Goal: Task Accomplishment & Management: Use online tool/utility

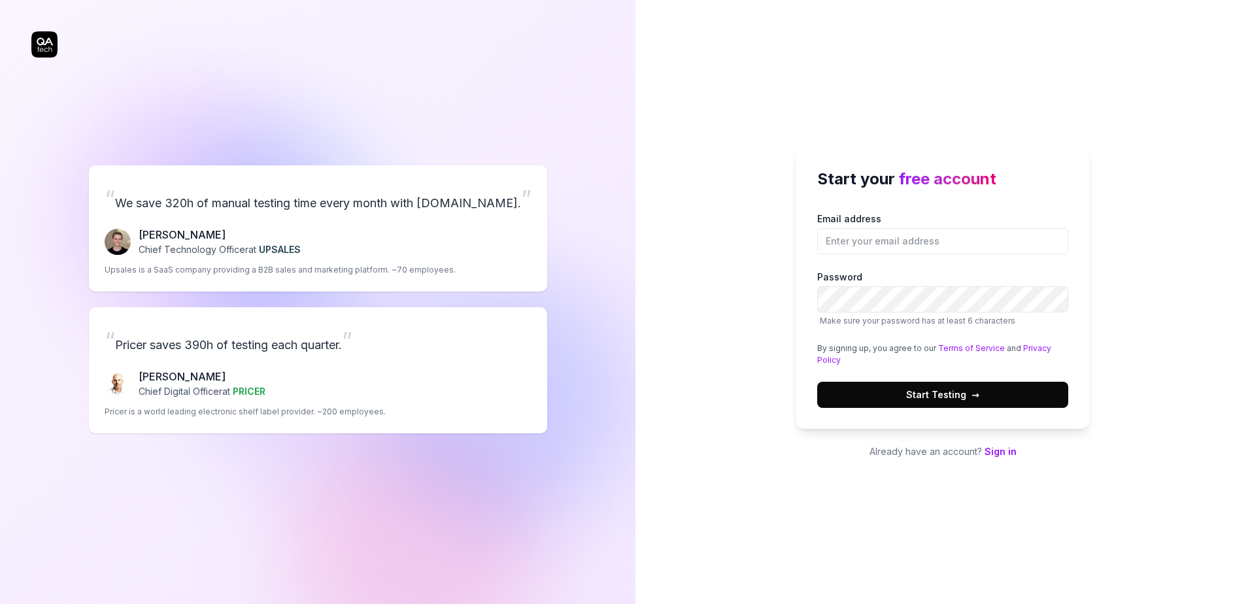
click at [781, 260] on div "Start your free account Email address Password Make sure your password has at l…" at bounding box center [943, 302] width 615 height 604
click at [878, 225] on label "Email address" at bounding box center [943, 233] width 251 height 43
click at [878, 228] on input "Email address" at bounding box center [943, 241] width 251 height 26
click at [910, 247] on input "Email address" at bounding box center [943, 241] width 251 height 26
paste input "anet162@powerscrews.com"
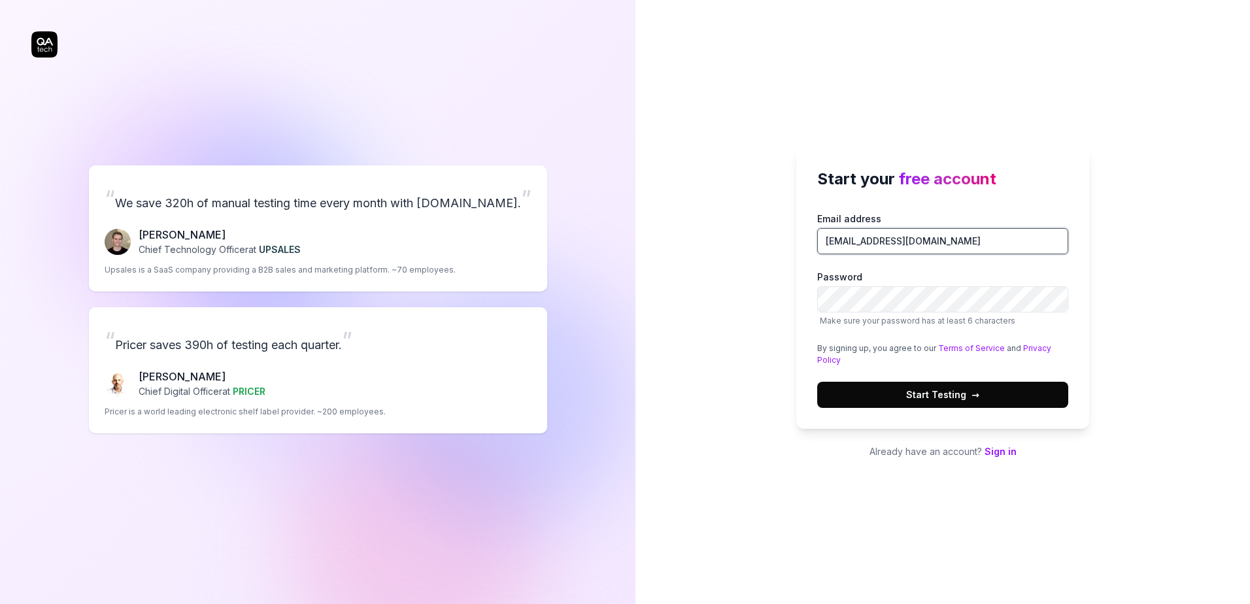
type input "anet162@powerscrews.com"
click at [869, 389] on button "Start Testing →" at bounding box center [943, 395] width 251 height 26
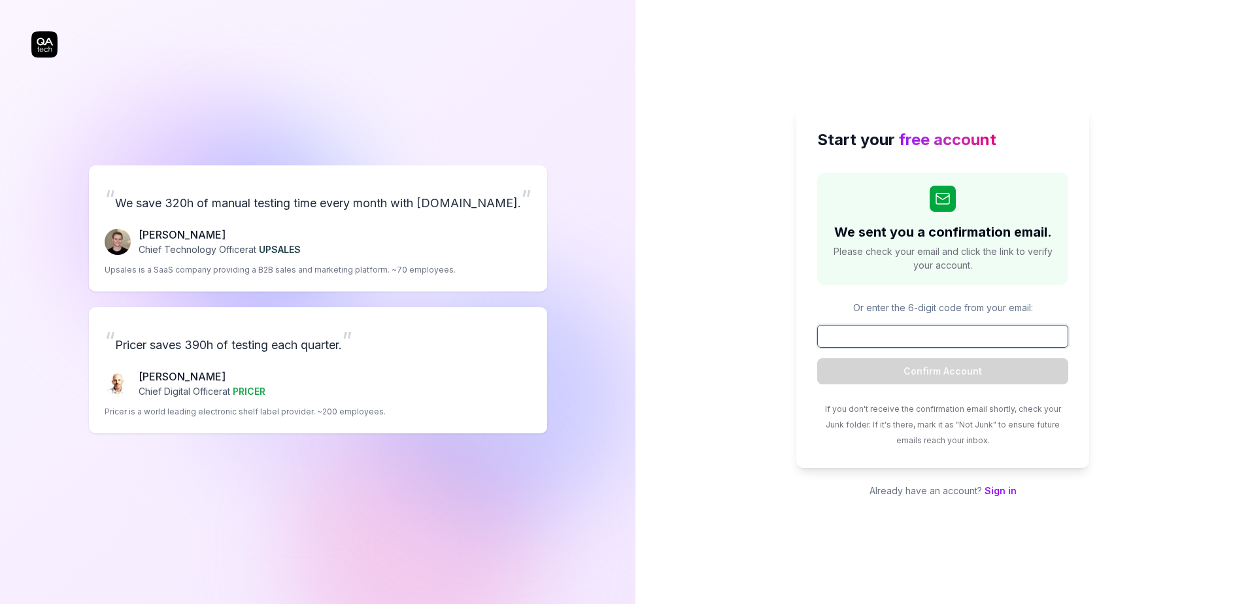
click at [944, 341] on input at bounding box center [943, 336] width 251 height 23
paste input "169145"
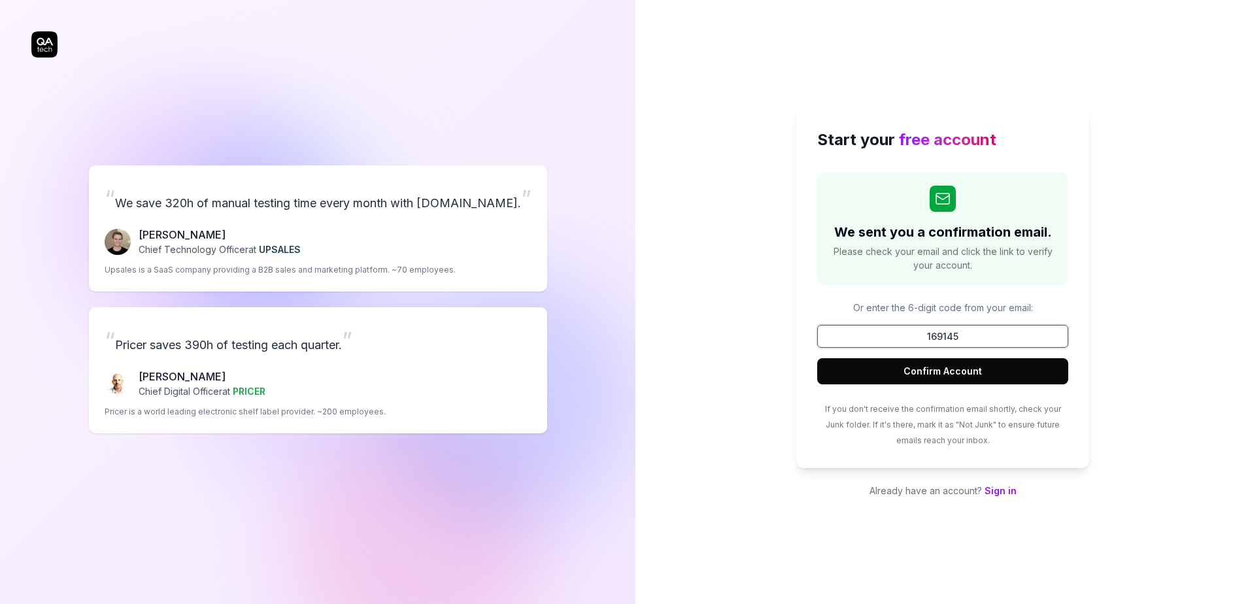
type input "169145"
click at [926, 368] on button "Confirm Account" at bounding box center [943, 371] width 251 height 26
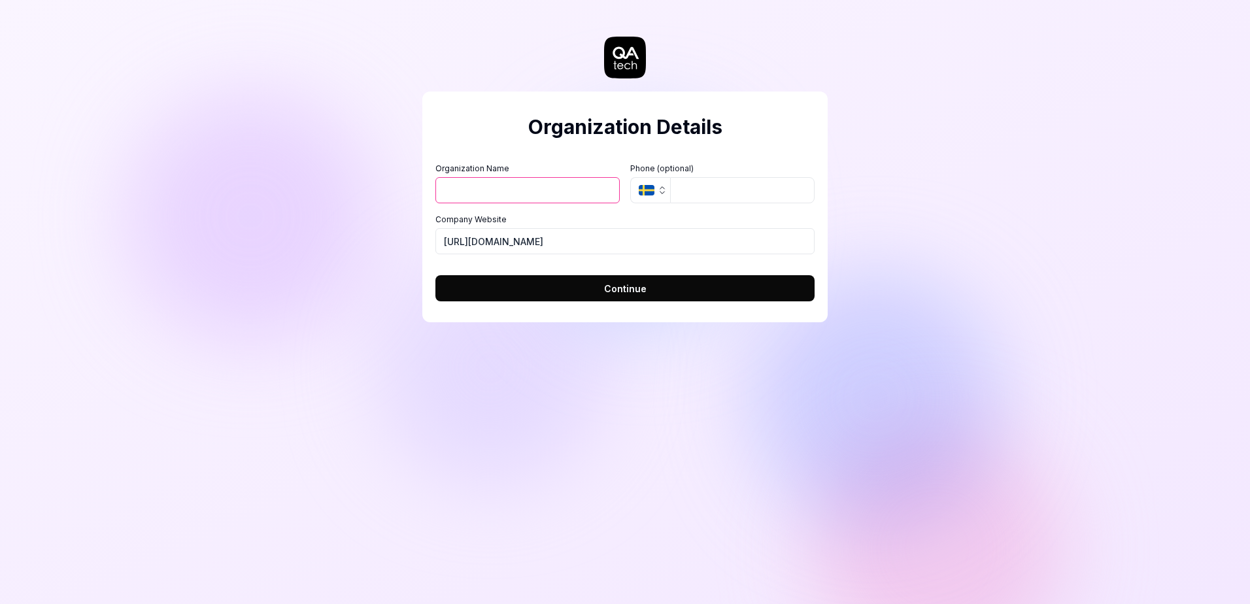
click at [454, 182] on input "Organization Name" at bounding box center [528, 190] width 184 height 26
drag, startPoint x: 494, startPoint y: 187, endPoint x: 464, endPoint y: 186, distance: 30.8
click at [464, 186] on input "test info" at bounding box center [528, 190] width 184 height 26
type input "test org"
click at [566, 234] on input "https://powerscrews.com" at bounding box center [625, 241] width 379 height 26
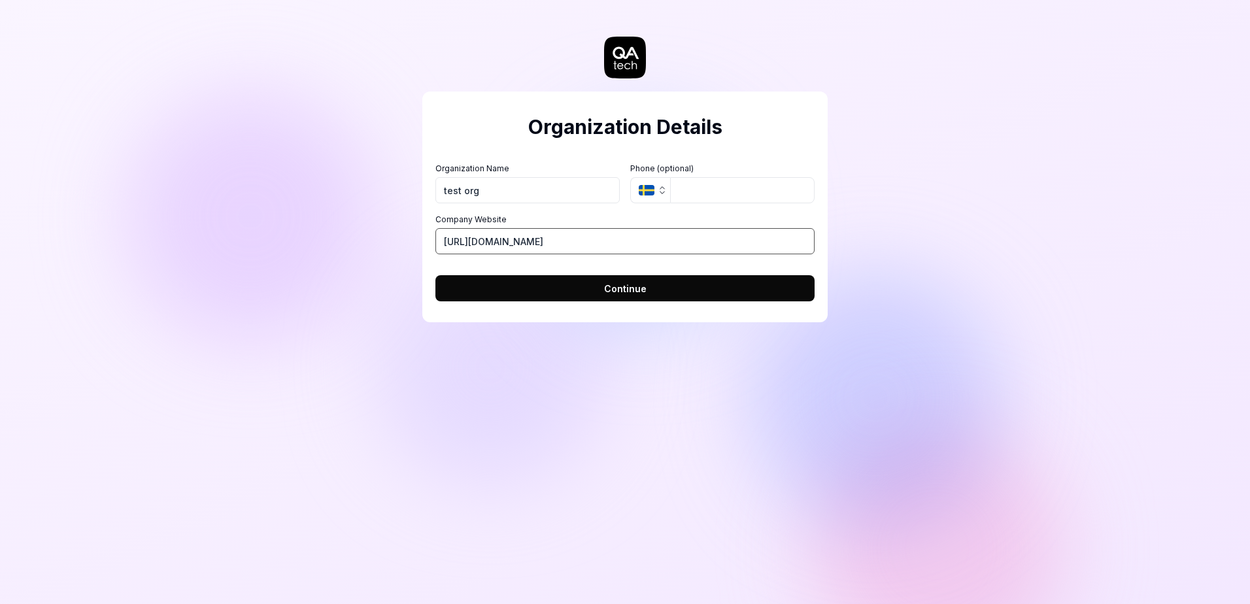
drag, startPoint x: 573, startPoint y: 242, endPoint x: 400, endPoint y: 249, distance: 172.8
click at [400, 249] on div "Organization Details Organization Name test org Organization Logo (Square minim…" at bounding box center [625, 302] width 1250 height 604
paste input "www.vacarz.com/"
type input "https://www.vacarz.com/"
click at [560, 287] on button "Continue" at bounding box center [625, 288] width 379 height 26
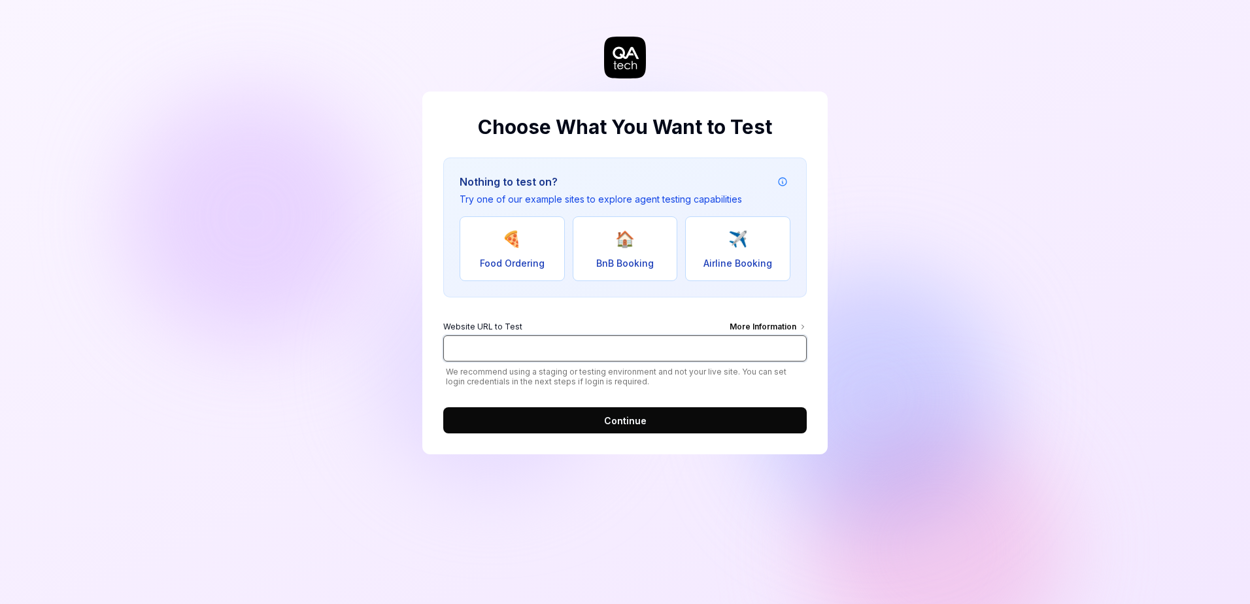
click at [595, 360] on input "Website URL to Test More Information" at bounding box center [625, 349] width 364 height 26
paste input "https://www.vacarz.com/"
type input "https://www.vacarz.com/"
click at [528, 422] on button "Continue" at bounding box center [625, 420] width 364 height 26
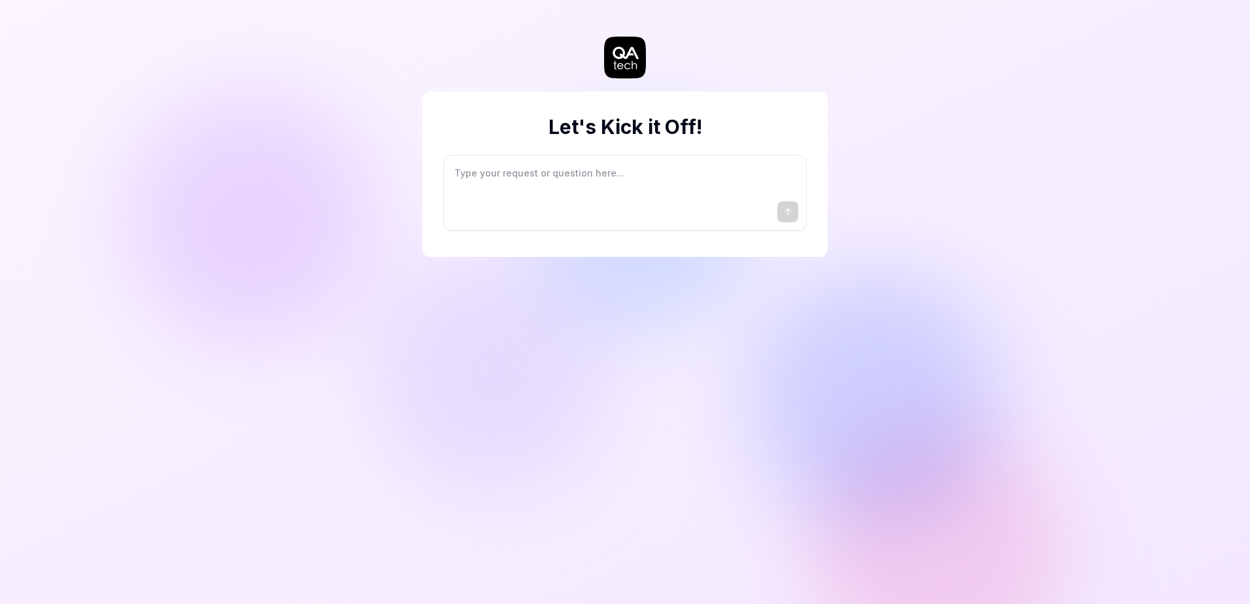
type textarea "*"
type textarea "I"
type textarea "*"
type textarea "I"
type textarea "*"
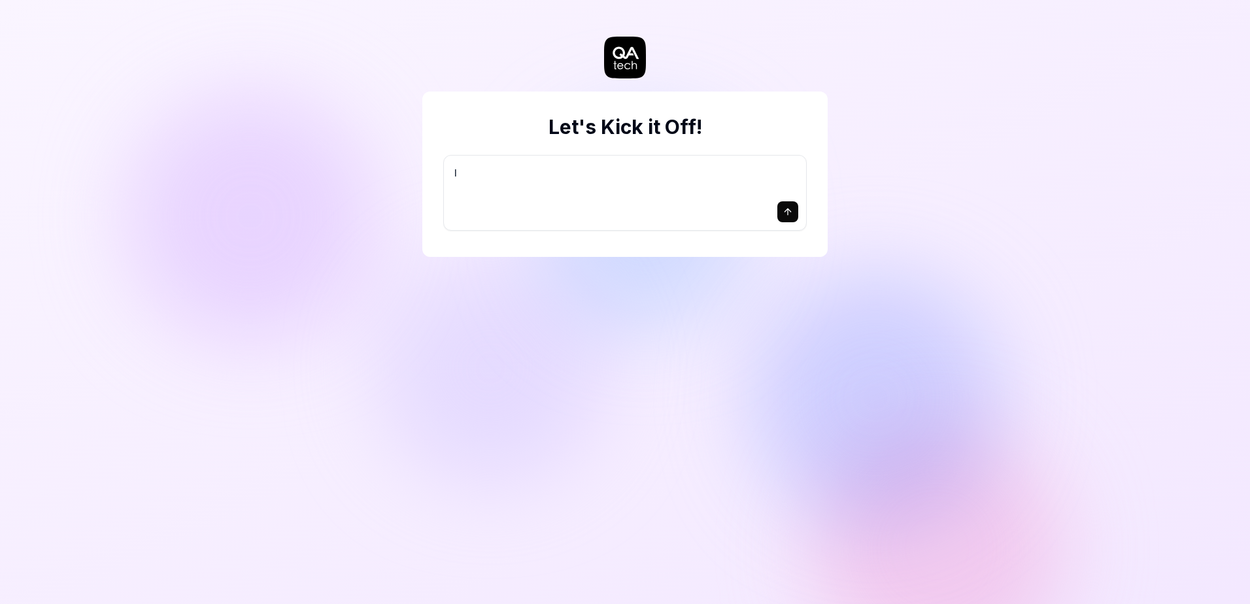
type textarea "I w"
type textarea "*"
type textarea "I wa"
type textarea "*"
type textarea "I wan"
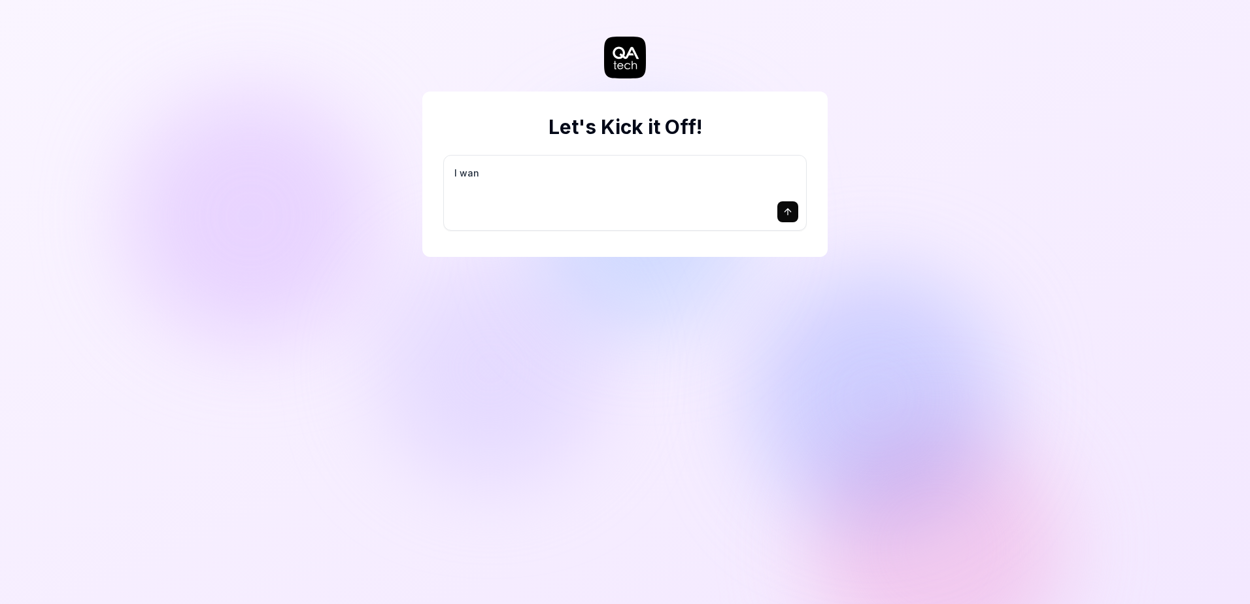
type textarea "*"
type textarea "I want"
type textarea "*"
type textarea "I want"
type textarea "*"
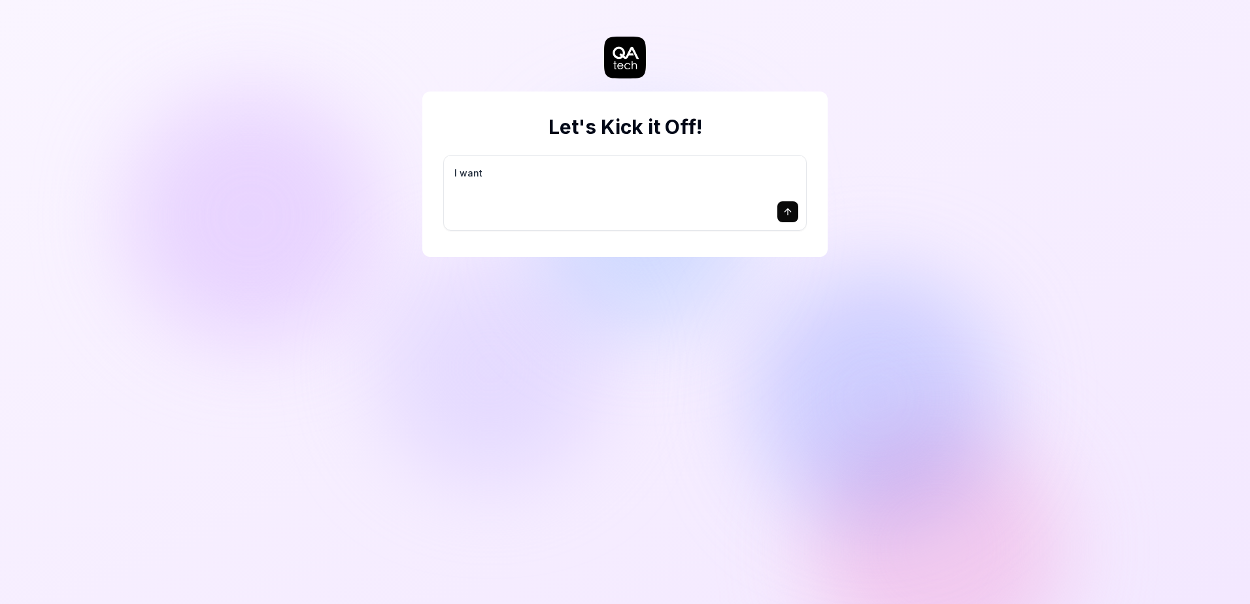
type textarea "I want a"
type textarea "*"
type textarea "I want a"
type textarea "*"
type textarea "I want a g"
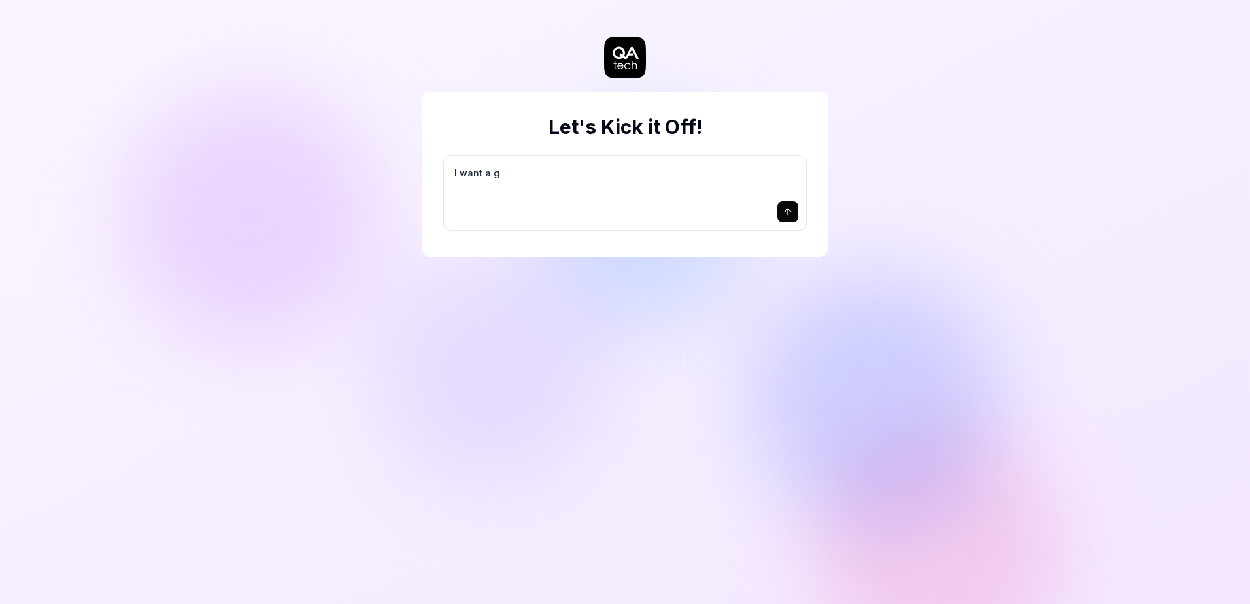
type textarea "*"
type textarea "I want a go"
type textarea "*"
type textarea "I want a goo"
type textarea "*"
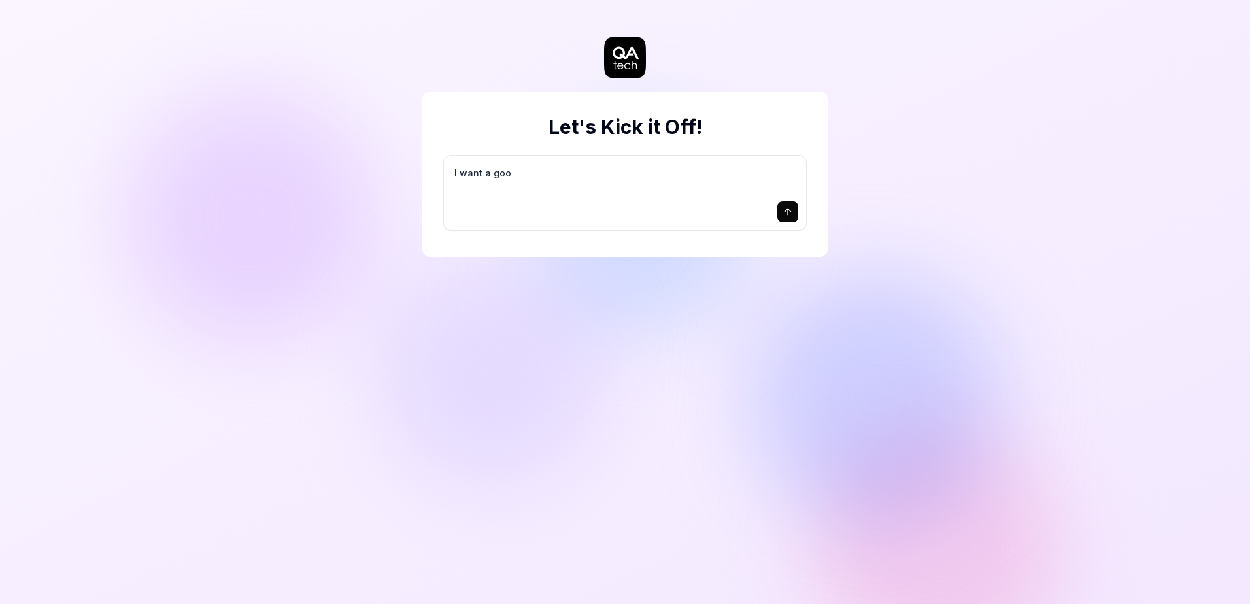
type textarea "I want a good"
type textarea "*"
type textarea "I want a good"
type textarea "*"
type textarea "I want a good t"
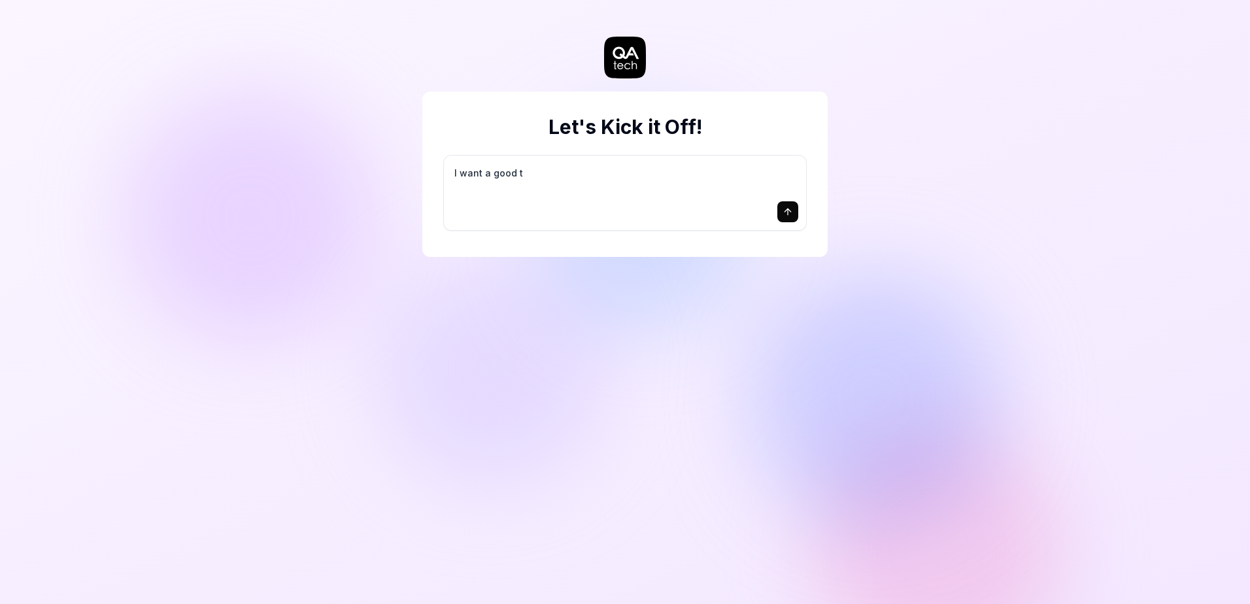
type textarea "*"
type textarea "I want a good te"
type textarea "*"
type textarea "I want a good tes"
type textarea "*"
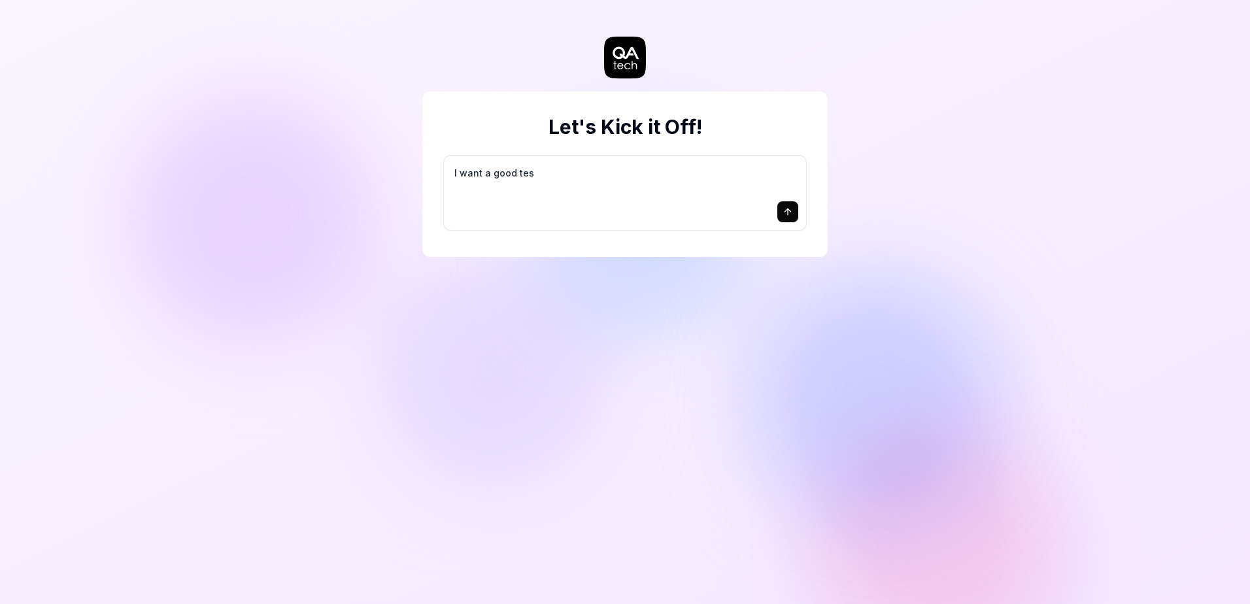
type textarea "I want a good test"
type textarea "*"
type textarea "I want a good test"
type textarea "*"
type textarea "I want a good test s"
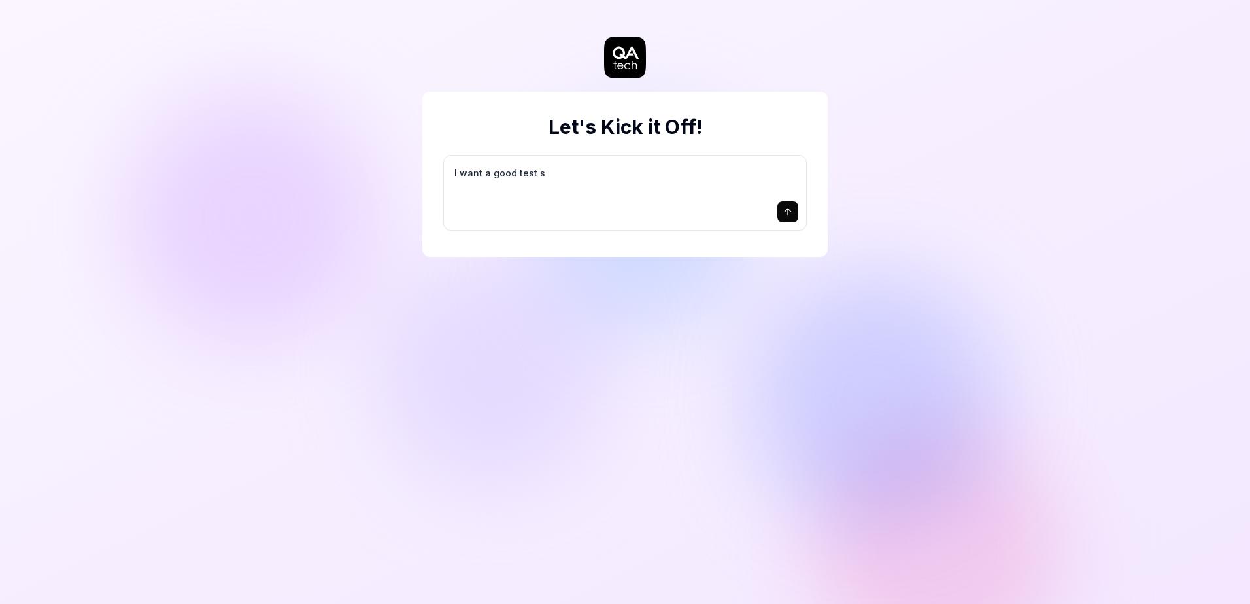
type textarea "*"
type textarea "I want a good test se"
type textarea "*"
type textarea "I want a good test set"
type textarea "*"
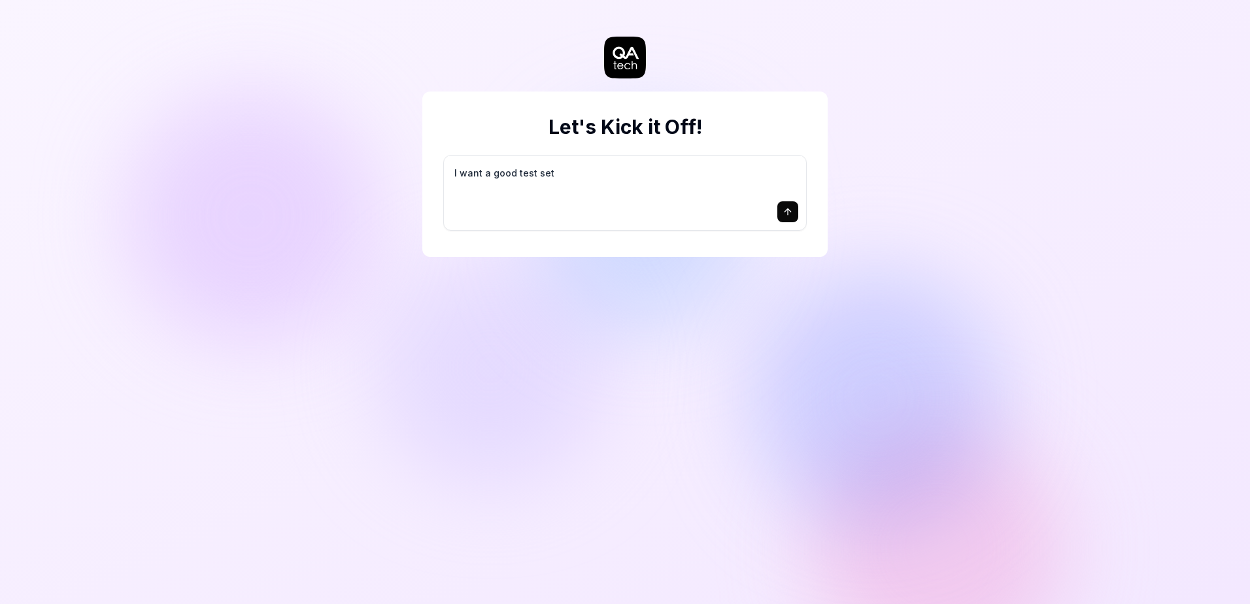
type textarea "I want a good test setu"
type textarea "*"
type textarea "I want a good test setup"
type textarea "*"
type textarea "I want a good test setup"
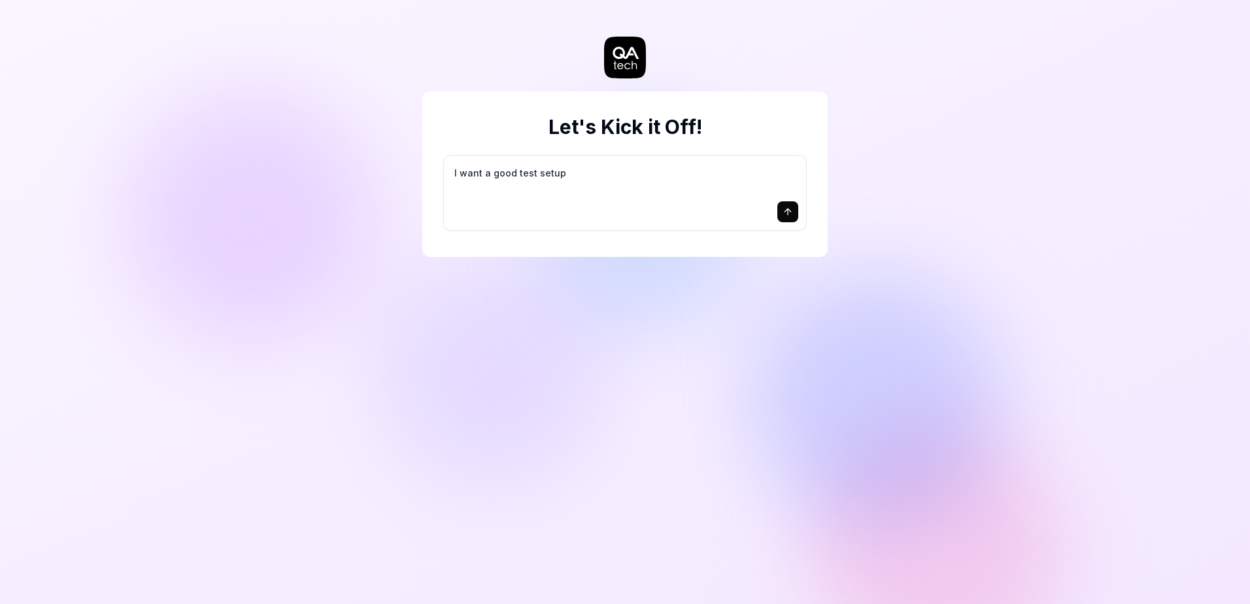
type textarea "*"
type textarea "I want a good test setup f"
type textarea "*"
type textarea "I want a good test setup fo"
type textarea "*"
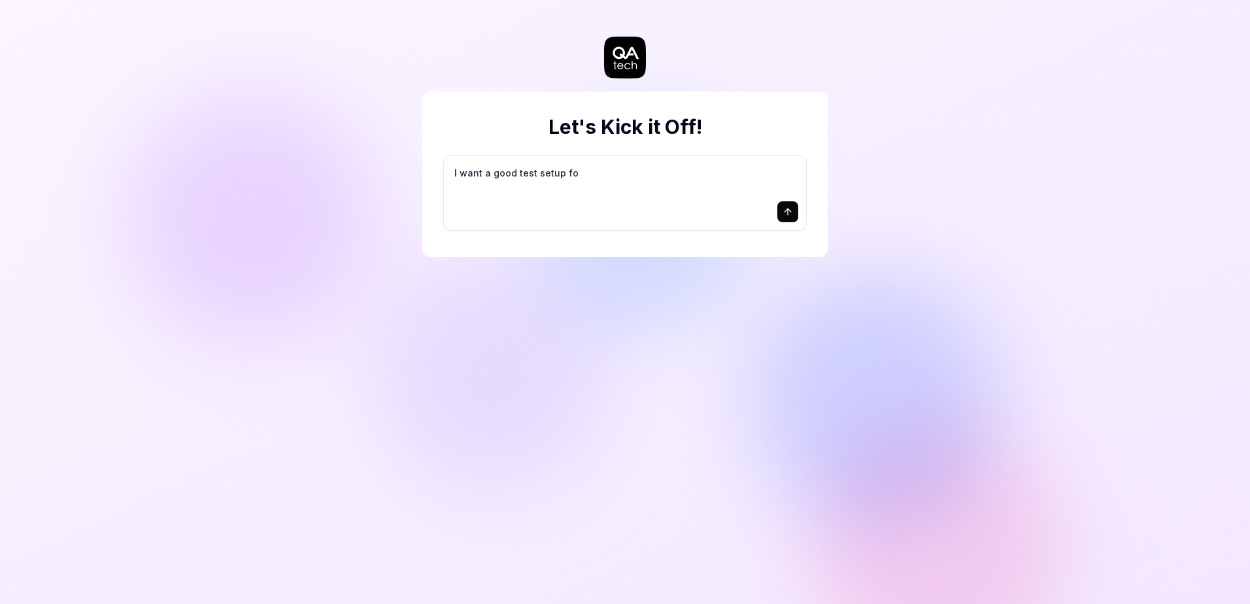
type textarea "I want a good test setup for"
type textarea "*"
type textarea "I want a good test setup for"
type textarea "*"
type textarea "I want a good test setup for m"
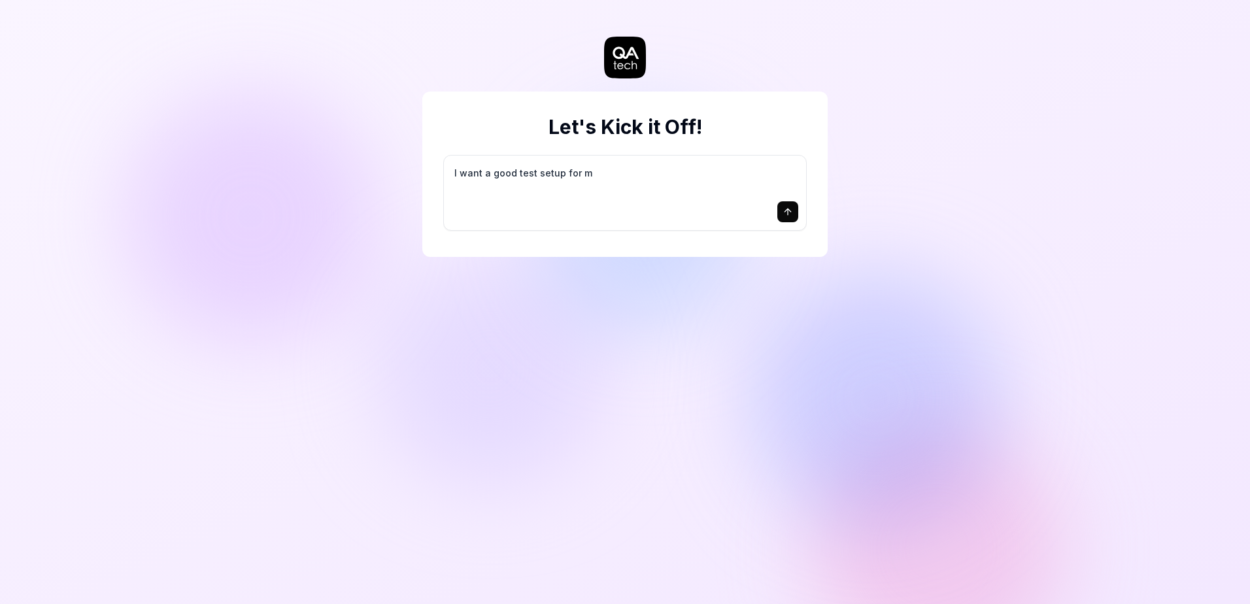
type textarea "*"
type textarea "I want a good test setup for my"
type textarea "*"
type textarea "I want a good test setup for my"
type textarea "*"
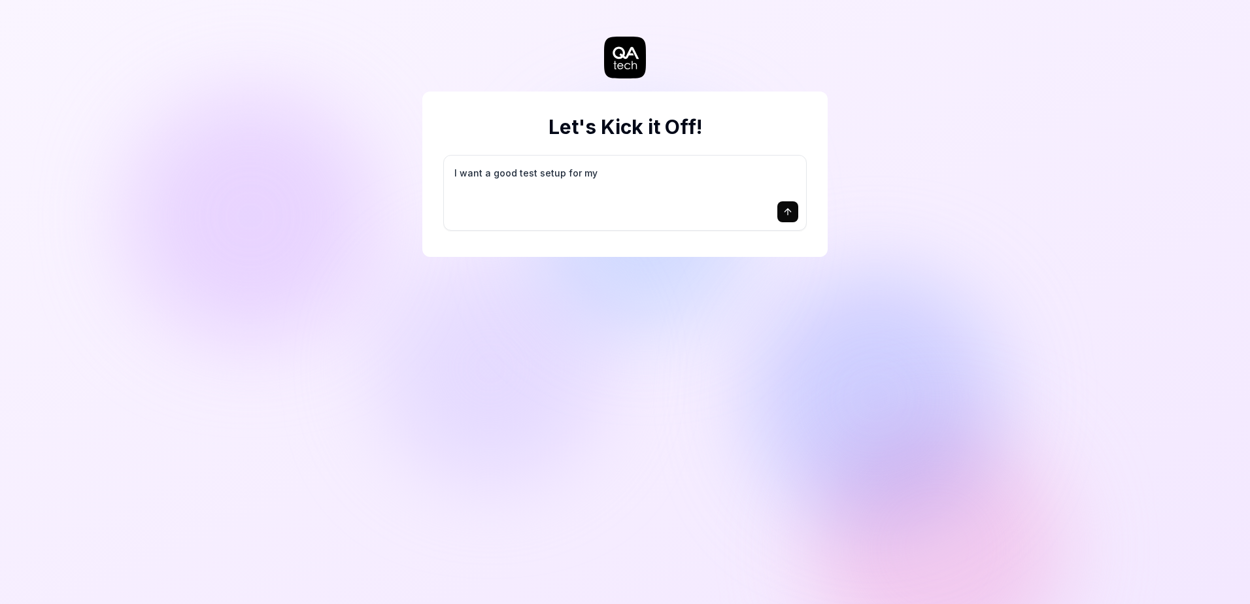
type textarea "I want a good test setup for my s"
type textarea "*"
type textarea "I want a good test setup for my si"
type textarea "*"
type textarea "I want a good test setup for my sit"
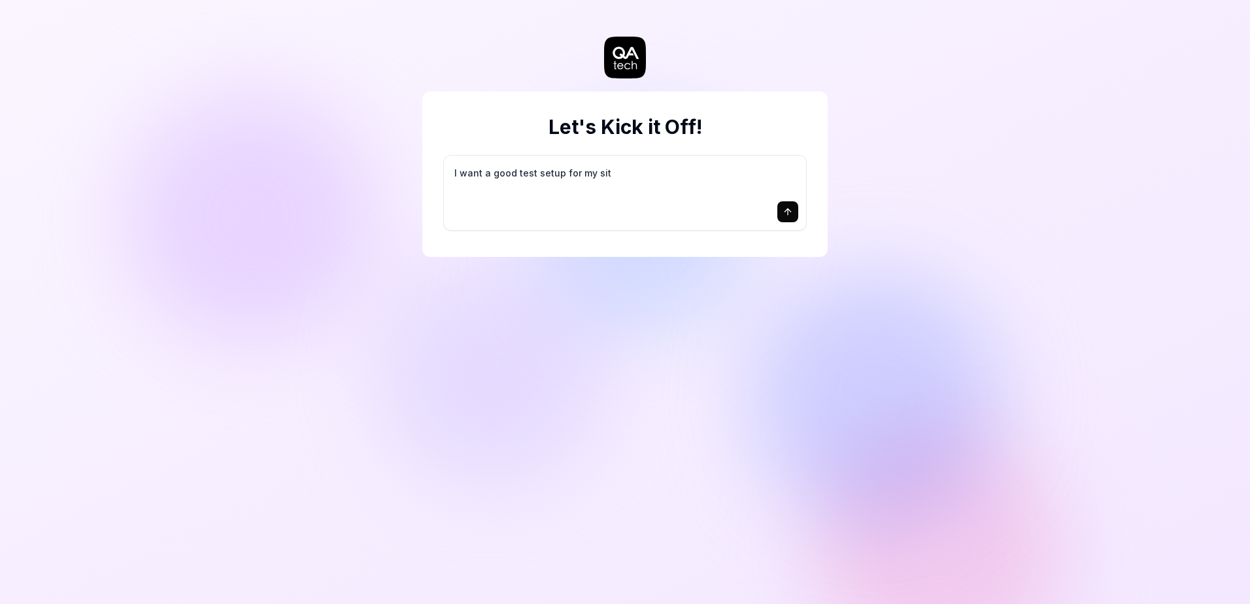
type textarea "*"
type textarea "I want a good test setup for my site"
type textarea "*"
type textarea "I want a good test setup for my site"
type textarea "*"
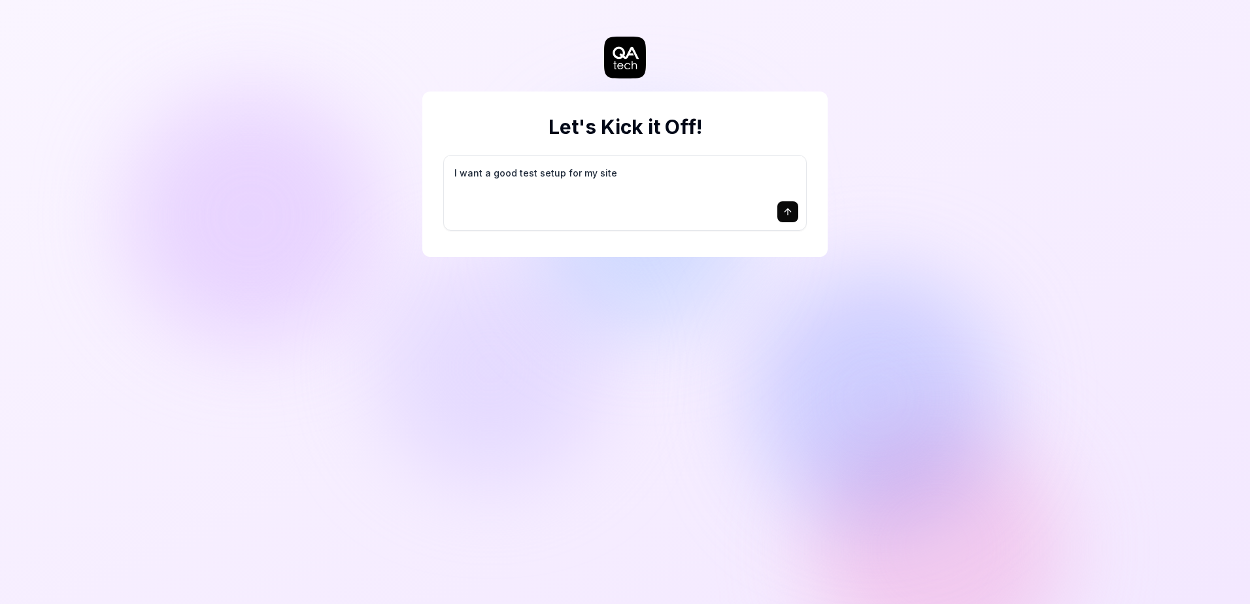
type textarea "I want a good test setup for my site -"
type textarea "*"
type textarea "I want a good test setup for my site -"
type textarea "*"
type textarea "I want a good test setup for my site - h"
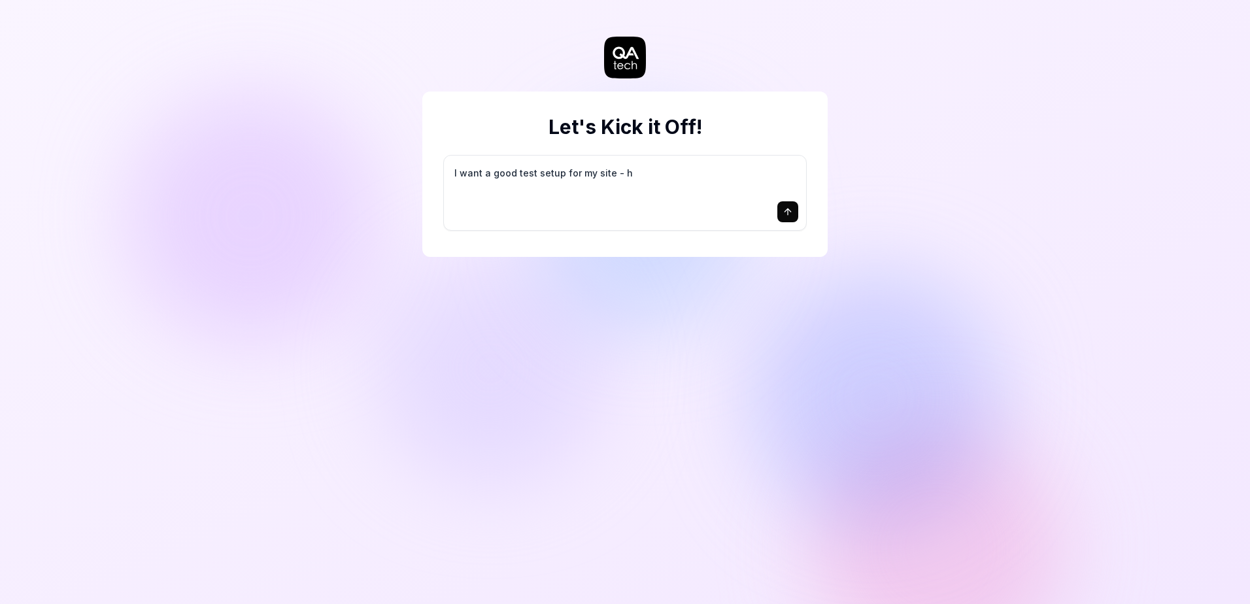
type textarea "*"
type textarea "I want a good test setup for my site - he"
type textarea "*"
type textarea "I want a good test setup for my site - hel"
type textarea "*"
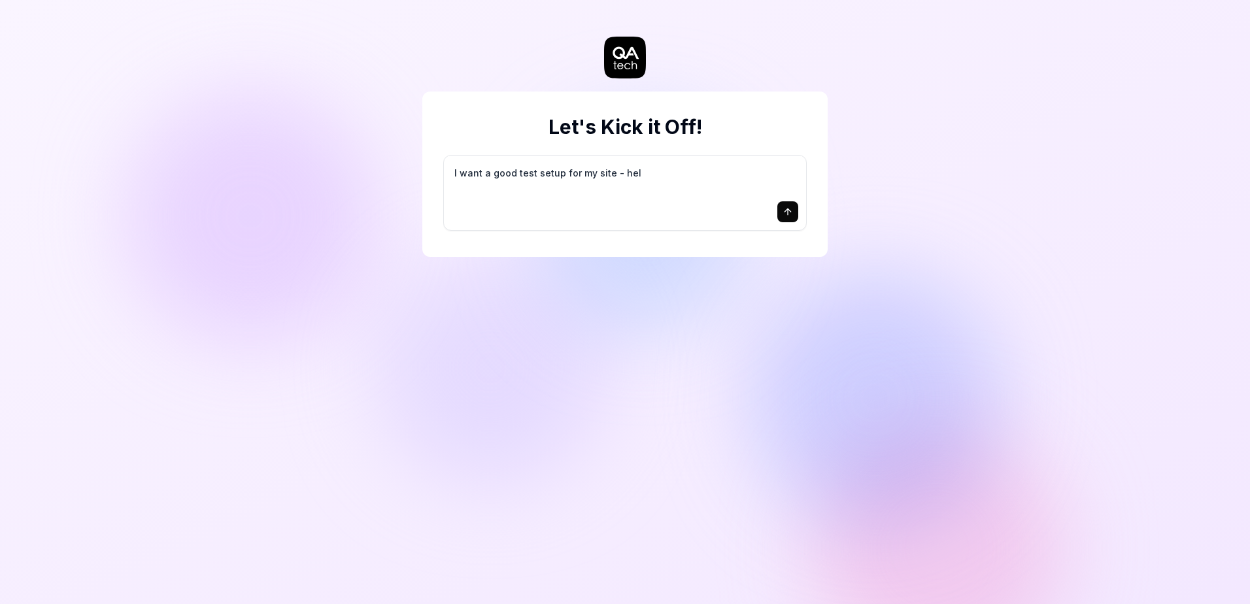
type textarea "I want a good test setup for my site - help"
type textarea "*"
type textarea "I want a good test setup for my site - help"
type textarea "*"
type textarea "I want a good test setup for my site - help m"
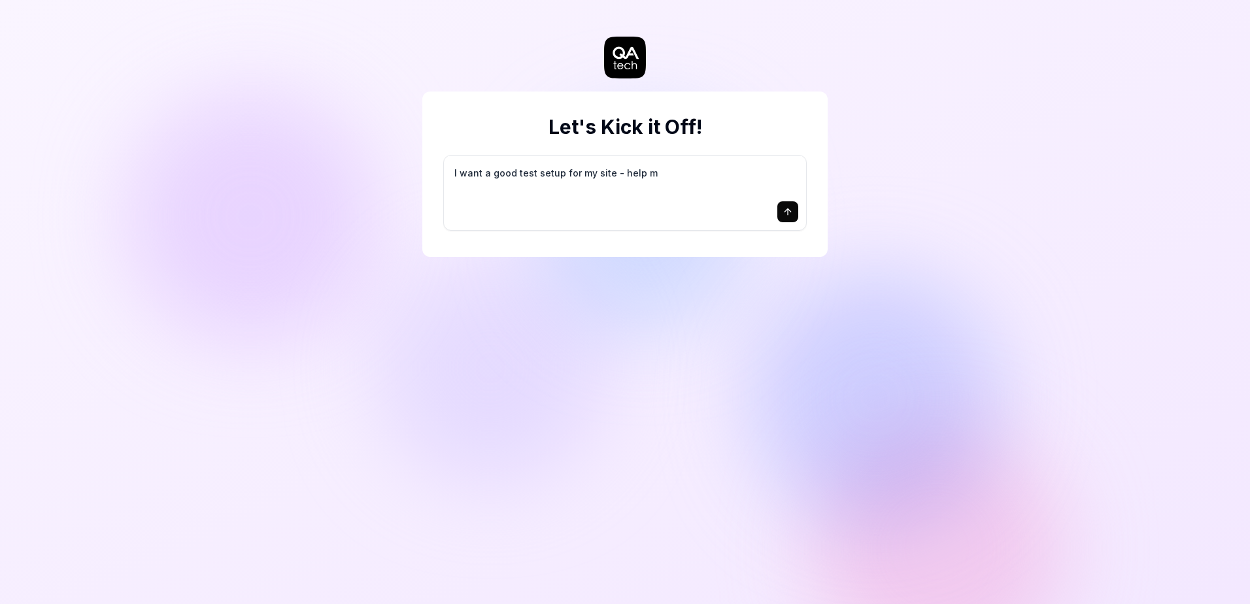
type textarea "*"
type textarea "I want a good test setup for my site - help me"
type textarea "*"
type textarea "I want a good test setup for my site - help me"
type textarea "*"
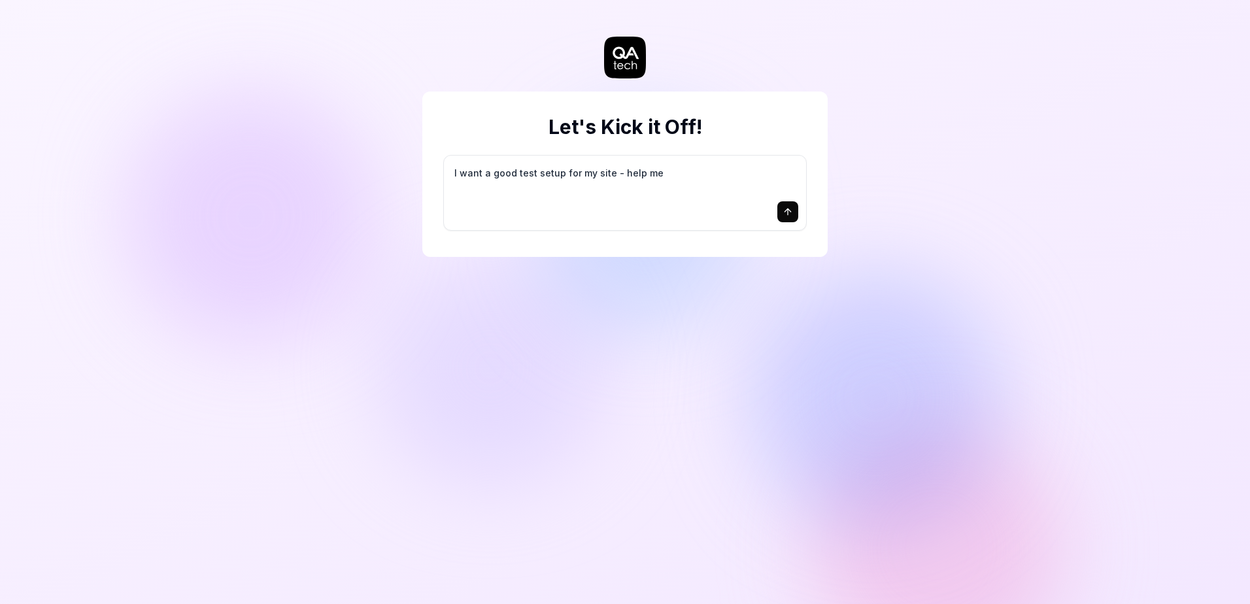
type textarea "I want a good test setup for my site - help me c"
type textarea "*"
type textarea "I want a good test setup for my site - help me cr"
type textarea "*"
type textarea "I want a good test setup for my site - help me cre"
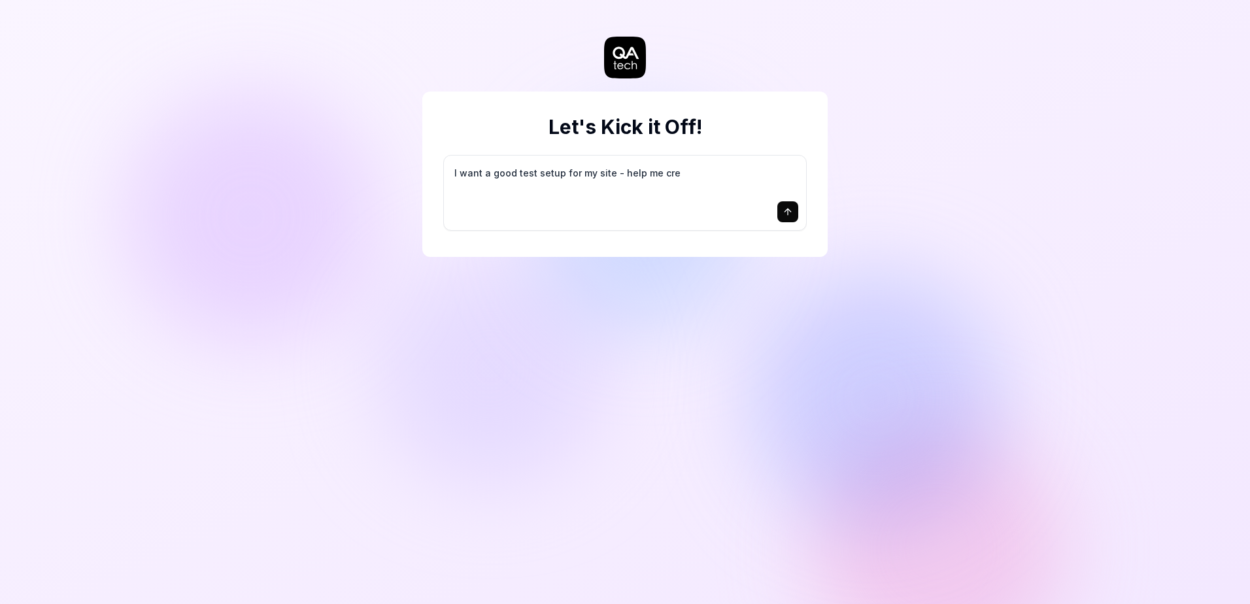
type textarea "*"
type textarea "I want a good test setup for my site - help me crea"
type textarea "*"
type textarea "I want a good test setup for my site - help me creat"
type textarea "*"
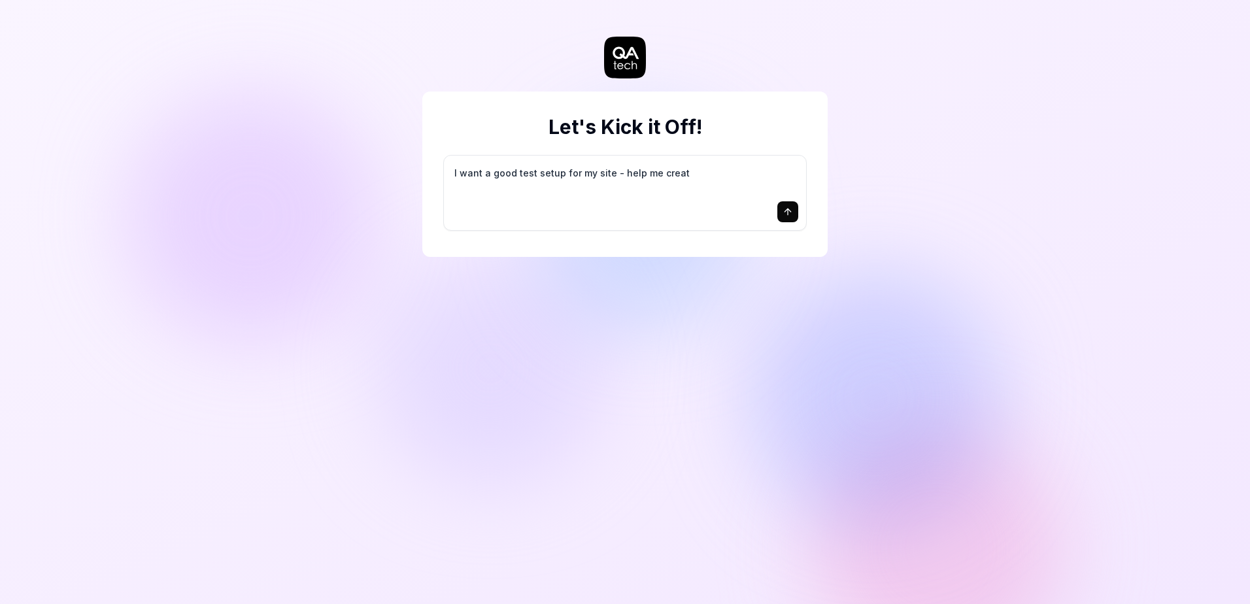
type textarea "I want a good test setup for my site - help me create"
type textarea "*"
type textarea "I want a good test setup for my site - help me create"
type textarea "*"
type textarea "I want a good test setup for my site - help me create t"
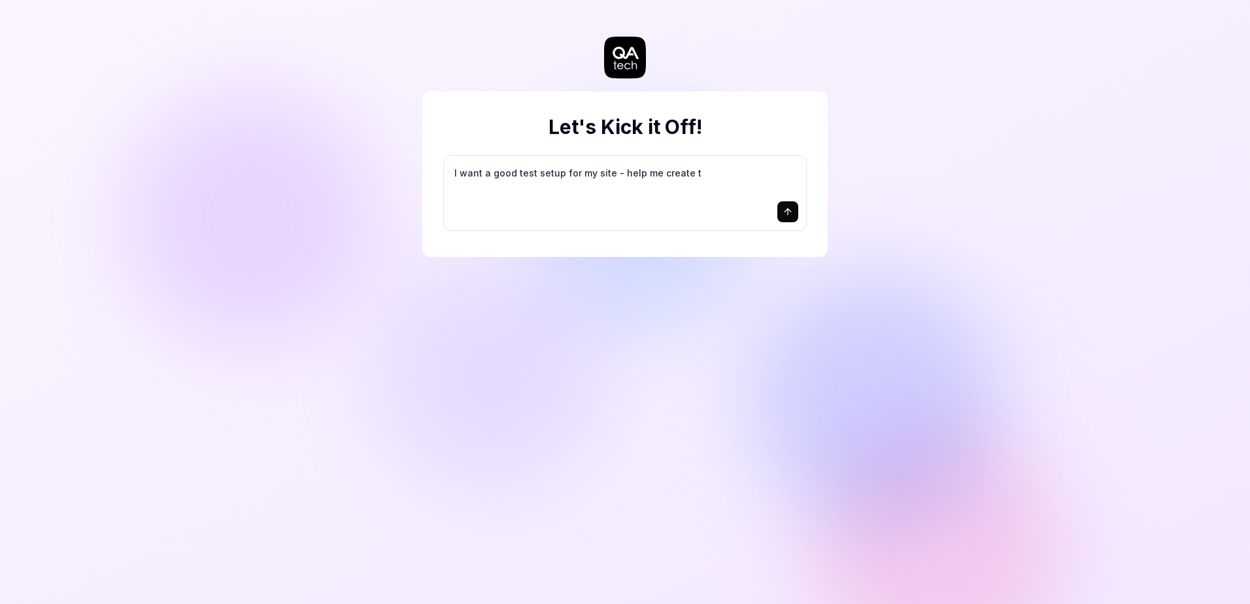
type textarea "*"
type textarea "I want a good test setup for my site - help me create th"
type textarea "*"
type textarea "I want a good test setup for my site - help me create the"
type textarea "*"
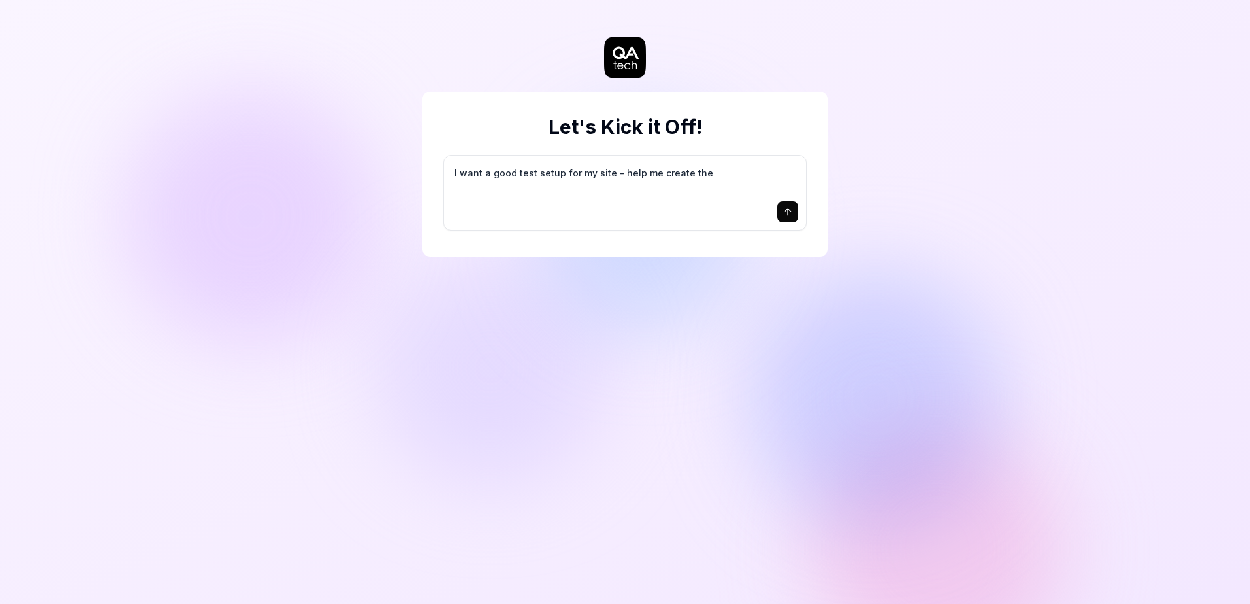
type textarea "I want a good test setup for my site - help me create the"
type textarea "*"
type textarea "I want a good test setup for my site - help me create the f"
type textarea "*"
type textarea "I want a good test setup for my site - help me create the fi"
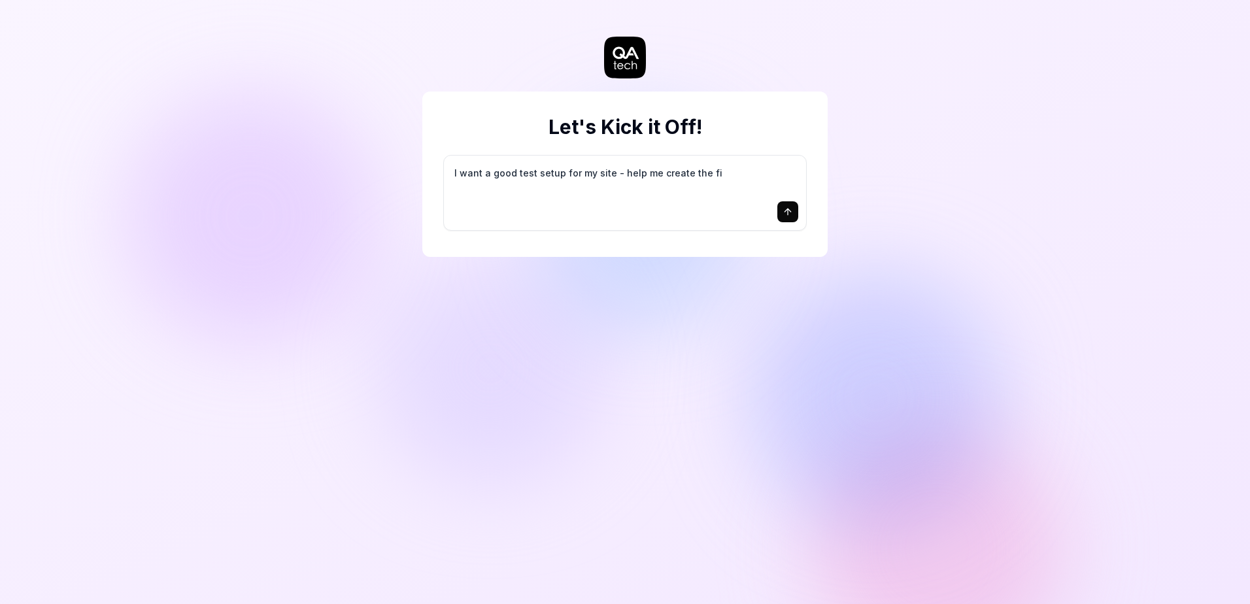
type textarea "*"
type textarea "I want a good test setup for my site - help me create the fir"
type textarea "*"
type textarea "I want a good test setup for my site - help me create the firs"
type textarea "*"
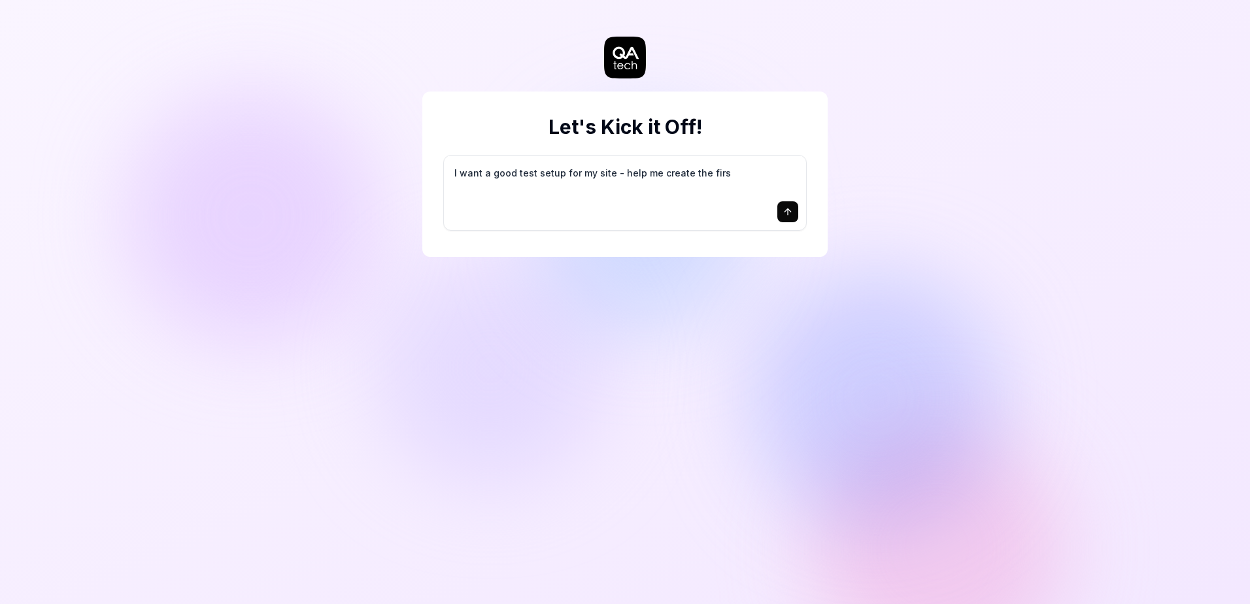
type textarea "I want a good test setup for my site - help me create the first"
type textarea "*"
type textarea "I want a good test setup for my site - help me create the first"
type textarea "*"
type textarea "I want a good test setup for my site - help me create the first 3"
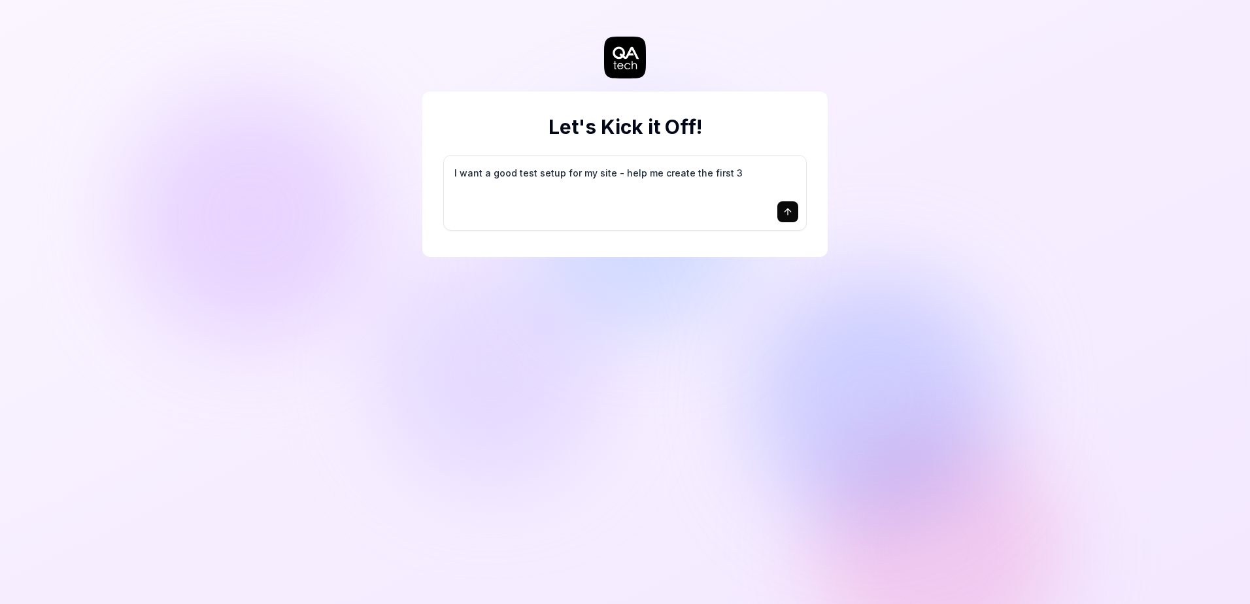
type textarea "*"
type textarea "I want a good test setup for my site - help me create the first 3-"
type textarea "*"
type textarea "I want a good test setup for my site - help me create the first 3-5"
type textarea "*"
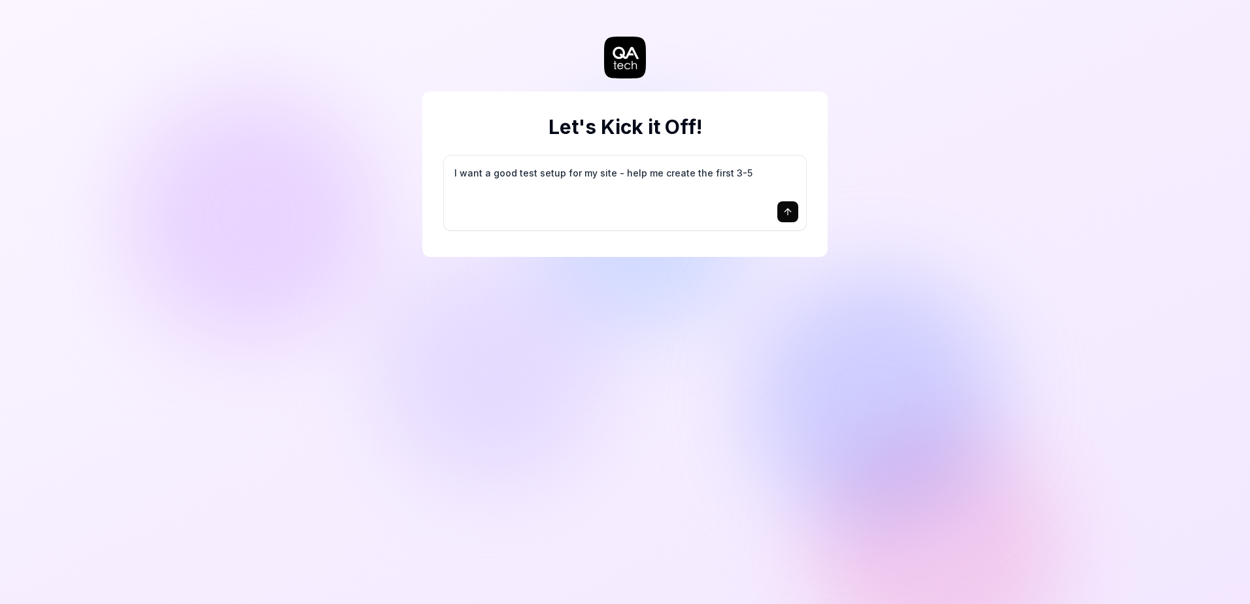
type textarea "I want a good test setup for my site - help me create the first 3-5"
type textarea "*"
type textarea "I want a good test setup for my site - help me create the first 3-5 t"
type textarea "*"
type textarea "I want a good test setup for my site - help me create the first 3-5 te"
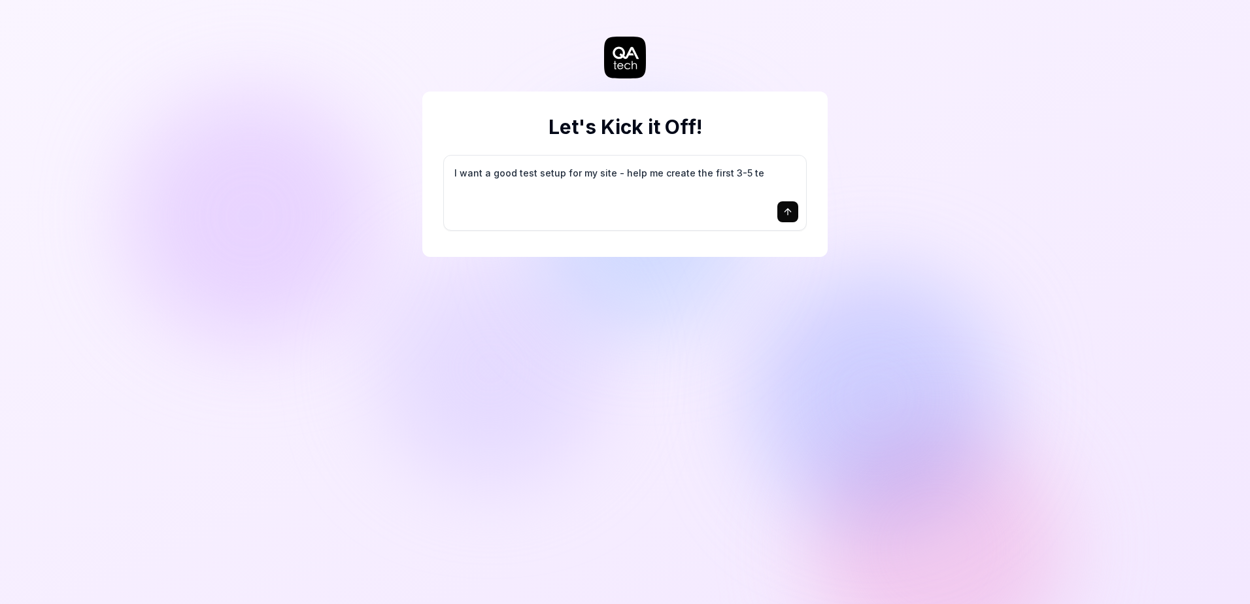
type textarea "*"
type textarea "I want a good test setup for my site - help me create the first 3-5 tes"
type textarea "*"
type textarea "I want a good test setup for my site - help me create the first 3-5 test"
type textarea "*"
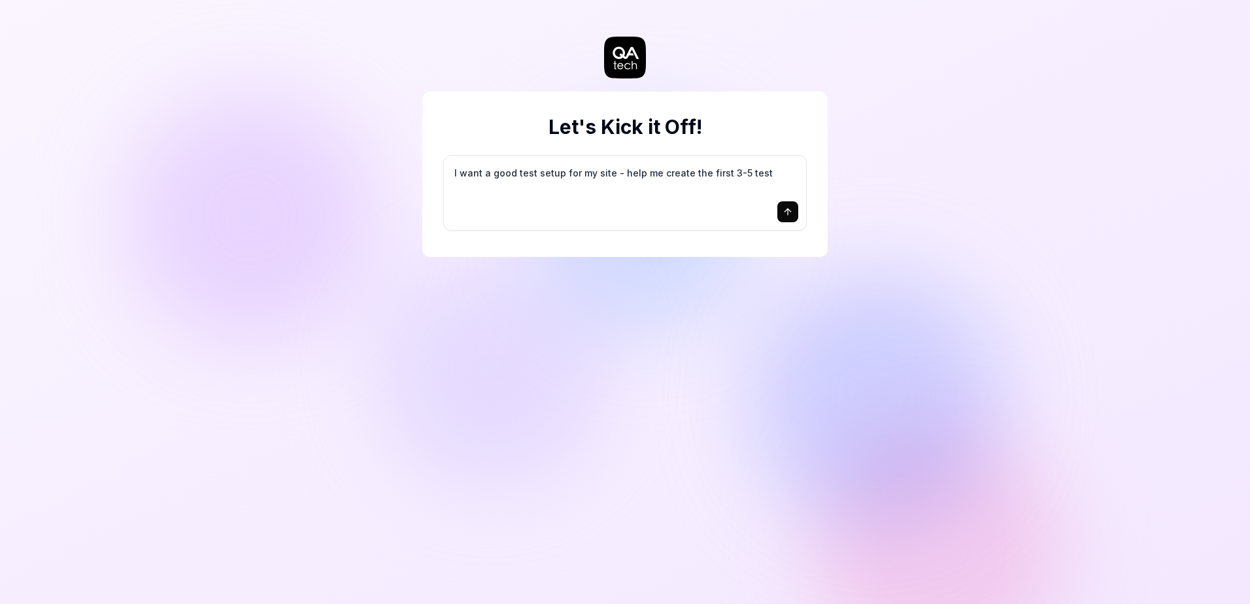
type textarea "I want a good test setup for my site - help me create the first 3-5 test"
type textarea "*"
type textarea "I want a good test setup for my site - help me create the first 3-5 test c"
type textarea "*"
type textarea "I want a good test setup for my site - help me create the first 3-5 test ca"
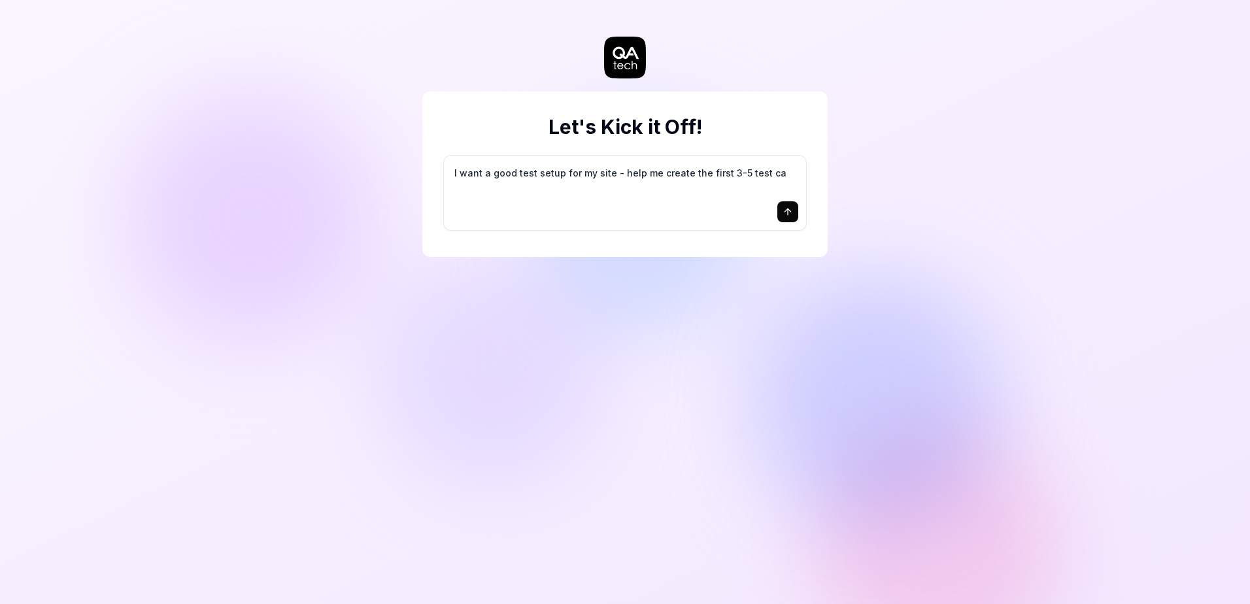
type textarea "*"
type textarea "I want a good test setup for my site - help me create the first 3-5 test cas"
type textarea "*"
type textarea "I want a good test setup for my site - help me create the first 3-5 test case"
type textarea "*"
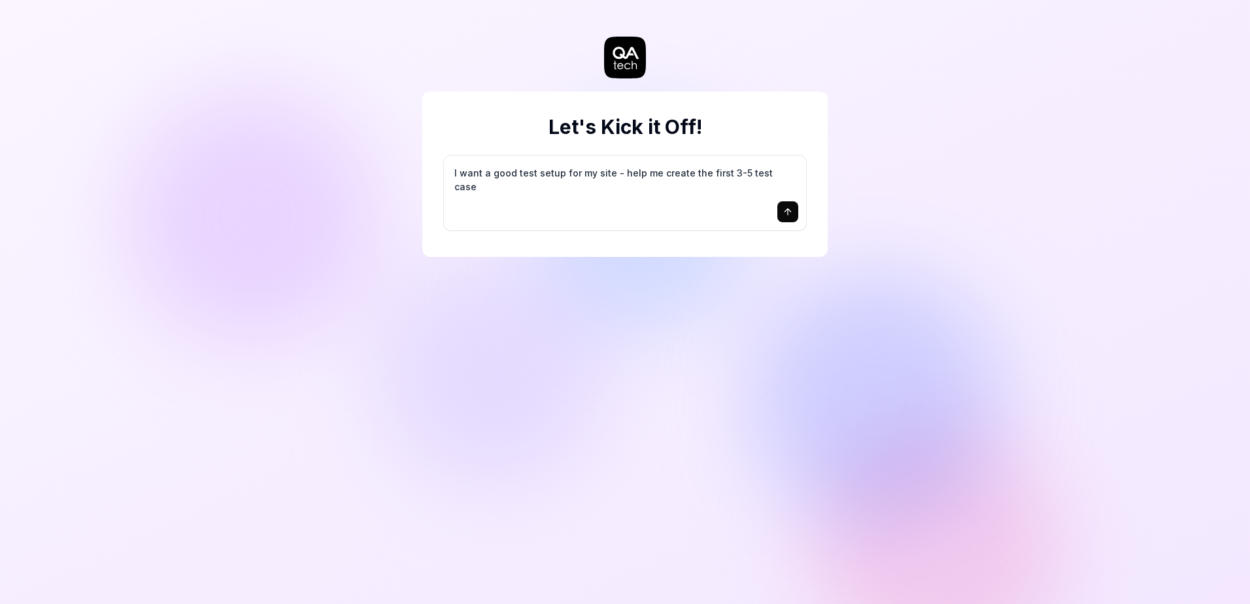
type textarea "I want a good test setup for my site - help me create the first 3-5 test cases"
click at [577, 196] on textarea "I want a good test setup for my site - help me create the first 3-5 test cases" at bounding box center [625, 180] width 347 height 33
click at [662, 177] on textarea "I want a good test setup for my site - help me create the first 3-5 test cases" at bounding box center [625, 180] width 347 height 33
click at [791, 208] on icon "submit" at bounding box center [788, 212] width 10 height 10
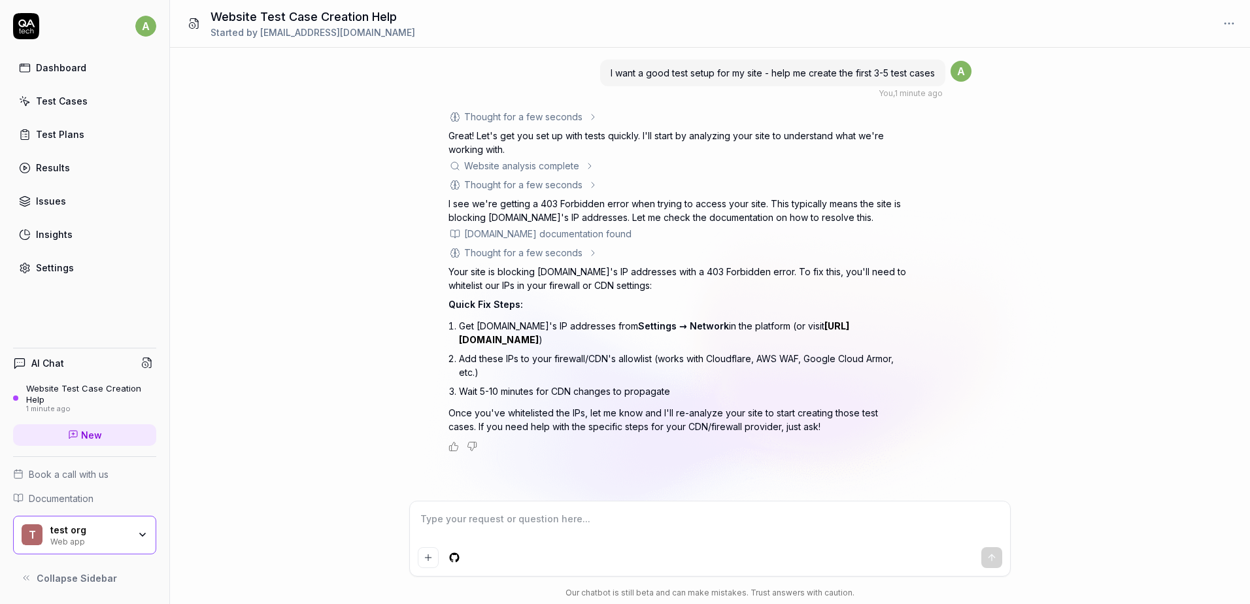
type textarea "*"
click at [105, 440] on link "New" at bounding box center [84, 435] width 143 height 22
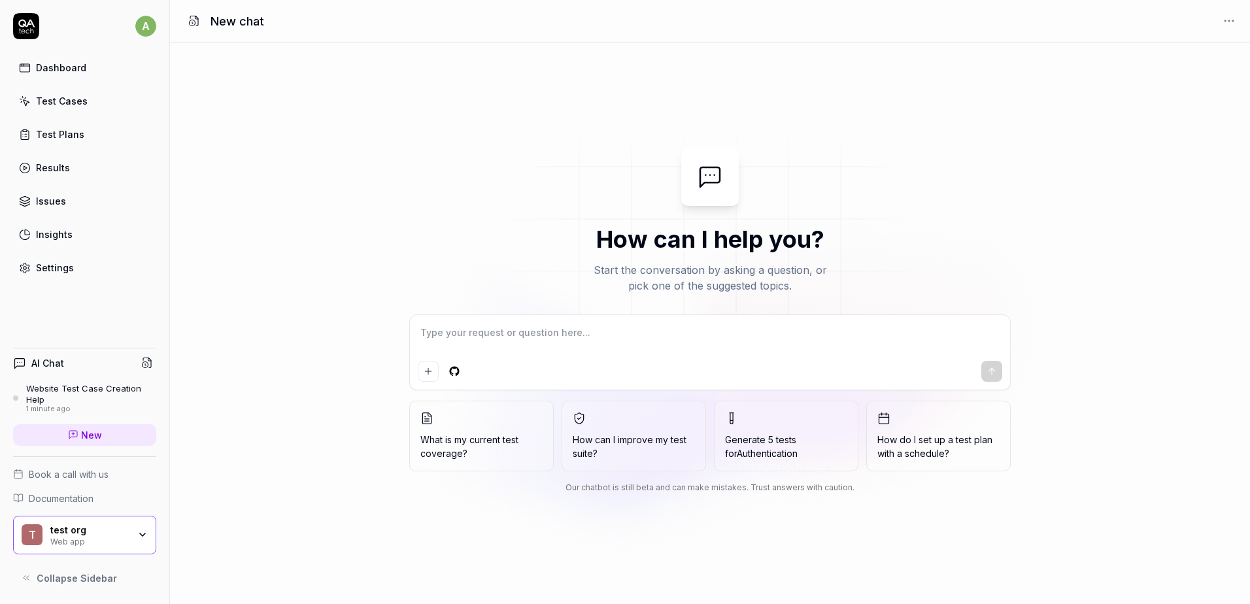
click at [524, 347] on textarea at bounding box center [710, 339] width 585 height 33
click at [73, 79] on link "Dashboard" at bounding box center [84, 68] width 143 height 26
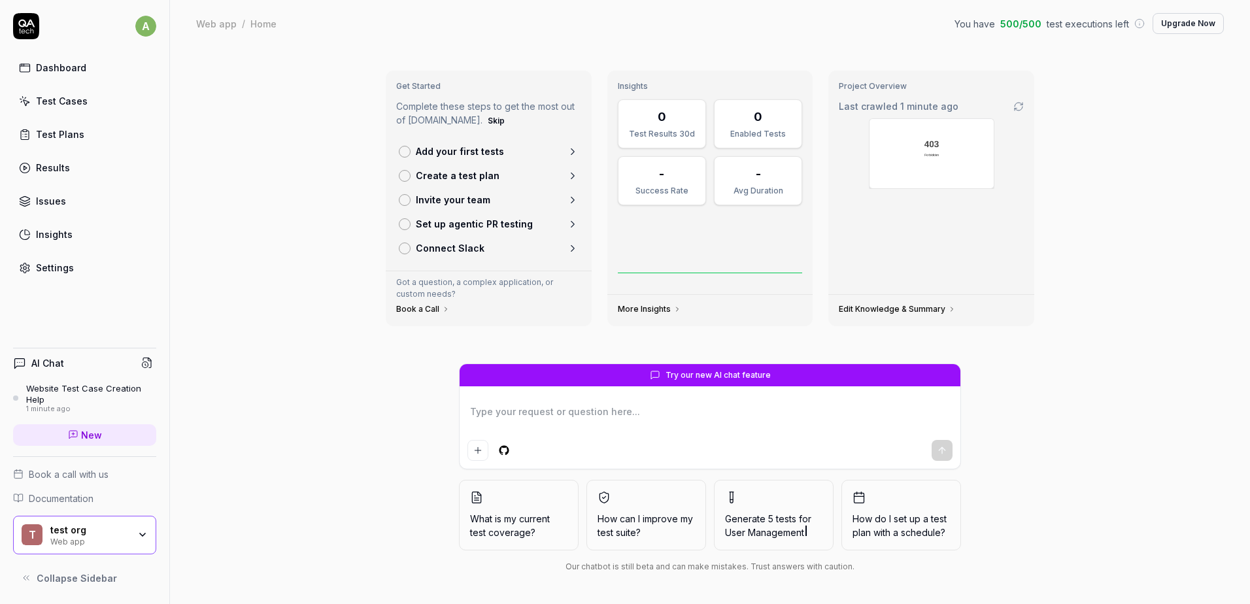
click at [517, 415] on textarea at bounding box center [710, 418] width 485 height 33
click at [481, 455] on icon "Add attachment" at bounding box center [478, 450] width 10 height 10
type textarea "*"
click at [570, 404] on textarea at bounding box center [710, 418] width 485 height 33
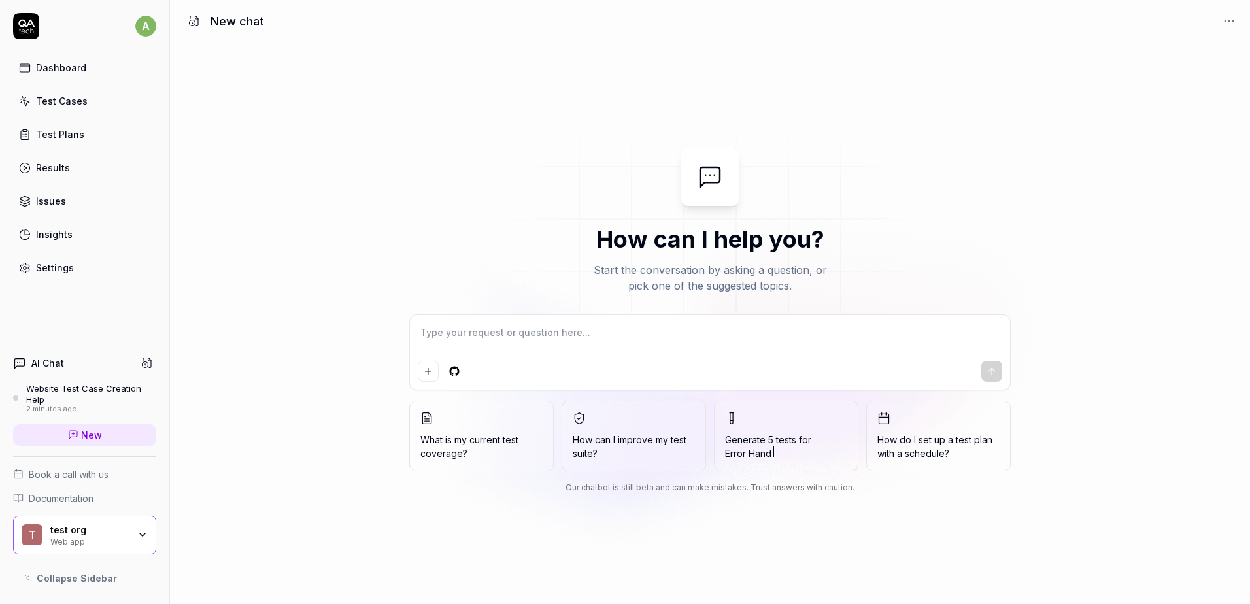
click at [553, 322] on div at bounding box center [710, 352] width 600 height 75
click at [532, 345] on textarea at bounding box center [710, 339] width 585 height 33
type textarea "*"
type textarea "h"
type textarea "*"
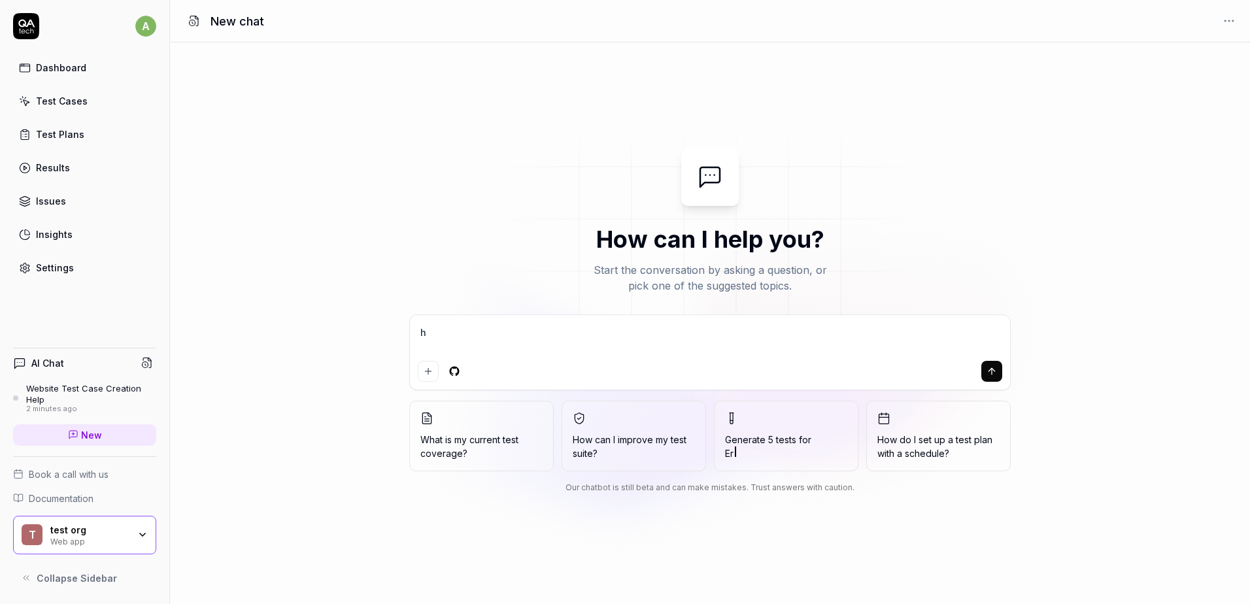
type textarea "he"
type textarea "*"
type textarea "hey"
type textarea "*"
type textarea "heyg"
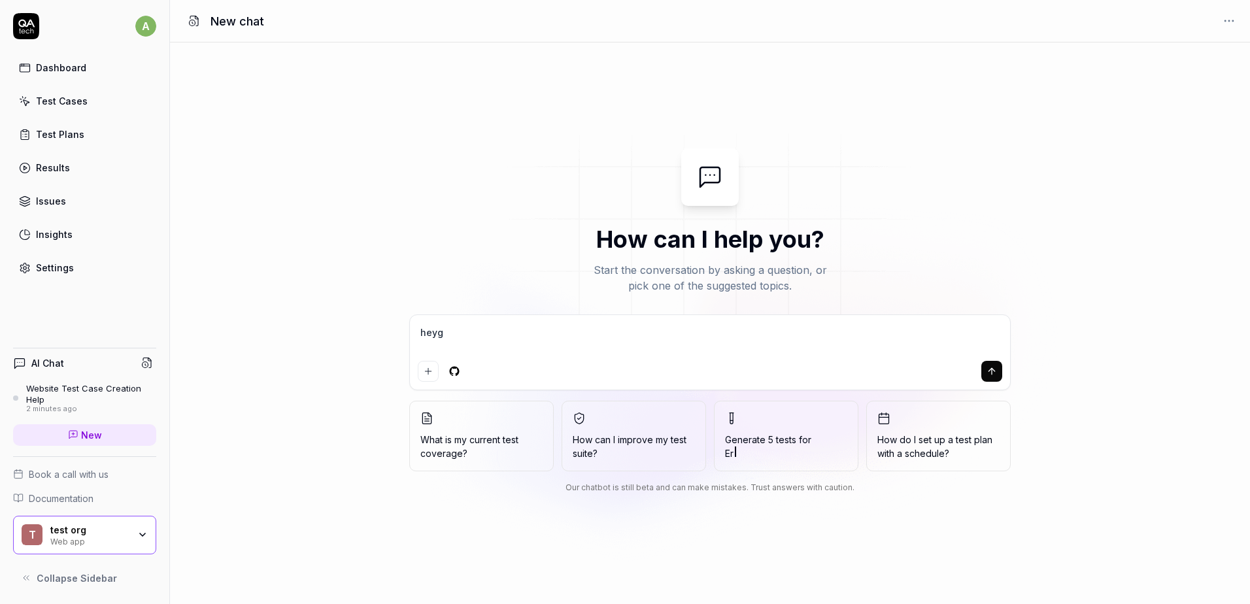
type textarea "*"
type textarea "heyge"
type textarea "*"
type textarea "heygen"
type textarea "*"
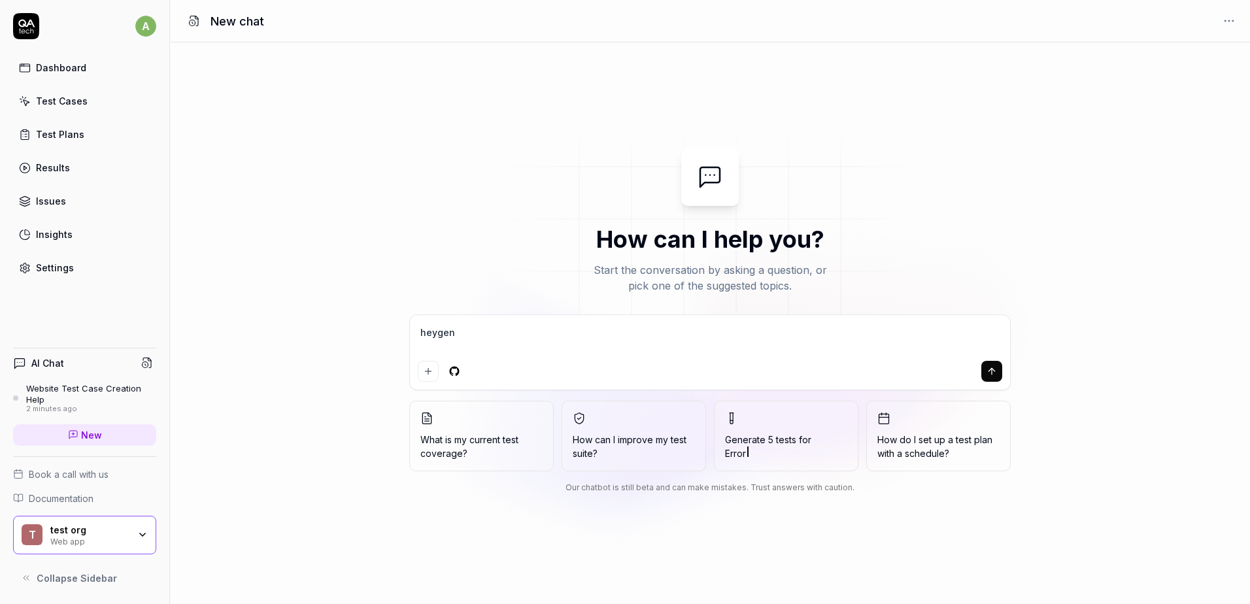
type textarea "heygen."
type textarea "*"
type textarea "heygen.c"
type textarea "*"
type textarea "heygen.co"
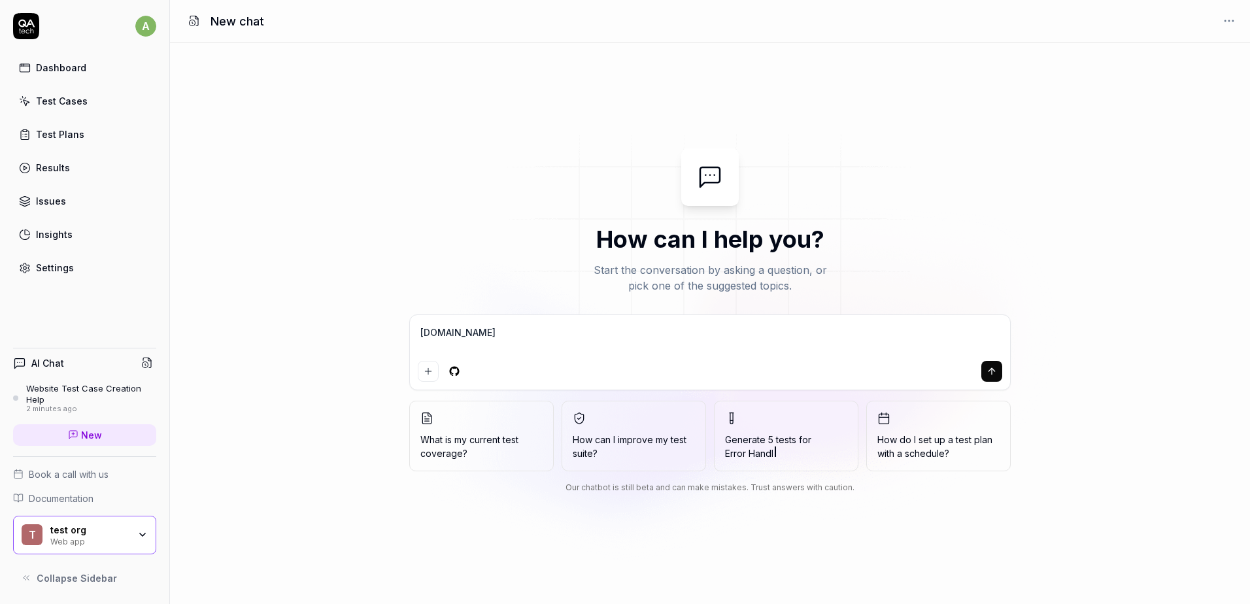
type textarea "*"
type textarea "heygen.co"
type textarea "*"
type textarea "heygen.co"
type textarea "*"
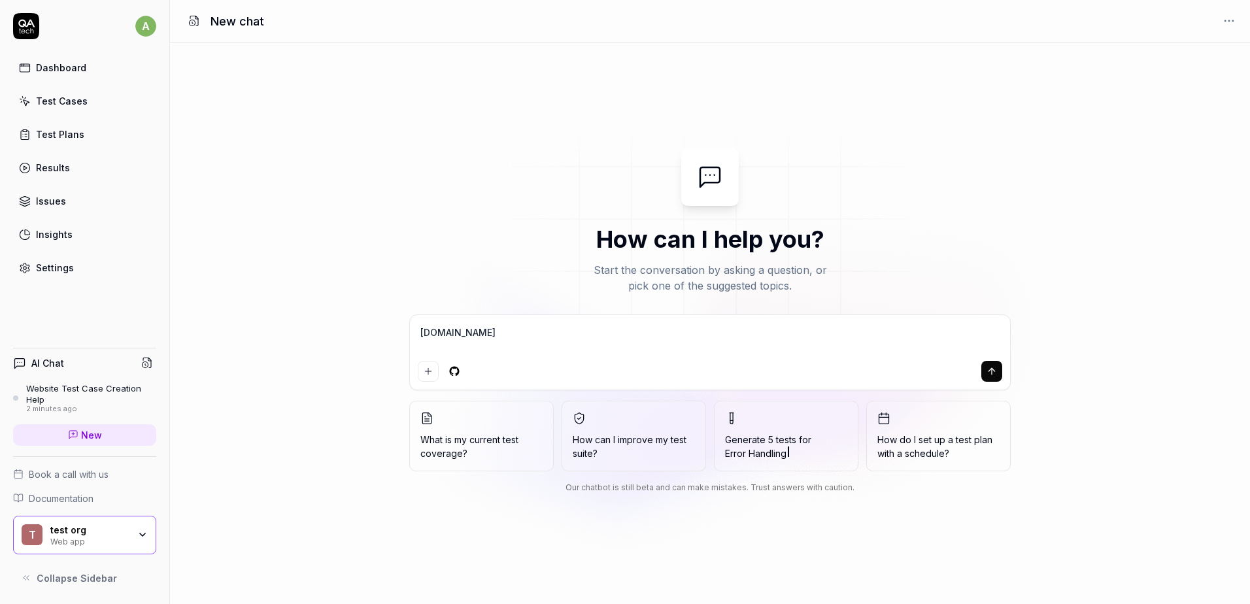
type textarea "heygen.com"
type textarea "*"
type textarea "heygen.com"
type textarea "*"
type textarea "heygen.com"
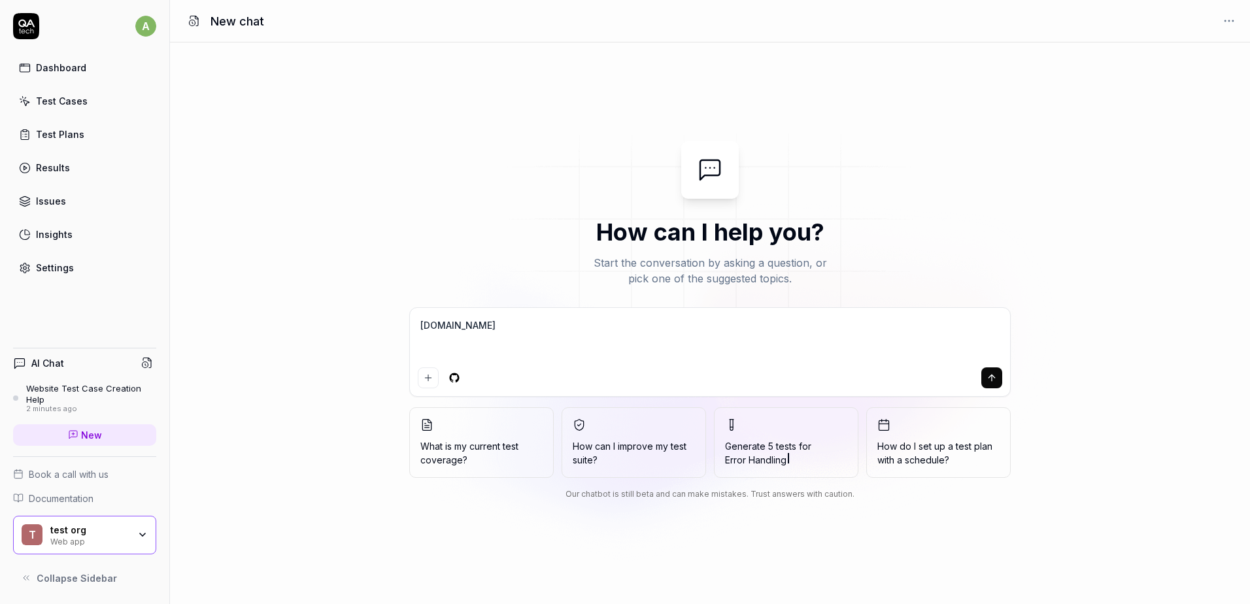
type textarea "*"
type textarea "heygen.com g"
type textarea "*"
type textarea "heygen.com gi"
type textarea "*"
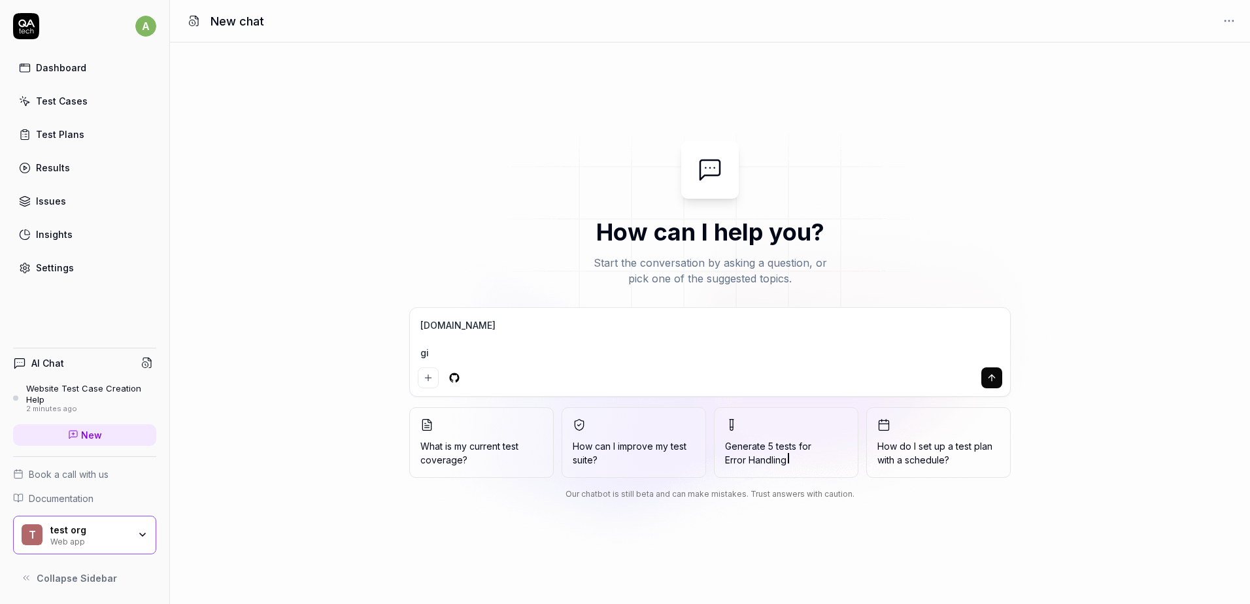
type textarea "heygen.com giv"
type textarea "*"
type textarea "heygen.com give"
type textarea "*"
type textarea "heygen.com give"
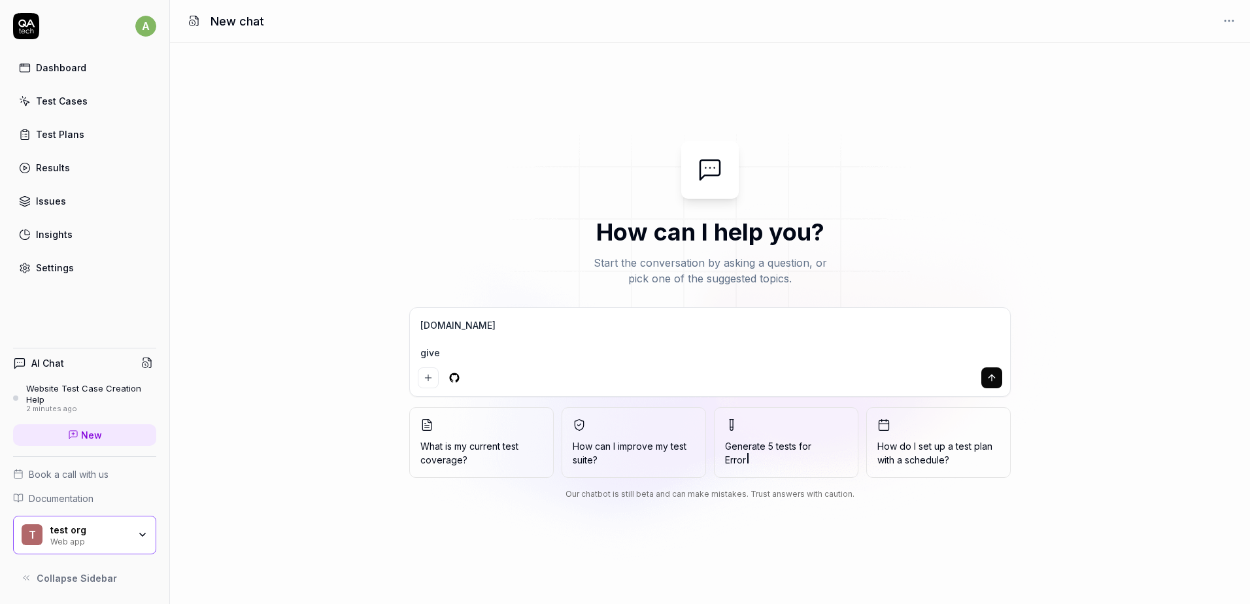
type textarea "*"
type textarea "heygen.com give m"
type textarea "*"
type textarea "heygen.com give me"
type textarea "*"
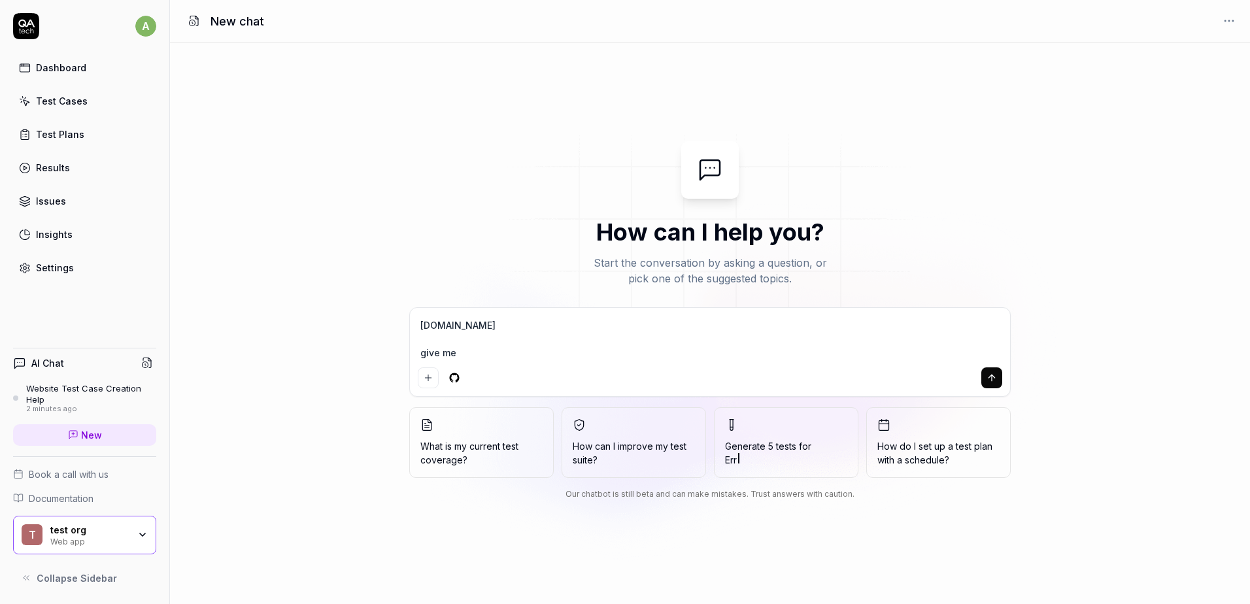
type textarea "heygen.com give me 2"
type textarea "*"
type textarea "heygen.com give me 2-"
type textarea "*"
type textarea "heygen.com give me 2-3"
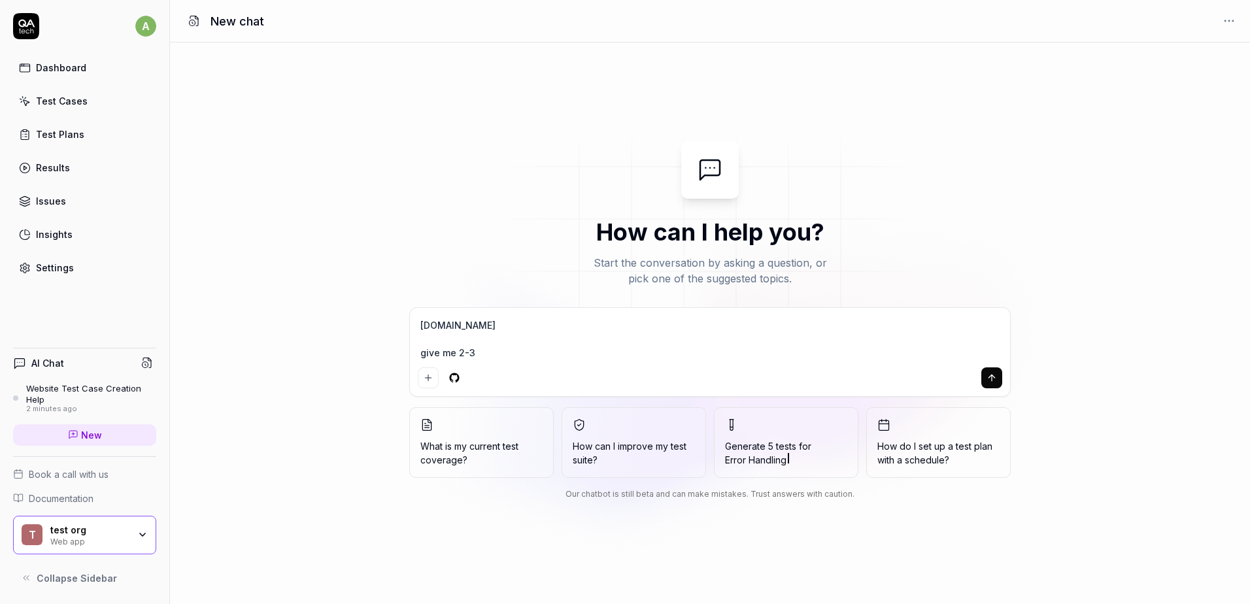
type textarea "*"
type textarea "heygen.com give me 2-3"
type textarea "*"
type textarea "heygen.com give me 2-3 t"
type textarea "*"
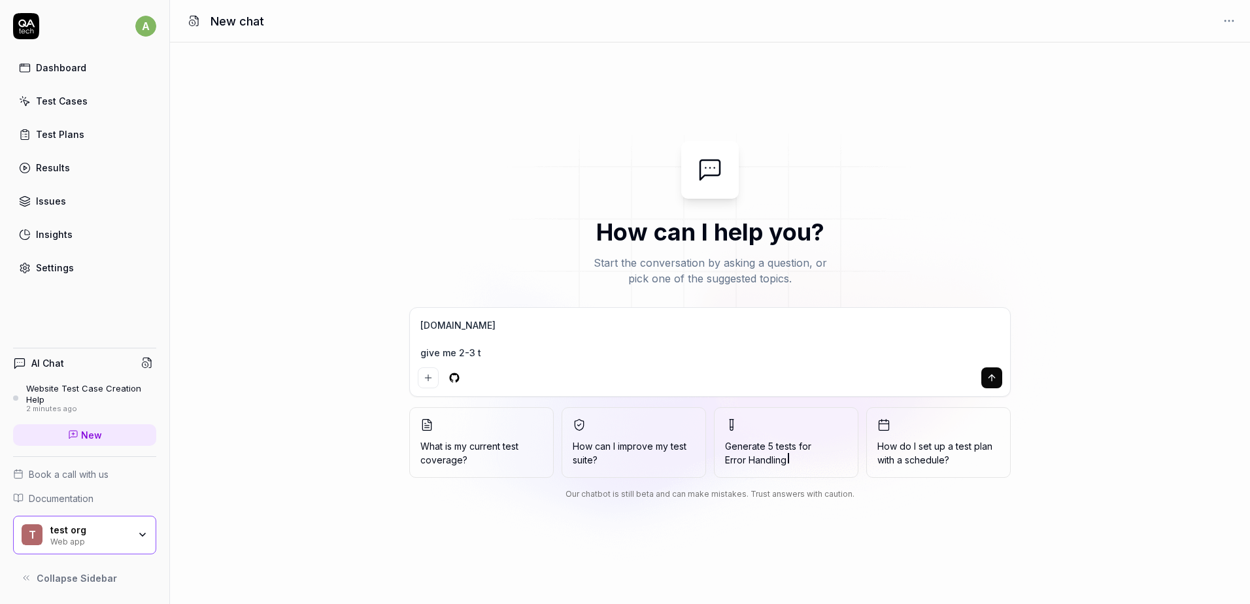
type textarea "heygen.com give me 2-3 te"
type textarea "*"
type textarea "heygen.com give me 2-3 tes"
type textarea "*"
type textarea "heygen.com give me 2-3 test"
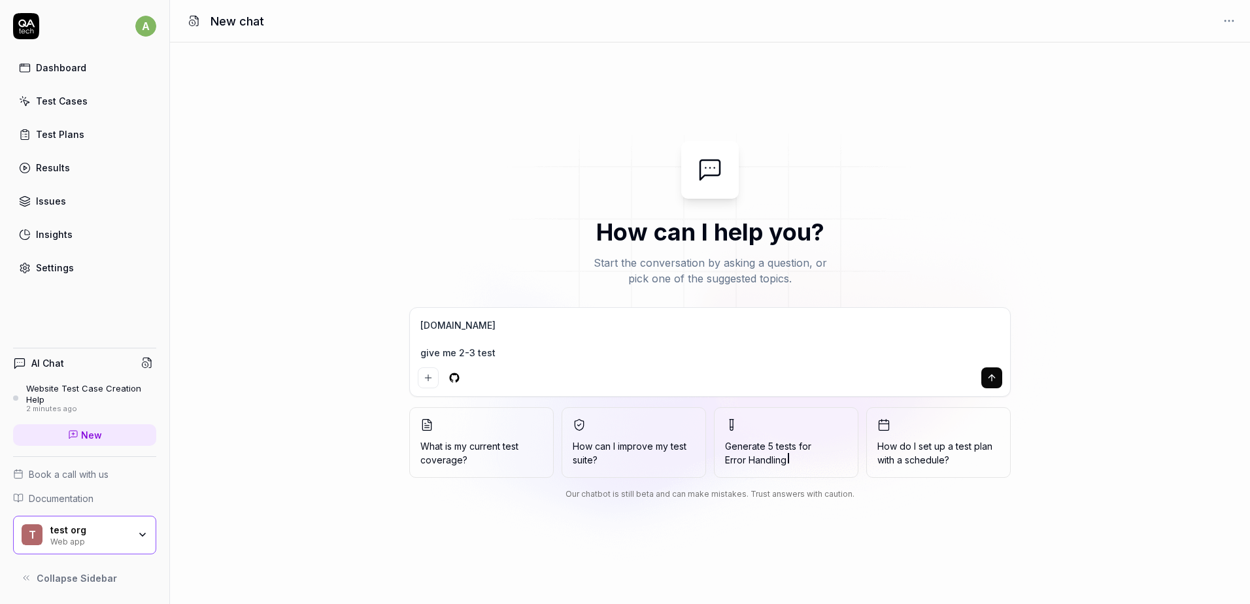
type textarea "*"
type textarea "heygen.com give me 2-3 test c"
type textarea "*"
type textarea "heygen.com give me 2-3 test ca"
type textarea "*"
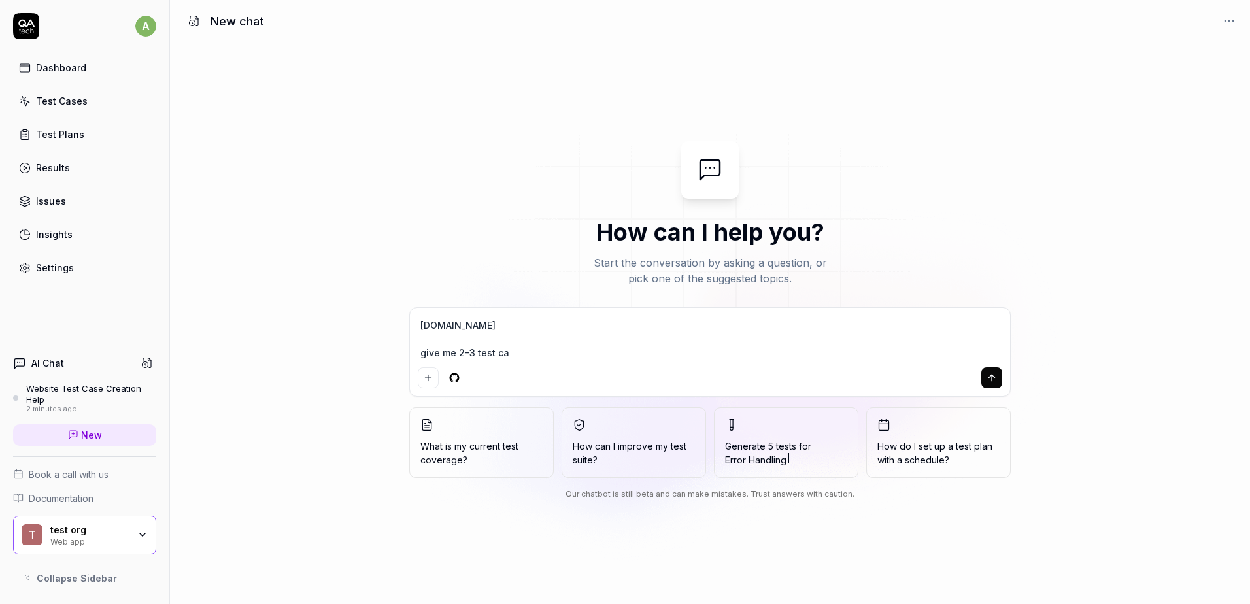
type textarea "heygen.com give me 2-3 test cas"
type textarea "*"
type textarea "heygen.com give me 2-3 test case"
type textarea "*"
type textarea "heygen.com give me 2-3 test cases"
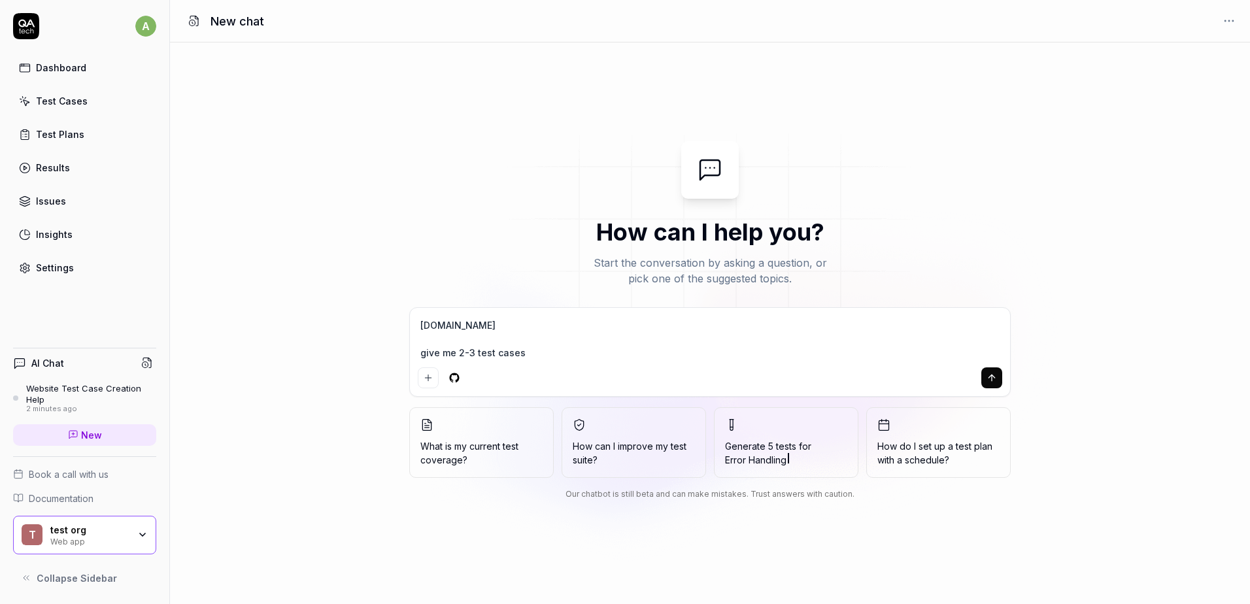
type textarea "*"
type textarea "heygen.com give me 2-3 test cases"
type textarea "*"
type textarea "heygen.com give me 2-3 test cases f"
type textarea "*"
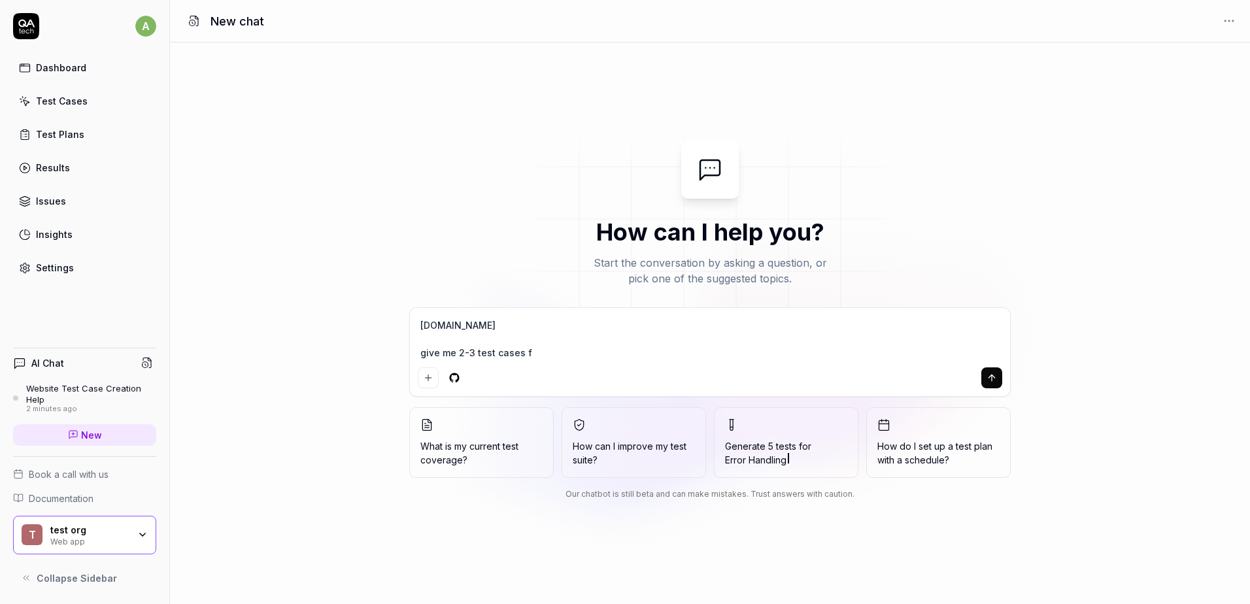
type textarea "heygen.com give me 2-3 test cases fo"
type textarea "*"
type textarea "heygen.com give me 2-3 test cases for"
type textarea "*"
type textarea "heygen.com give me 2-3 test cases for"
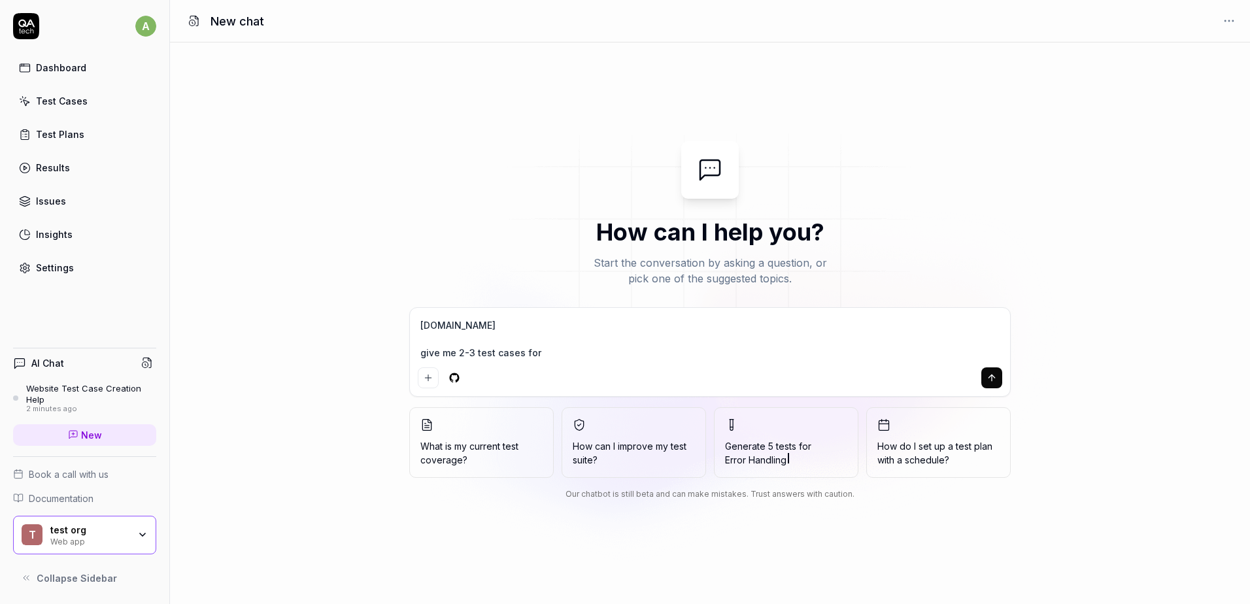
type textarea "*"
type textarea "heygen.com give me 2-3 test cases for t"
type textarea "*"
type textarea "heygen.com give me 2-3 test cases for th"
type textarea "*"
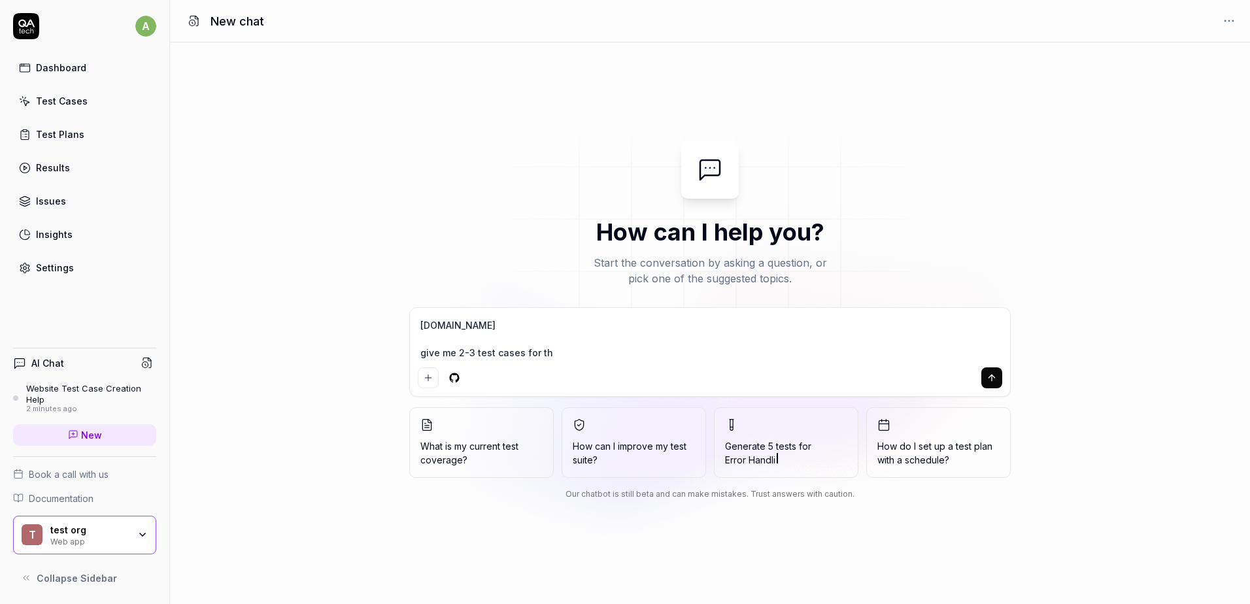
type textarea "heygen.com give me 2-3 test cases for thi"
type textarea "*"
type textarea "heygen.com give me 2-3 test cases for this"
type textarea "*"
type textarea "heygen.com give me 2-3 test cases for this"
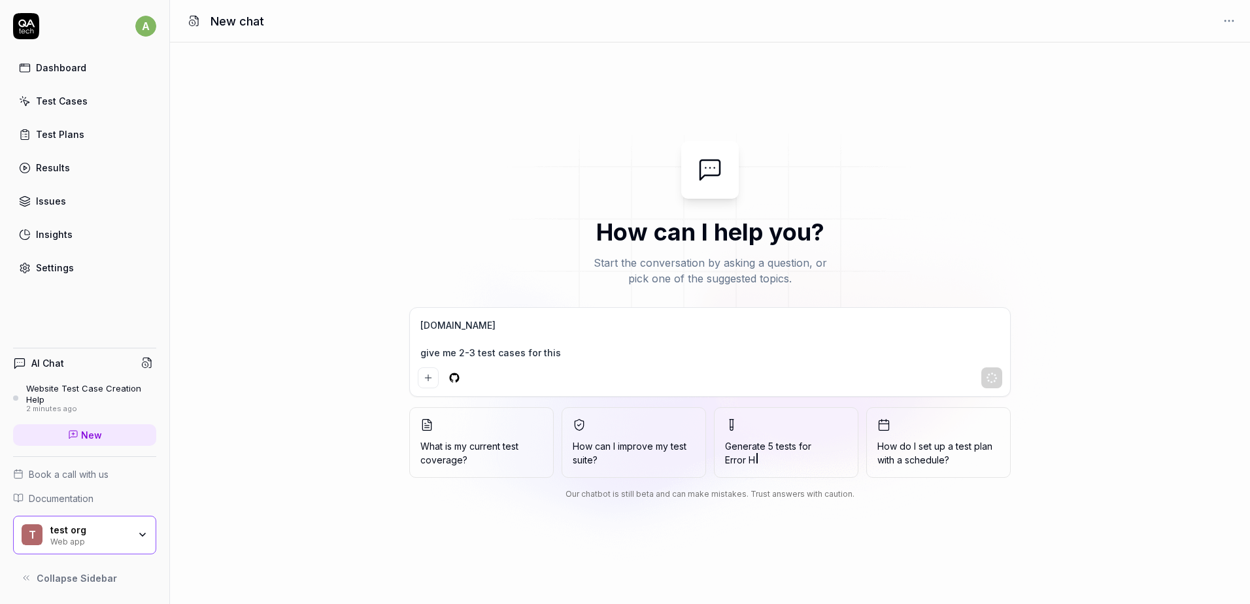
type textarea "*"
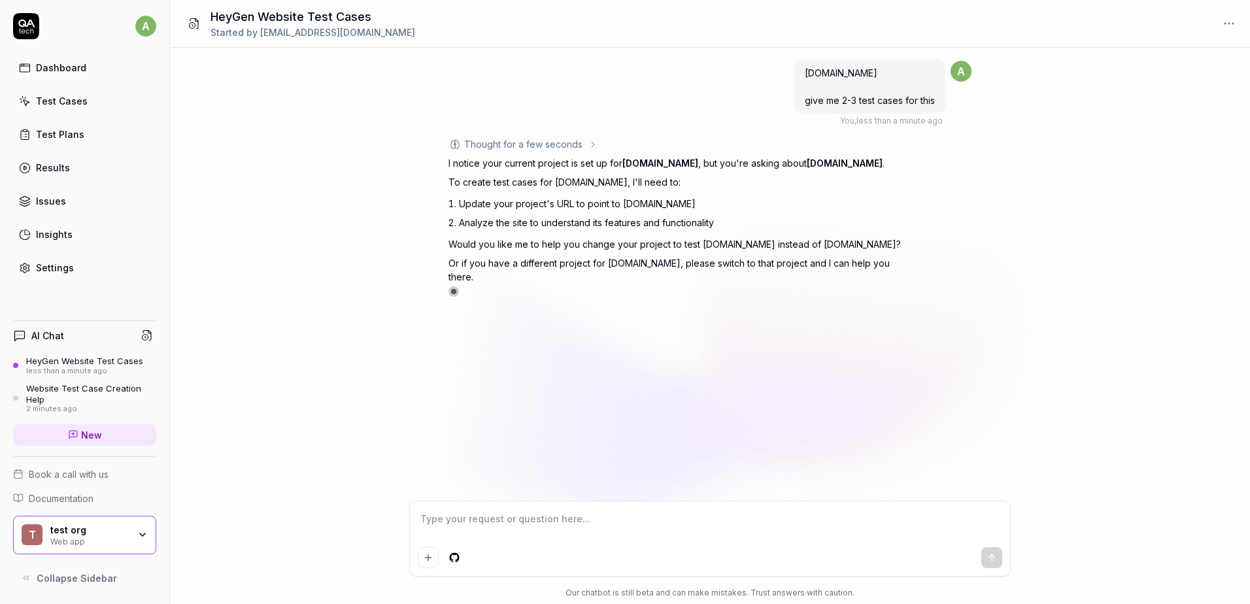
type textarea "*"
click at [83, 271] on link "Settings" at bounding box center [84, 268] width 143 height 26
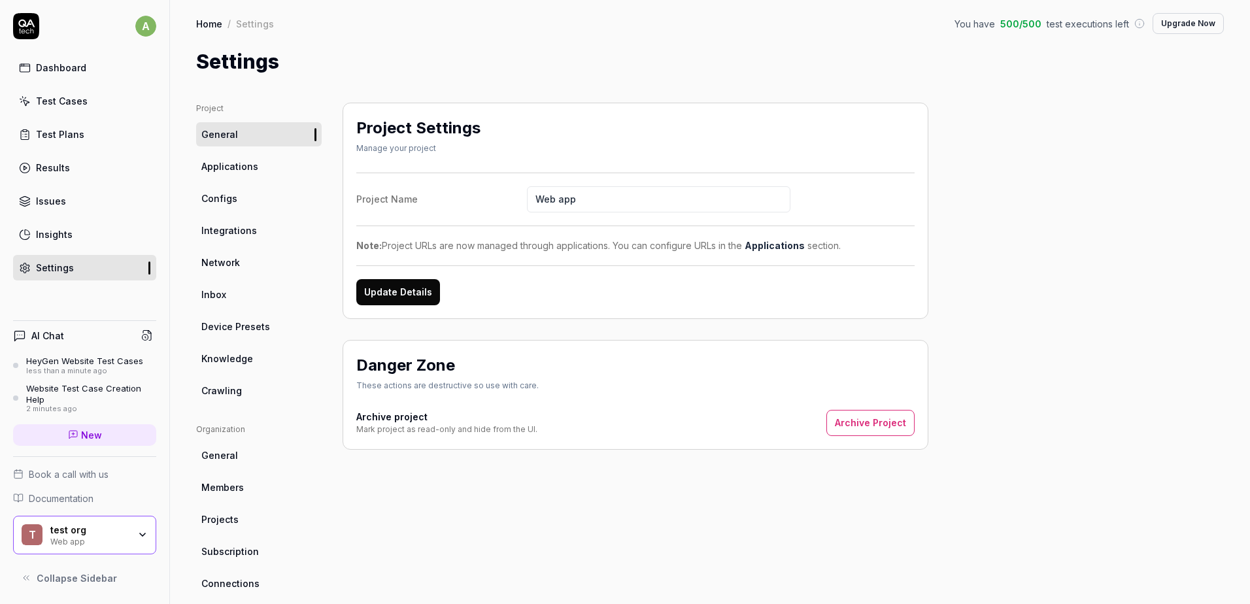
click at [243, 168] on span "Applications" at bounding box center [229, 167] width 57 height 14
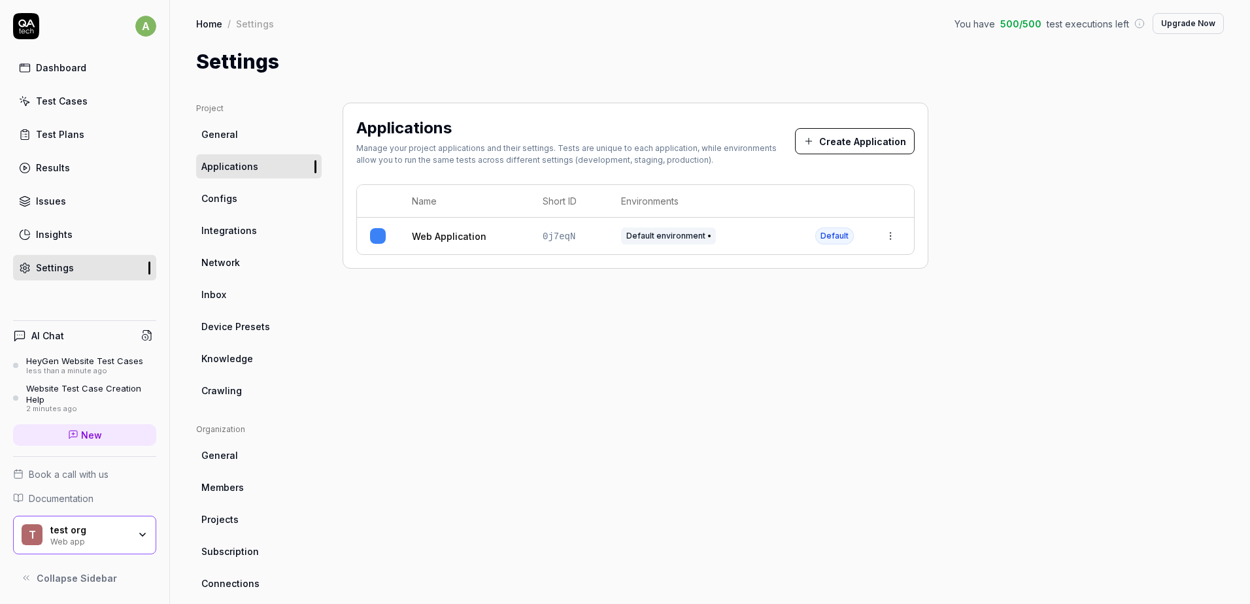
click at [449, 239] on link "Web Application" at bounding box center [449, 237] width 75 height 14
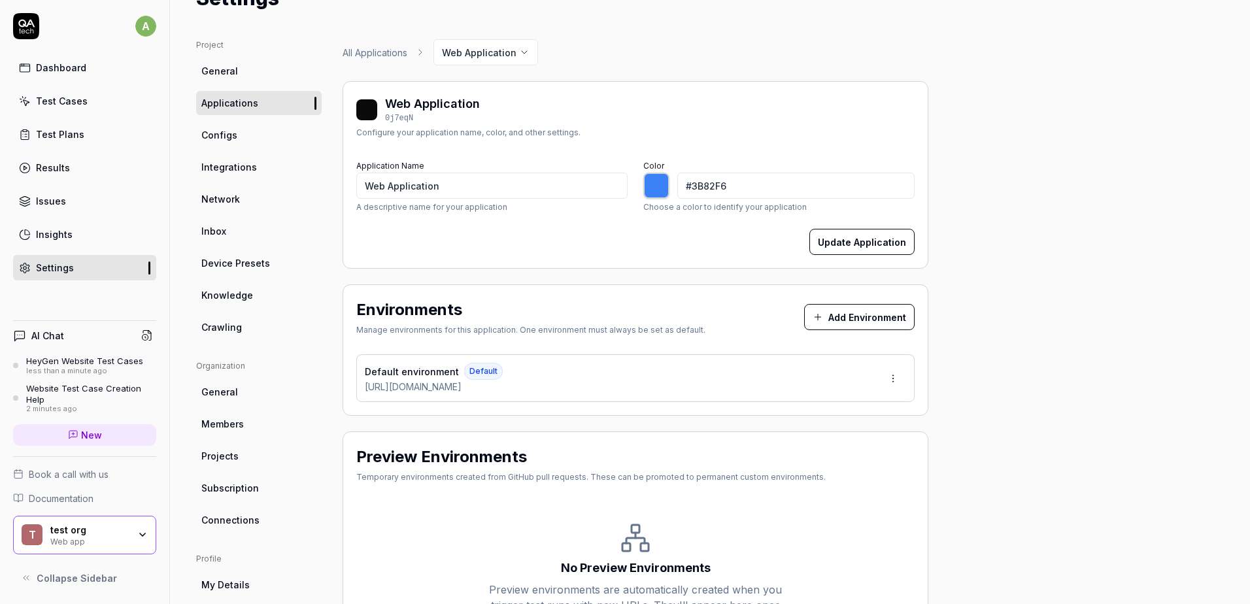
scroll to position [179, 0]
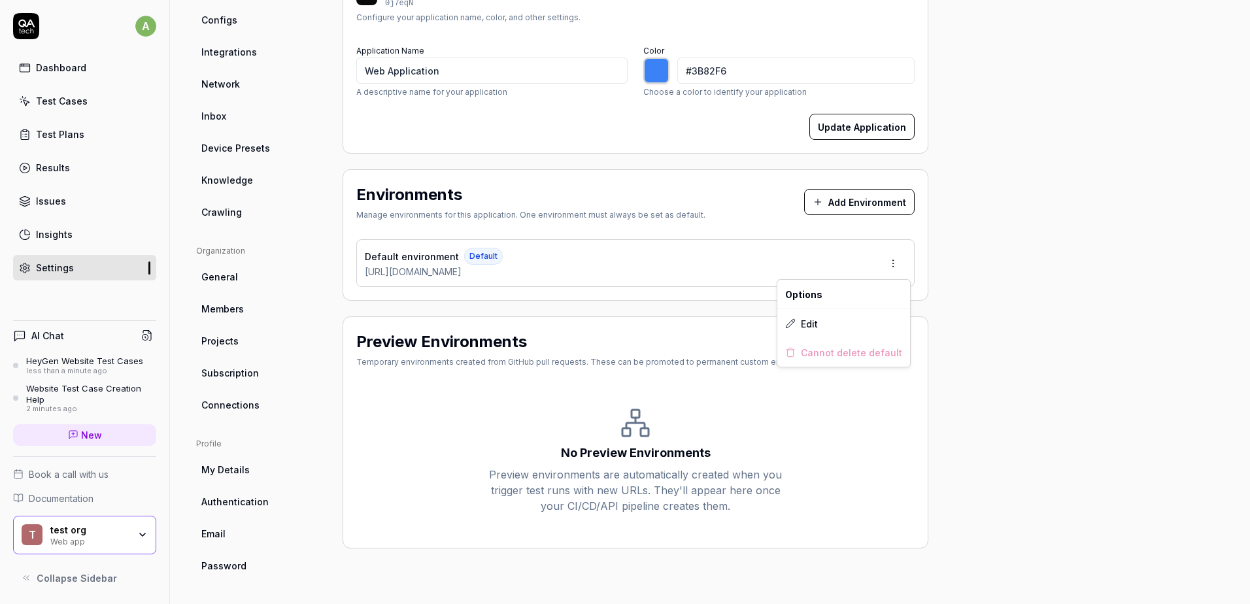
click at [890, 263] on html "a Dashboard Test Cases Test Plans Results Issues Insights Settings AI Chat HeyG…" at bounding box center [625, 302] width 1250 height 604
click at [811, 330] on span "Edit" at bounding box center [809, 324] width 17 height 14
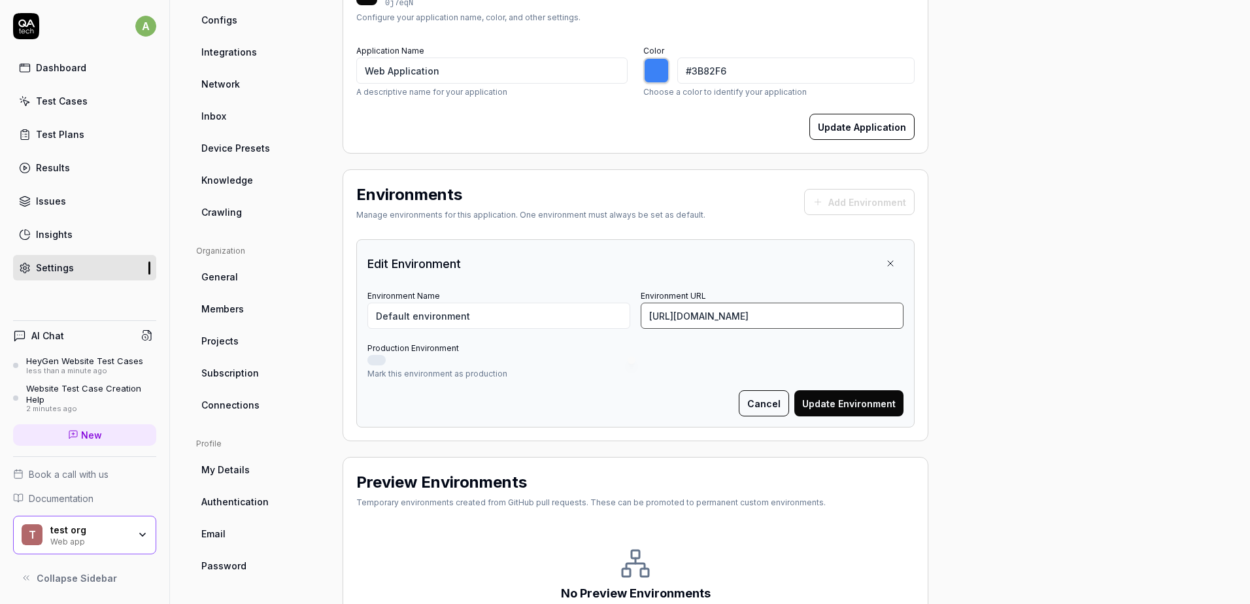
drag, startPoint x: 816, startPoint y: 317, endPoint x: 587, endPoint y: 315, distance: 229.6
click at [587, 315] on div "Environment Name Default environment Environment URL https://www.vacarz.com/" at bounding box center [636, 308] width 536 height 42
type input "https://heygen.com"
click at [795, 390] on button "Update Environment" at bounding box center [849, 403] width 109 height 26
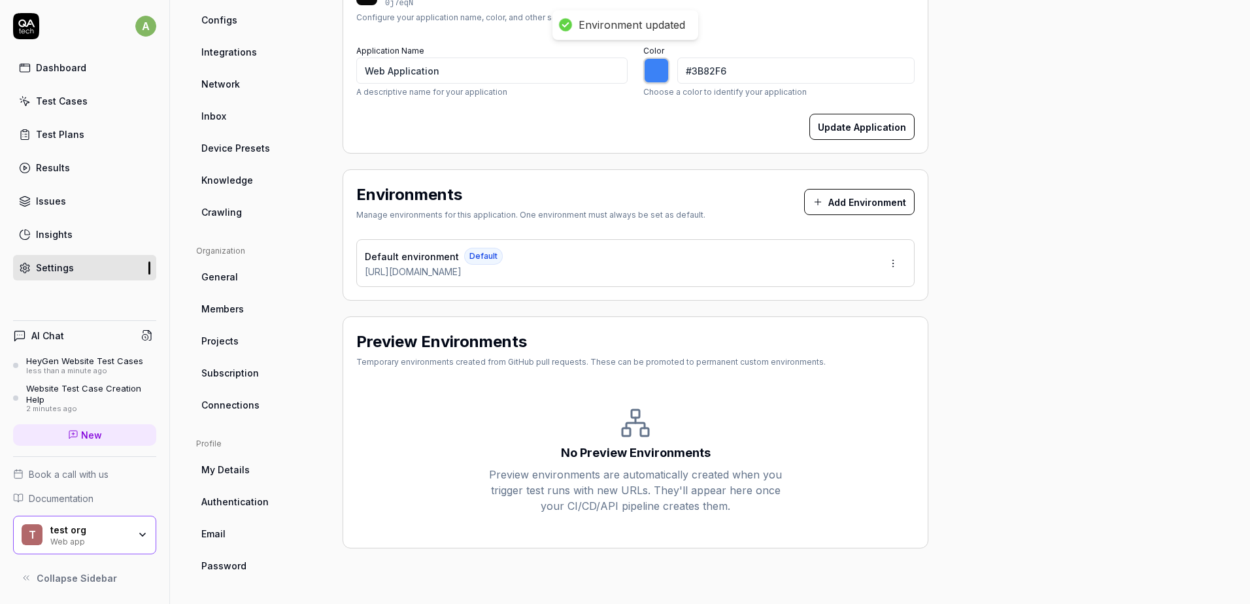
type input "*******"
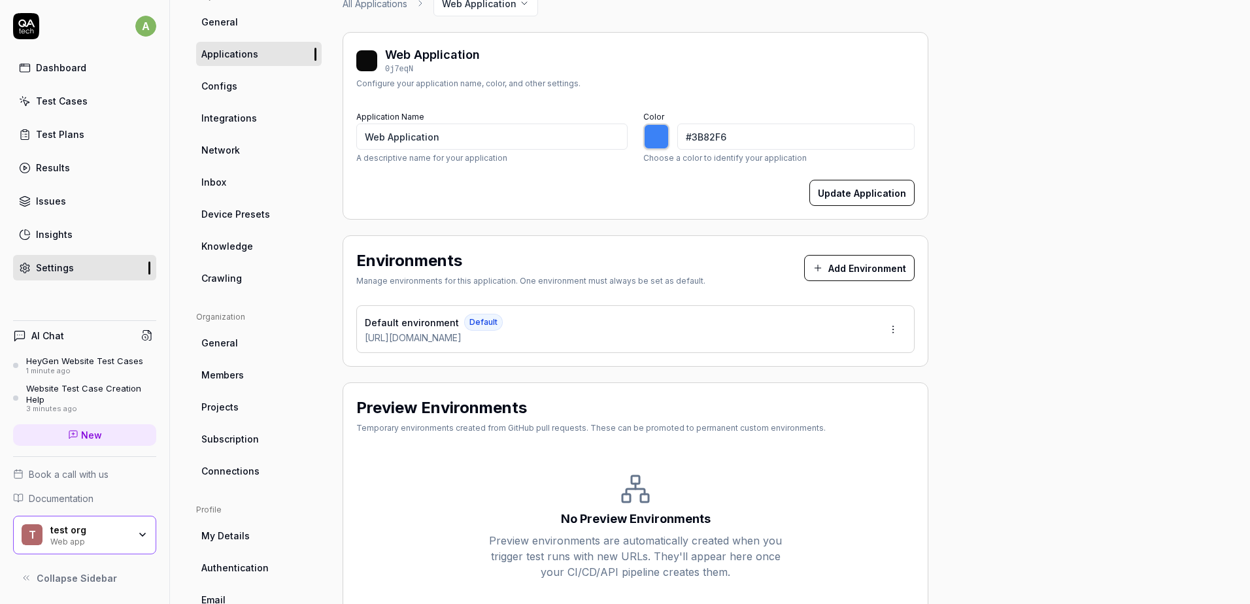
scroll to position [0, 0]
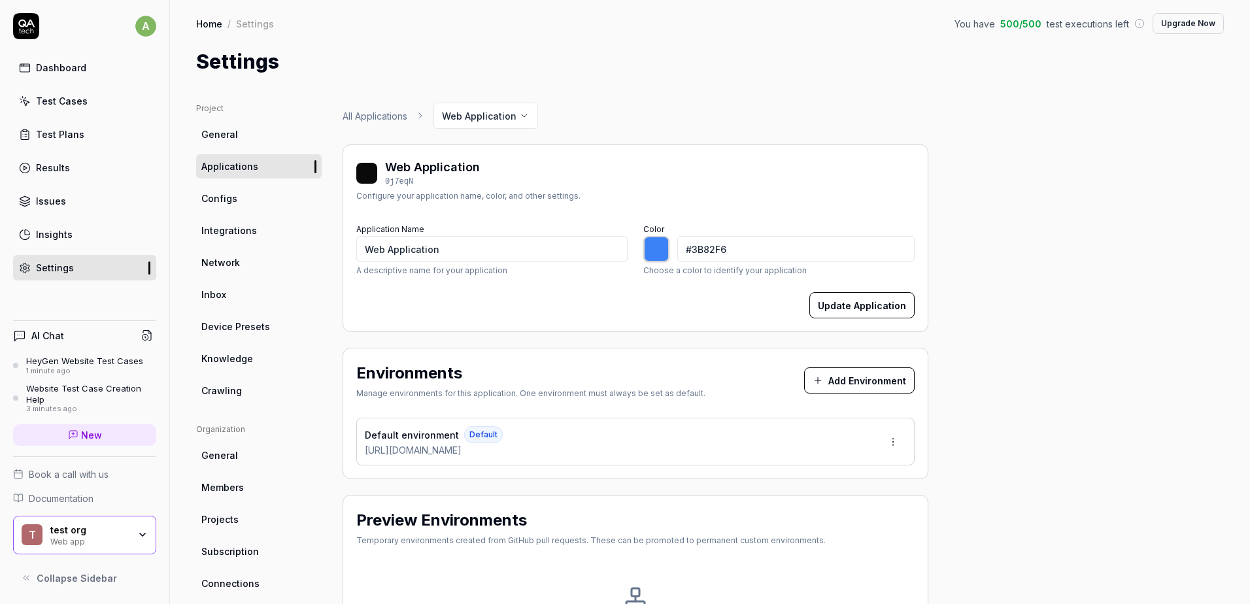
drag, startPoint x: 74, startPoint y: 51, endPoint x: 78, endPoint y: 60, distance: 9.4
click at [73, 50] on div "a Dashboard Test Cases Test Plans Results Issues Insights Settings" at bounding box center [84, 146] width 169 height 267
click at [82, 71] on div "Dashboard" at bounding box center [61, 68] width 50 height 14
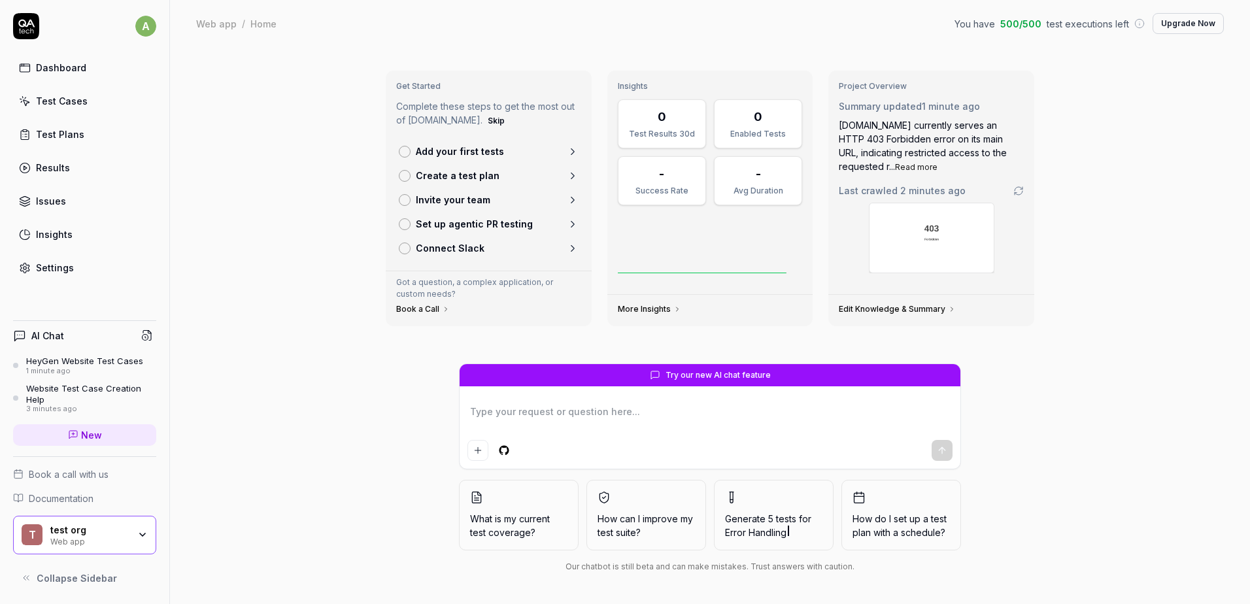
click at [650, 408] on textarea at bounding box center [710, 418] width 485 height 33
click at [789, 519] on span "Generate 5 tests for Erro" at bounding box center [773, 525] width 97 height 27
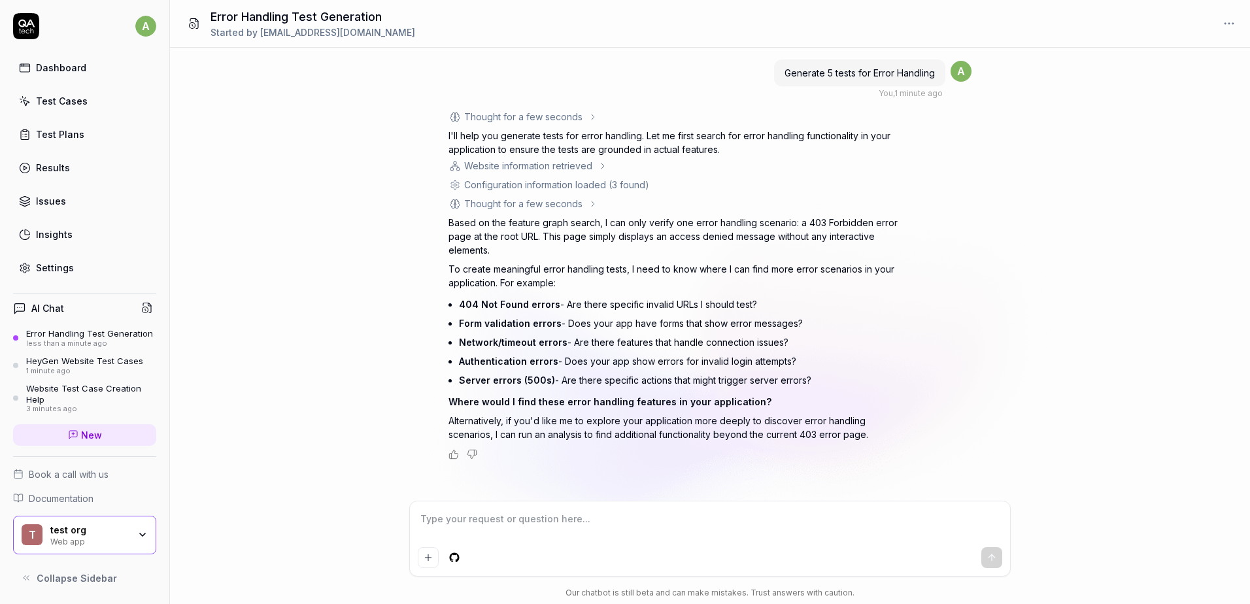
click at [65, 60] on link "Dashboard" at bounding box center [84, 68] width 143 height 26
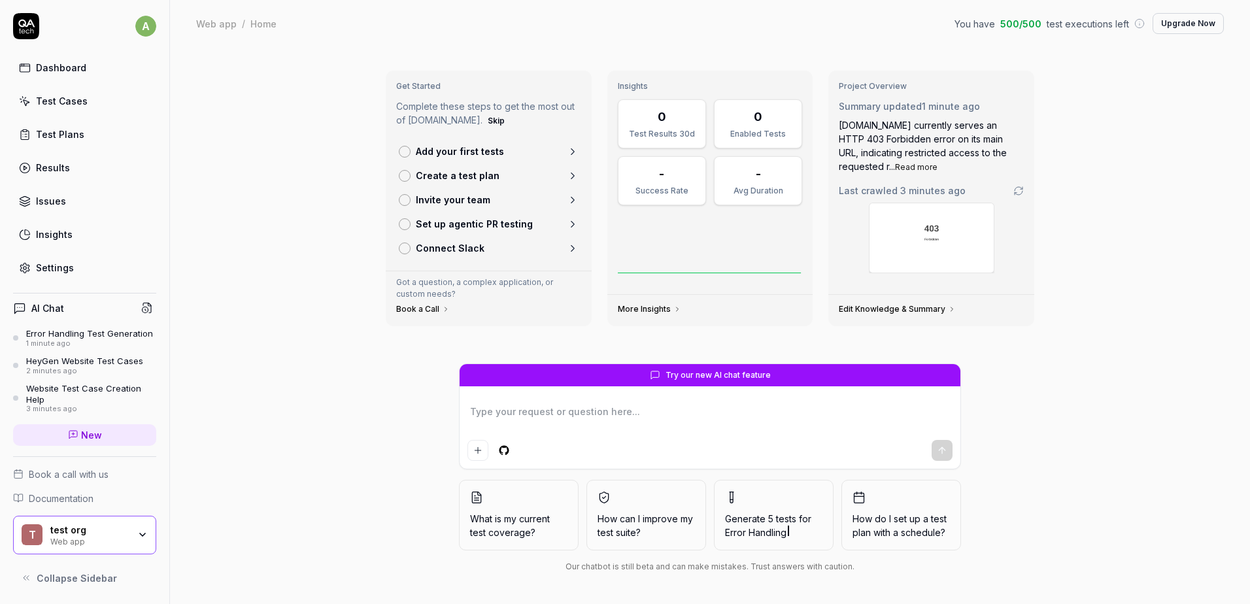
type textarea "*"
click at [73, 252] on div "Dashboard Test Cases Test Plans Results Issues Insights Settings" at bounding box center [84, 168] width 143 height 226
click at [70, 259] on link "Settings" at bounding box center [84, 268] width 143 height 26
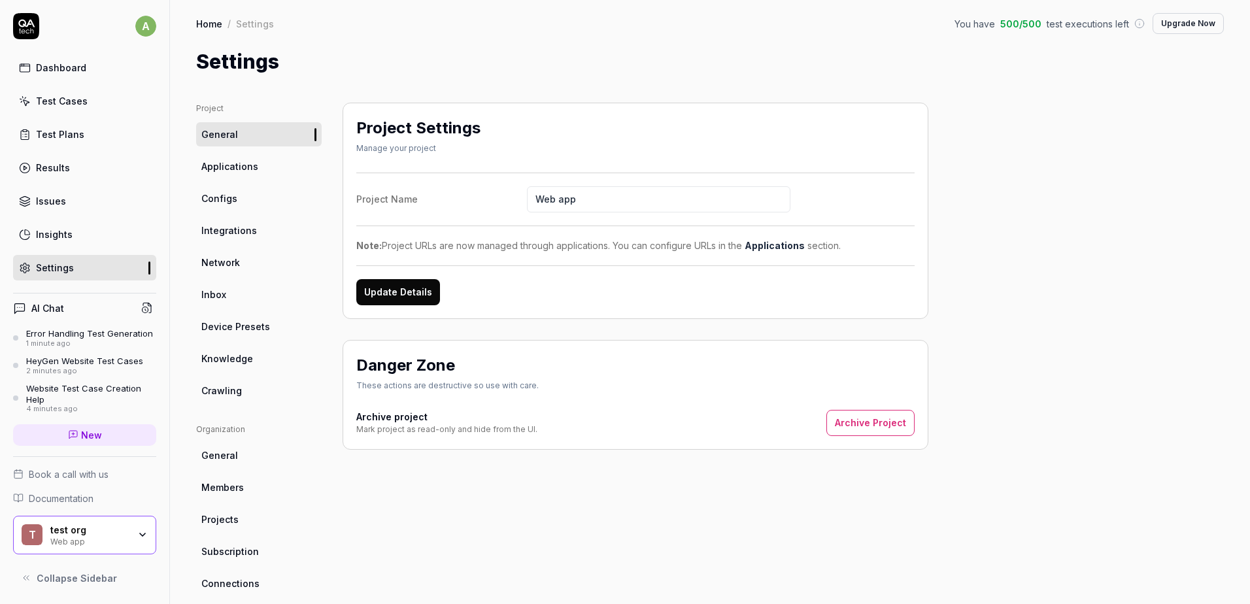
click at [404, 292] on button "Update Details" at bounding box center [398, 292] width 84 height 26
click at [259, 163] on link "Applications" at bounding box center [259, 166] width 126 height 24
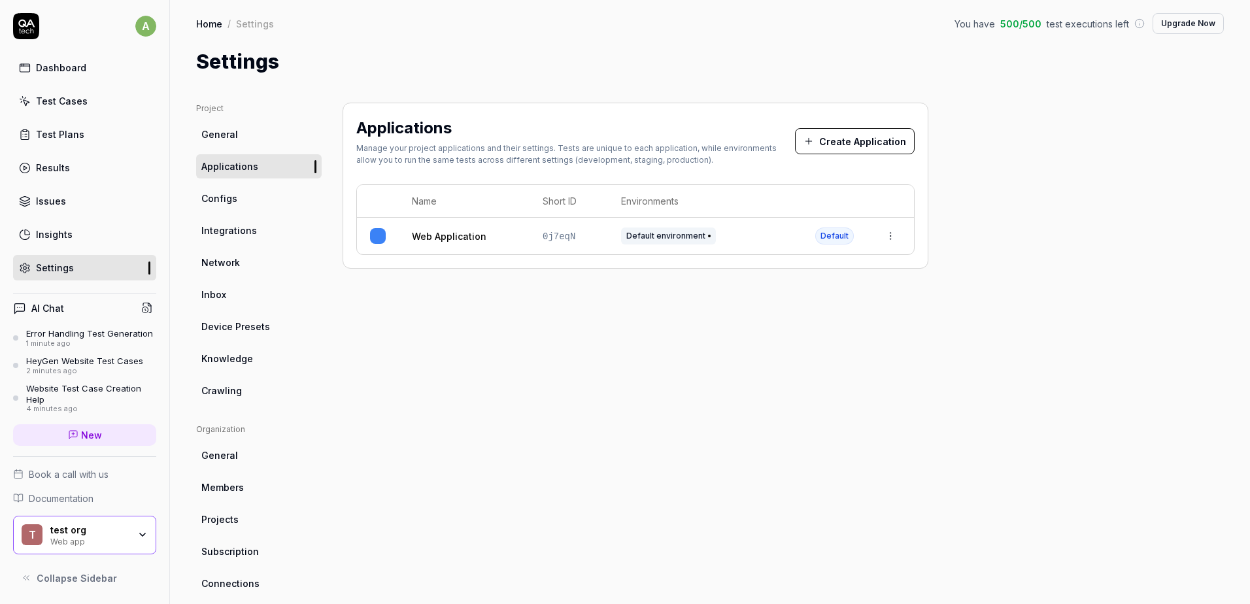
click at [902, 238] on td at bounding box center [890, 236] width 47 height 37
click at [872, 241] on td at bounding box center [890, 236] width 47 height 37
click at [888, 238] on html "a Dashboard Test Cases Test Plans Results Issues Insights Settings AI Chat Erro…" at bounding box center [625, 302] width 1250 height 604
click at [801, 320] on div "Edit" at bounding box center [829, 322] width 153 height 29
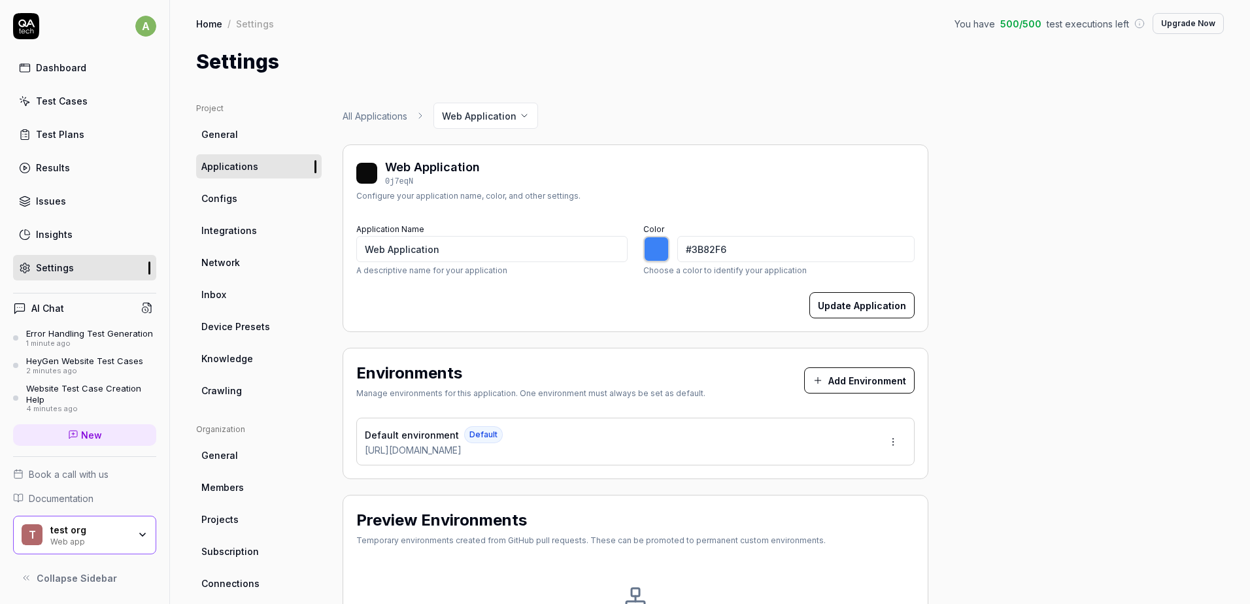
type input "*******"
click at [113, 432] on link "New" at bounding box center [84, 435] width 143 height 22
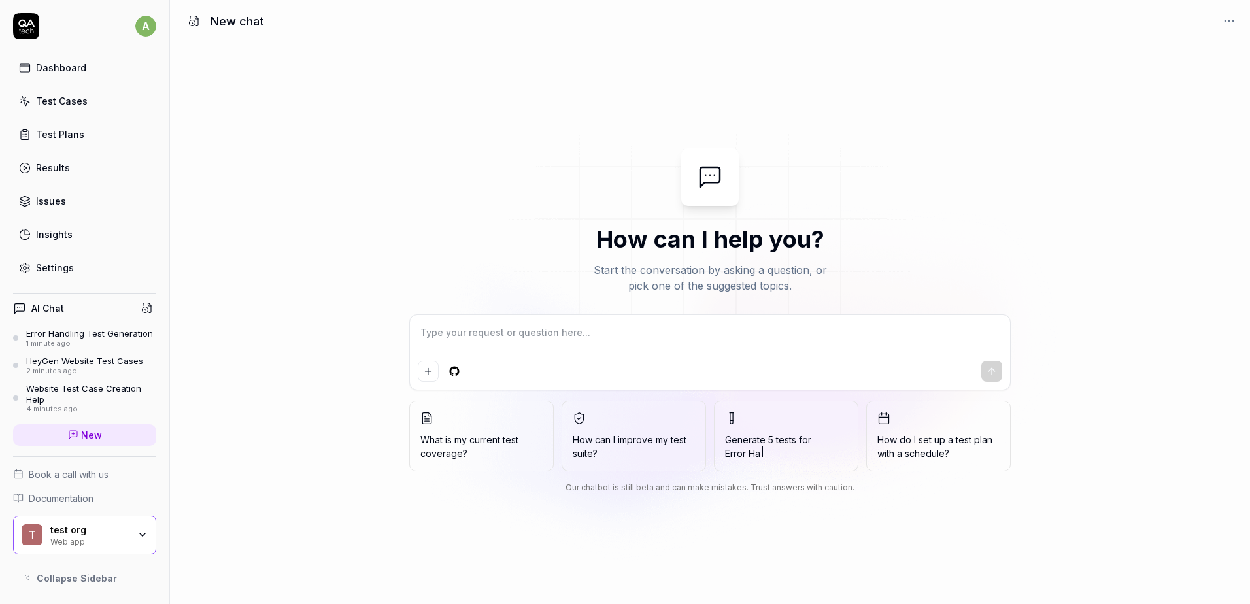
click at [825, 319] on div at bounding box center [710, 352] width 600 height 75
click at [1018, 175] on div "How can I help you? Start the conversation by asking a question, or pick one of…" at bounding box center [710, 323] width 1080 height 351
click at [1234, 17] on html "a Dashboard Test Cases Test Plans Results Issues Insights Settings AI Chat Erro…" at bounding box center [625, 302] width 1250 height 604
click at [1031, 137] on html "a Dashboard Test Cases Test Plans Results Issues Insights Settings AI Chat Erro…" at bounding box center [625, 302] width 1250 height 604
click at [1218, 30] on div "New chat" at bounding box center [710, 21] width 1080 height 43
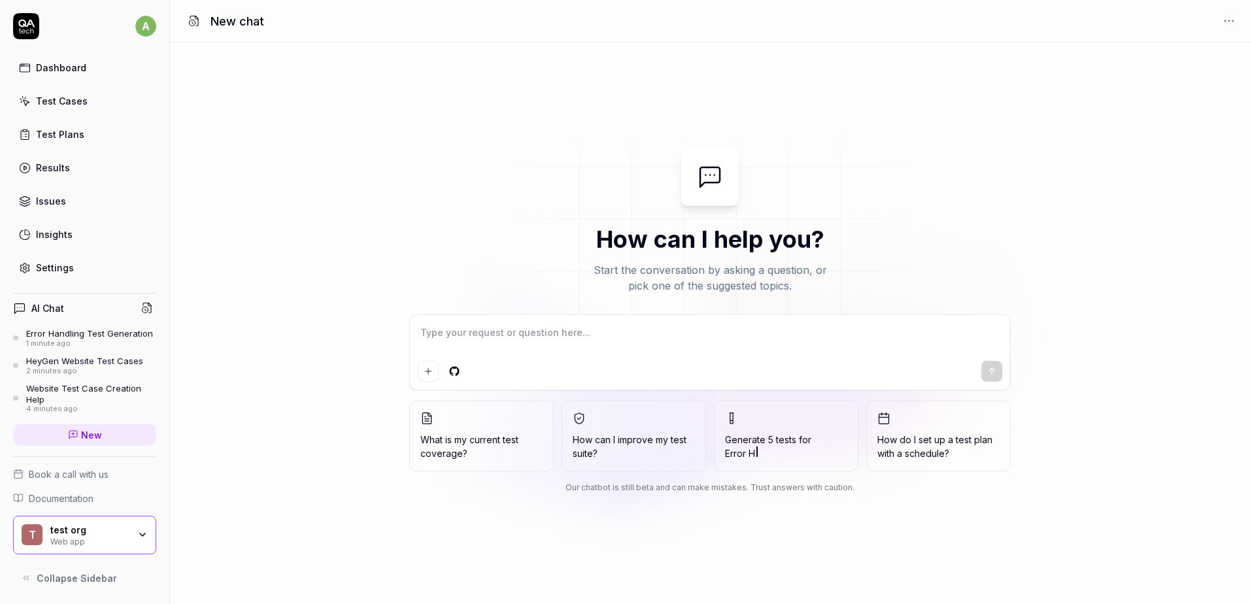
click at [1230, 22] on html "a Dashboard Test Cases Test Plans Results Issues Insights Settings AI Chat Erro…" at bounding box center [625, 302] width 1250 height 604
click at [1020, 117] on html "a Dashboard Test Cases Test Plans Results Issues Insights Settings AI Chat Erro…" at bounding box center [625, 302] width 1250 height 604
click at [768, 308] on img at bounding box center [710, 245] width 471 height 262
click at [762, 324] on textarea at bounding box center [710, 339] width 585 height 33
type textarea "*"
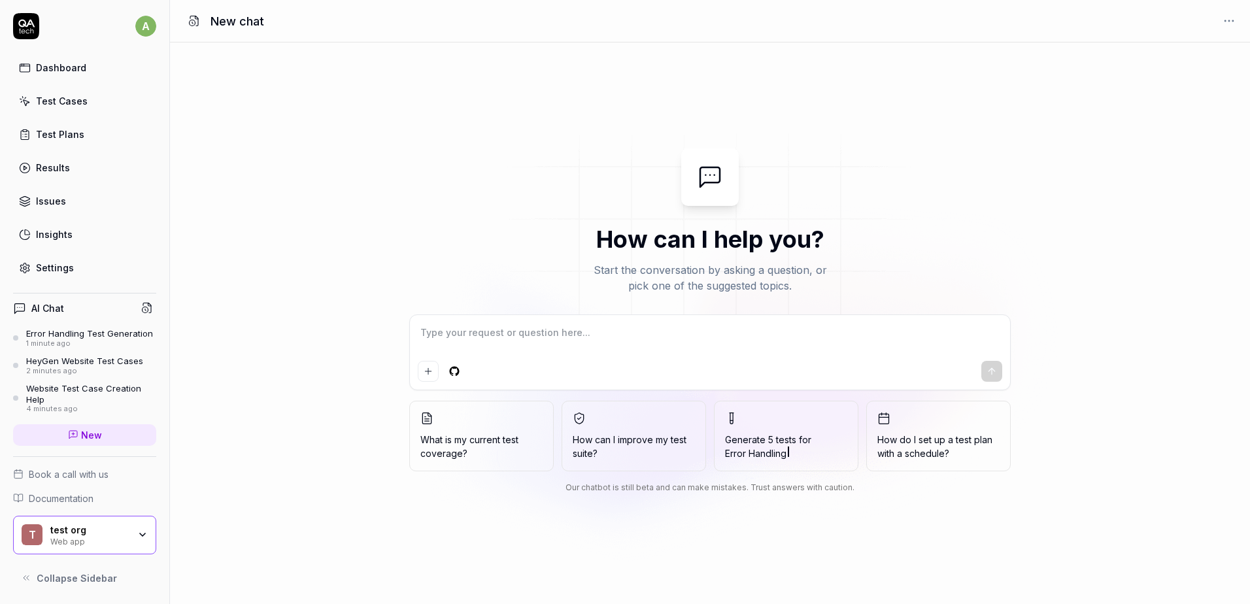
click at [420, 366] on button "Add attachment" at bounding box center [428, 371] width 21 height 21
type textarea "*"
click at [554, 335] on textarea at bounding box center [710, 339] width 585 height 33
paste textarea "https://www.vacarz.com/"
type textarea "https://www.vacarz.com/"
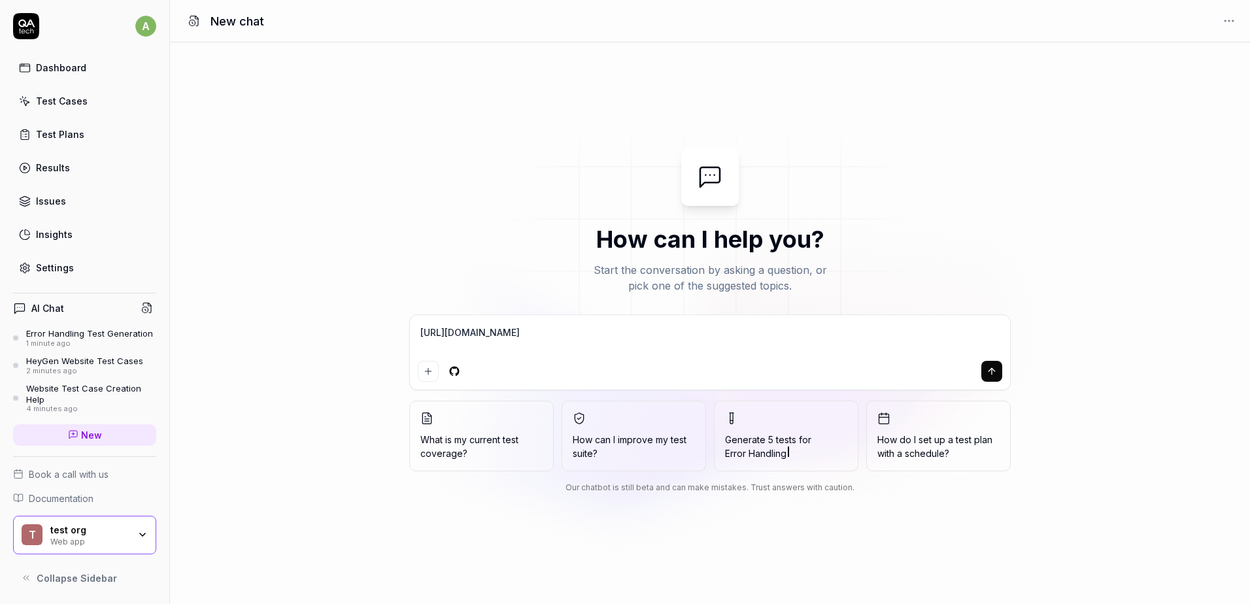
type textarea "*"
type textarea "h"
type textarea "*"
type textarea "hey"
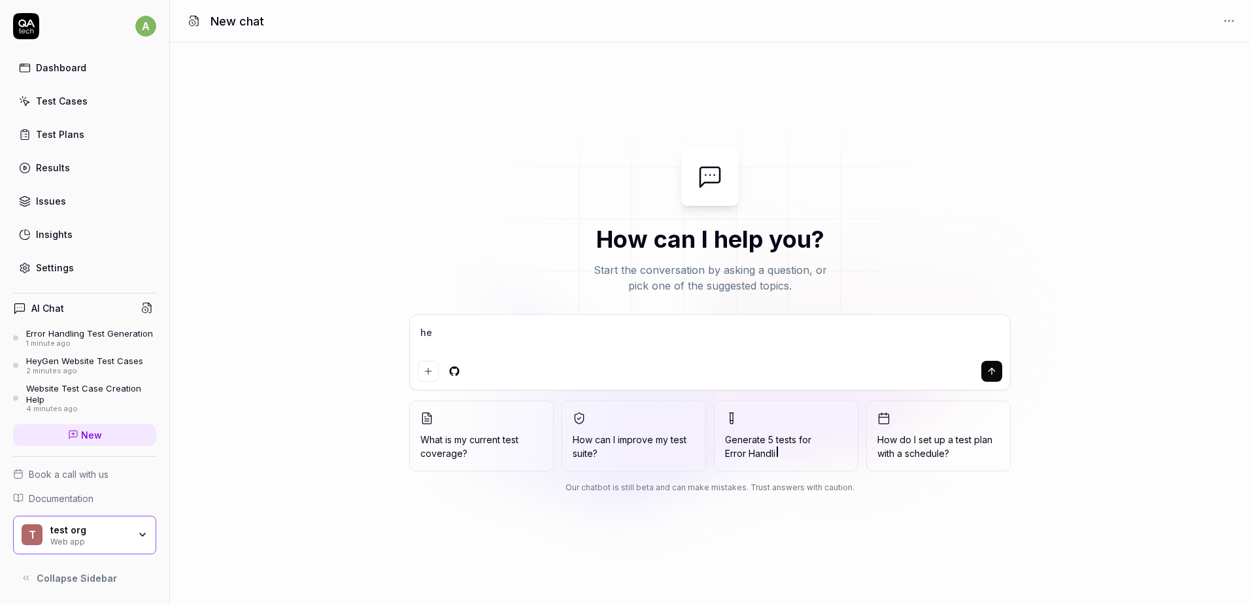
type textarea "*"
type textarea "heyg"
type textarea "*"
type textarea "heyge"
type textarea "*"
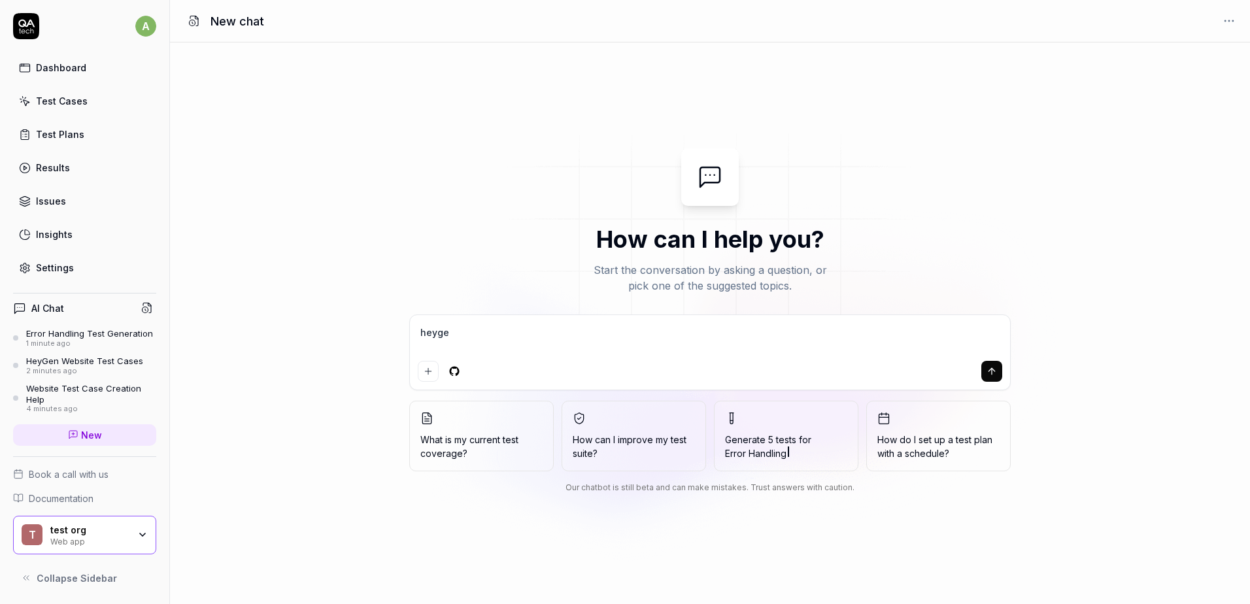
type textarea "heygen"
type textarea "*"
type textarea "heygen."
type textarea "*"
type textarea "heygen.c"
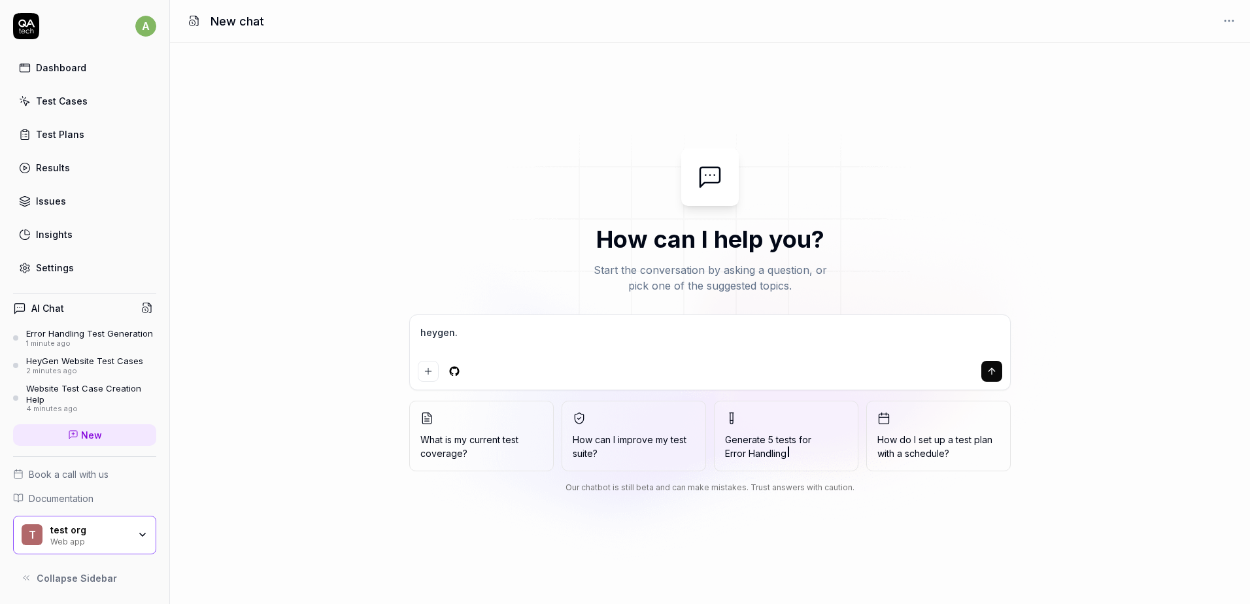
type textarea "*"
type textarea "heygen.co"
type textarea "*"
type textarea "heygen.com"
type textarea "*"
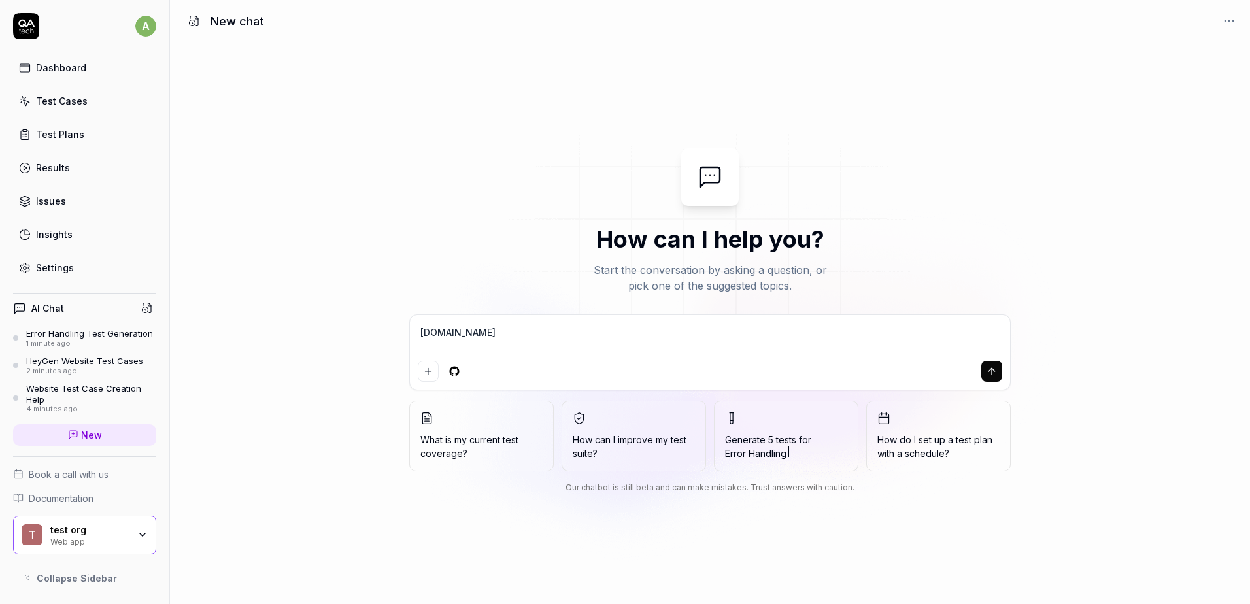
type textarea "heygen.com"
type textarea "*"
type textarea "heygen.com"
type textarea "*"
type textarea "heygen.com g"
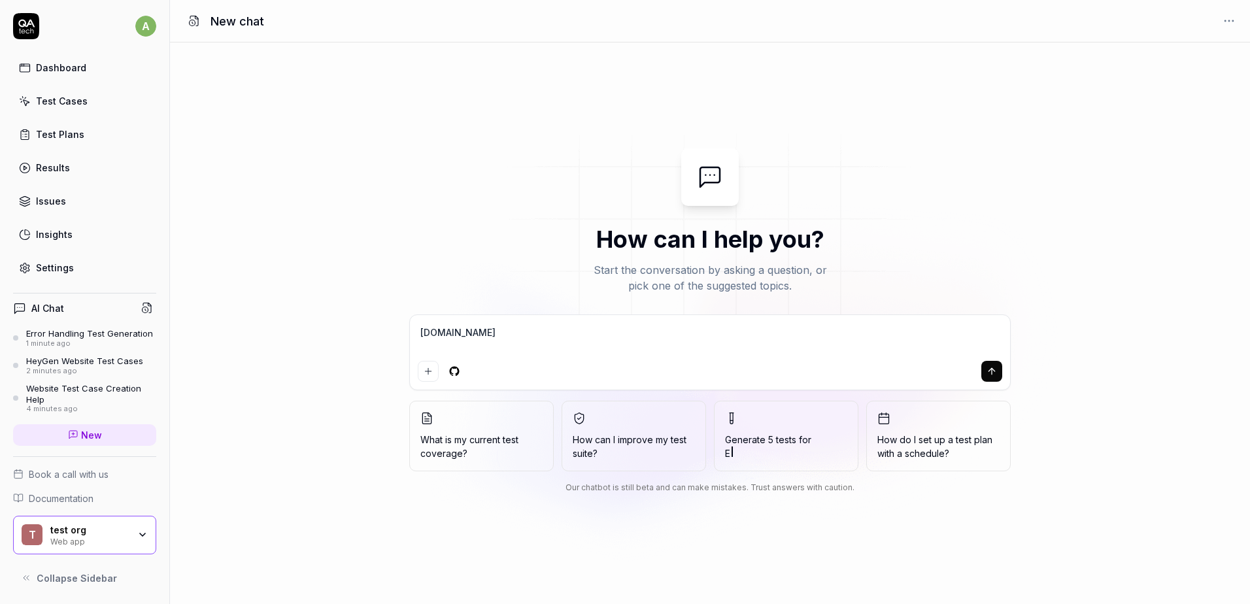
type textarea "*"
type textarea "heygen.com ge"
type textarea "*"
type textarea "heygen.com gen"
type textarea "*"
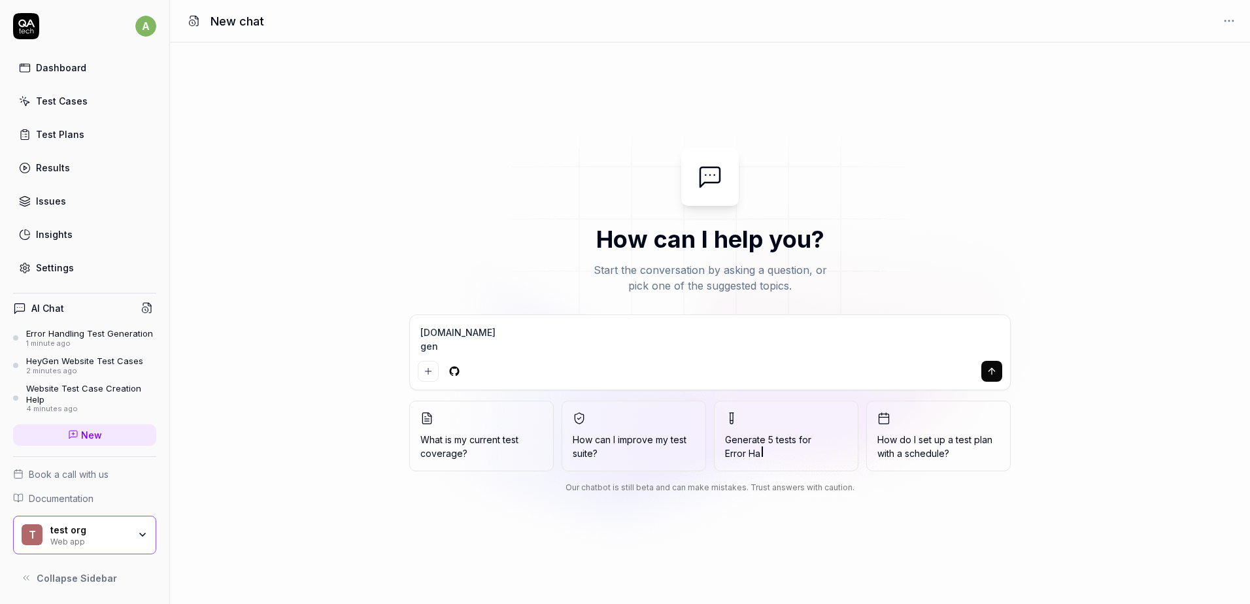
type textarea "heygen.com gene"
type textarea "*"
type textarea "heygen.com gener"
type textarea "*"
type textarea "heygen.com genera"
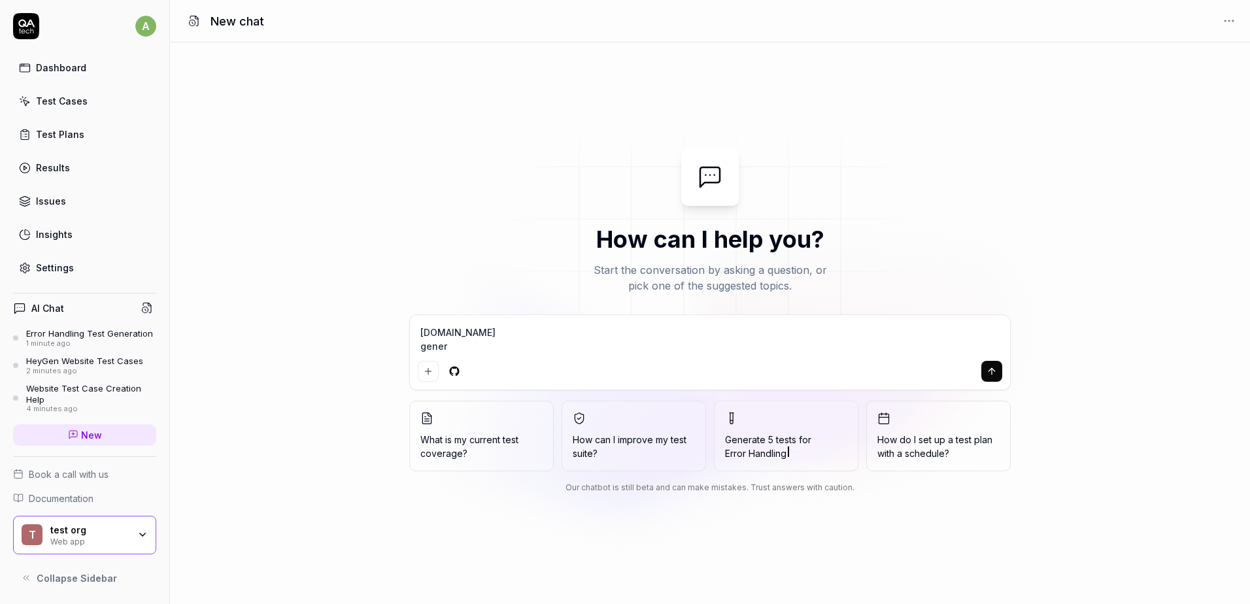
type textarea "*"
type textarea "heygen.com generat"
type textarea "*"
type textarea "heygen.com generate"
type textarea "*"
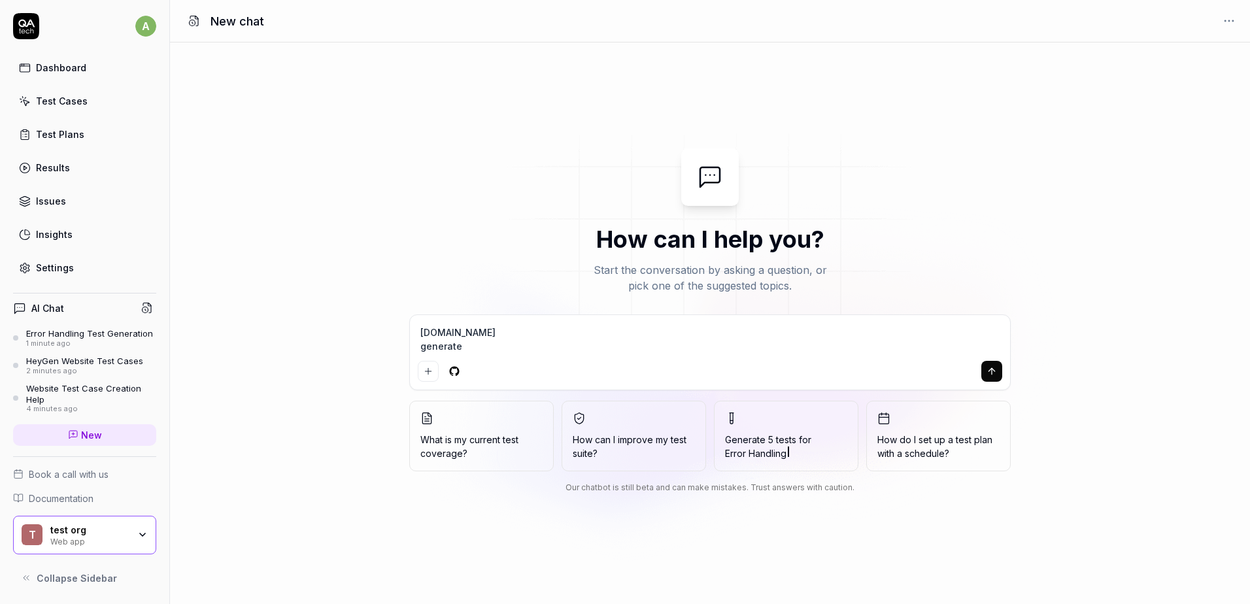
type textarea "heygen.com generate"
type textarea "*"
type textarea "heygen.com generate s"
type textarea "*"
type textarea "heygen.com generate so"
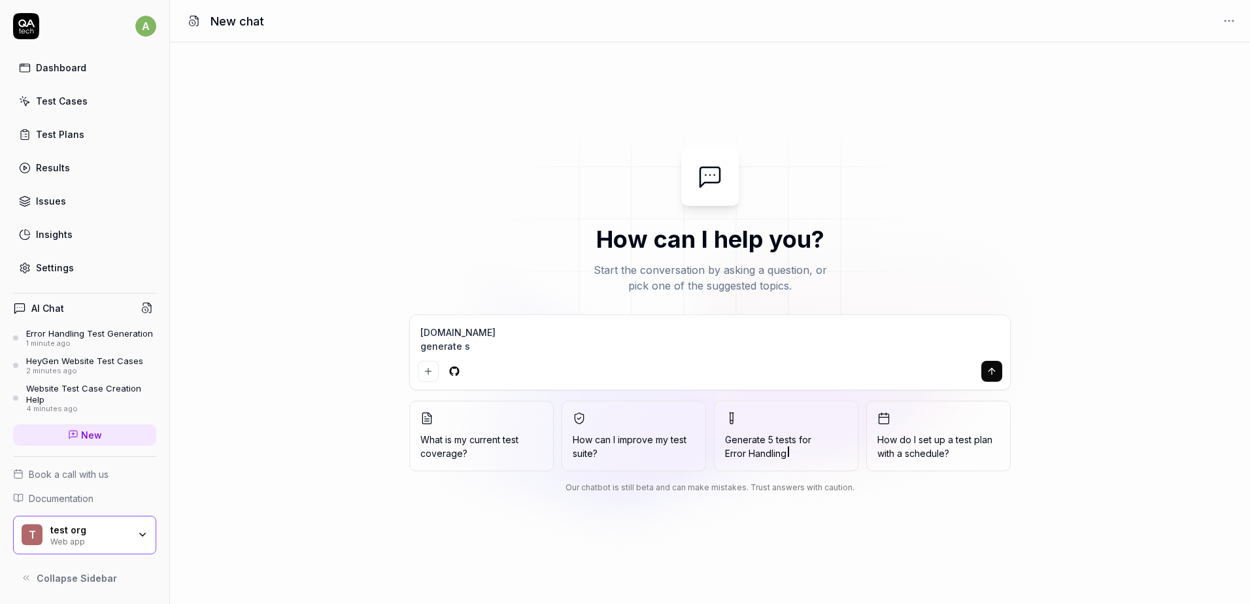
type textarea "*"
type textarea "heygen.com generate som"
type textarea "*"
type textarea "heygen.com generate some"
type textarea "*"
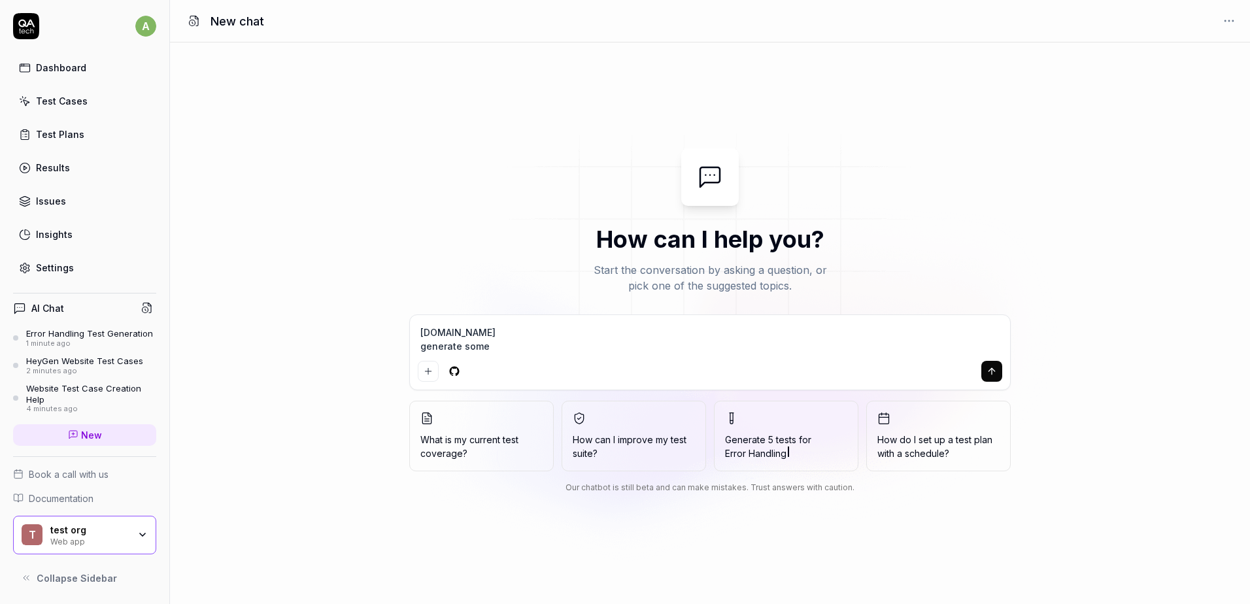
type textarea "heygen.com generate some"
type textarea "*"
type textarea "heygen.com generate some t"
type textarea "*"
type textarea "heygen.com generate some te"
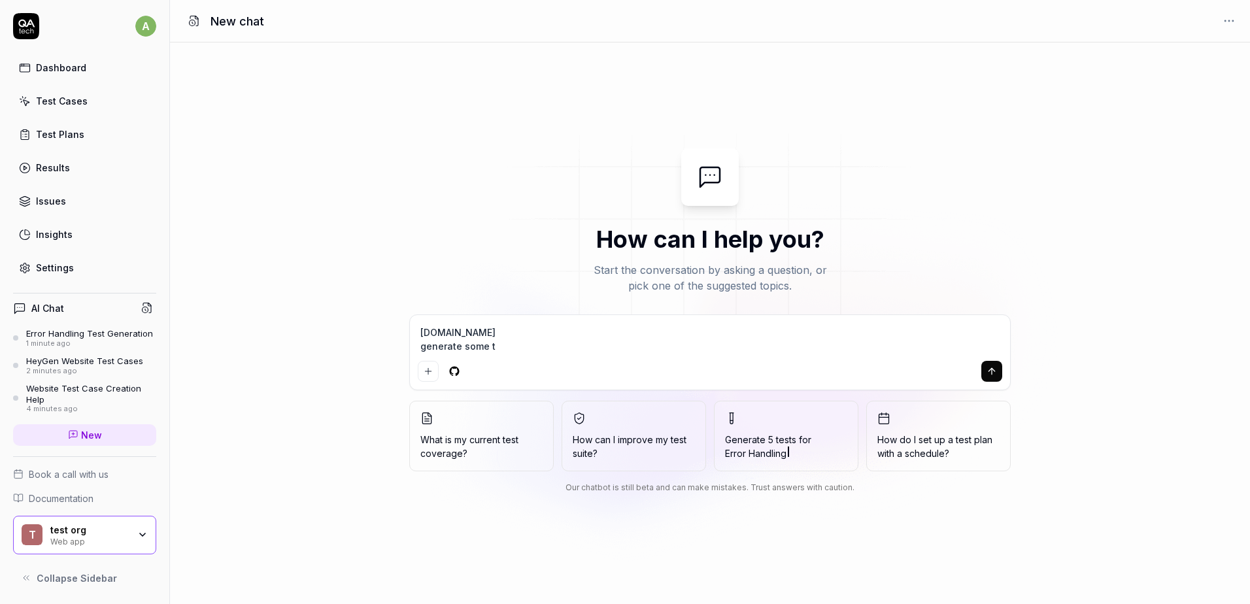
type textarea "*"
type textarea "heygen.com generate some tes"
type textarea "*"
type textarea "heygen.com generate some test"
type textarea "*"
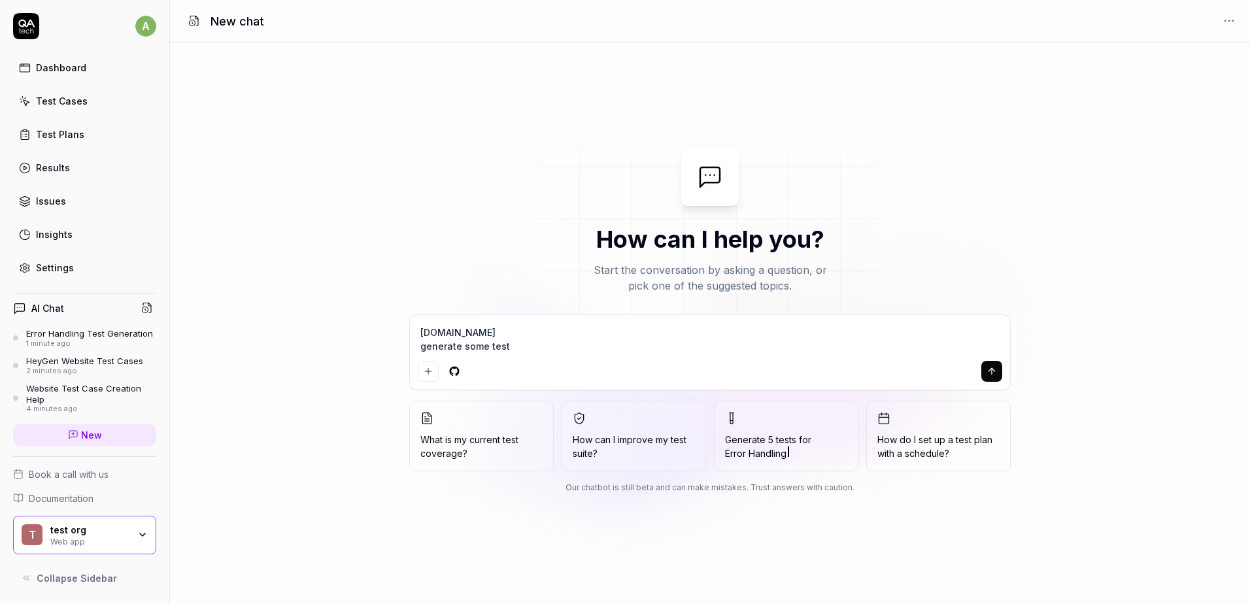
type textarea "heygen.com generate some tests"
type textarea "*"
type textarea "heygen.com generate some tests"
type textarea "*"
type textarea "heygen.com generate some tests f"
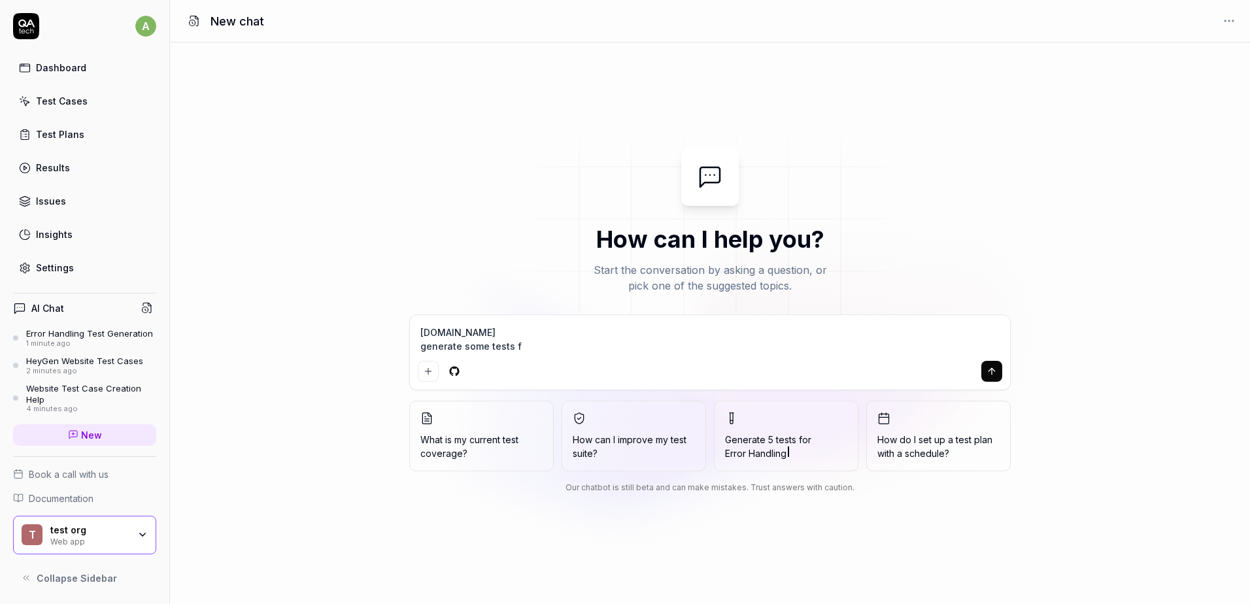
type textarea "*"
type textarea "heygen.com generate some tests fo"
type textarea "*"
type textarea "heygen.com generate some tests for"
type textarea "*"
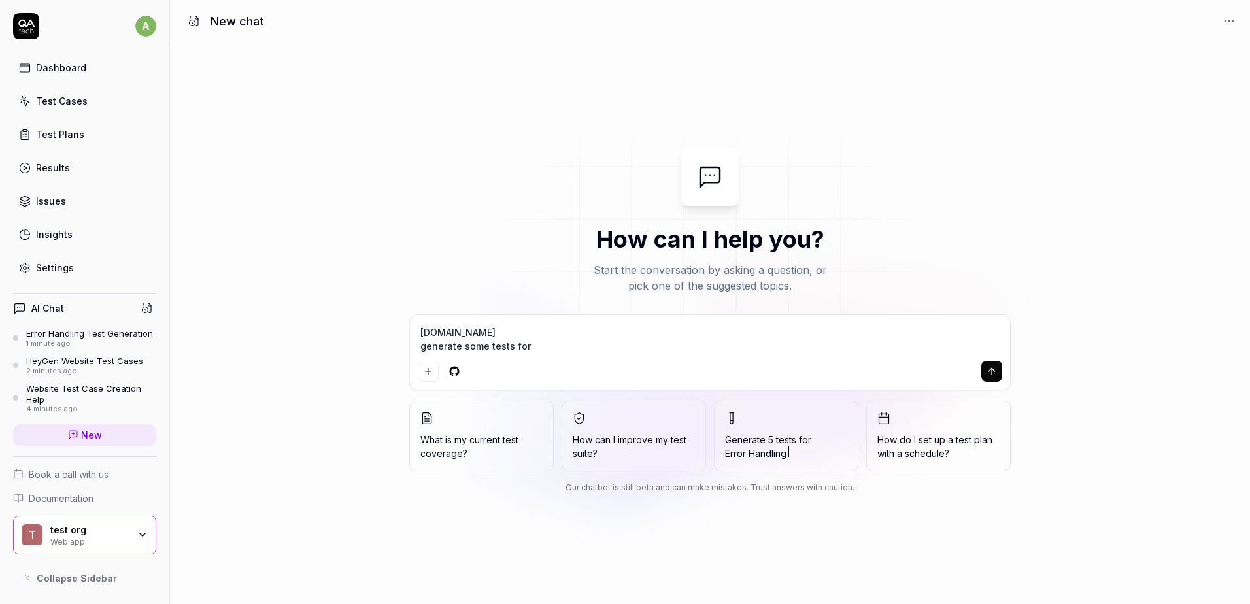
type textarea "heygen.com generate some tests for"
type textarea "*"
type textarea "heygen.com generate some tests for t"
type textarea "*"
type textarea "heygen.com generate some tests for th"
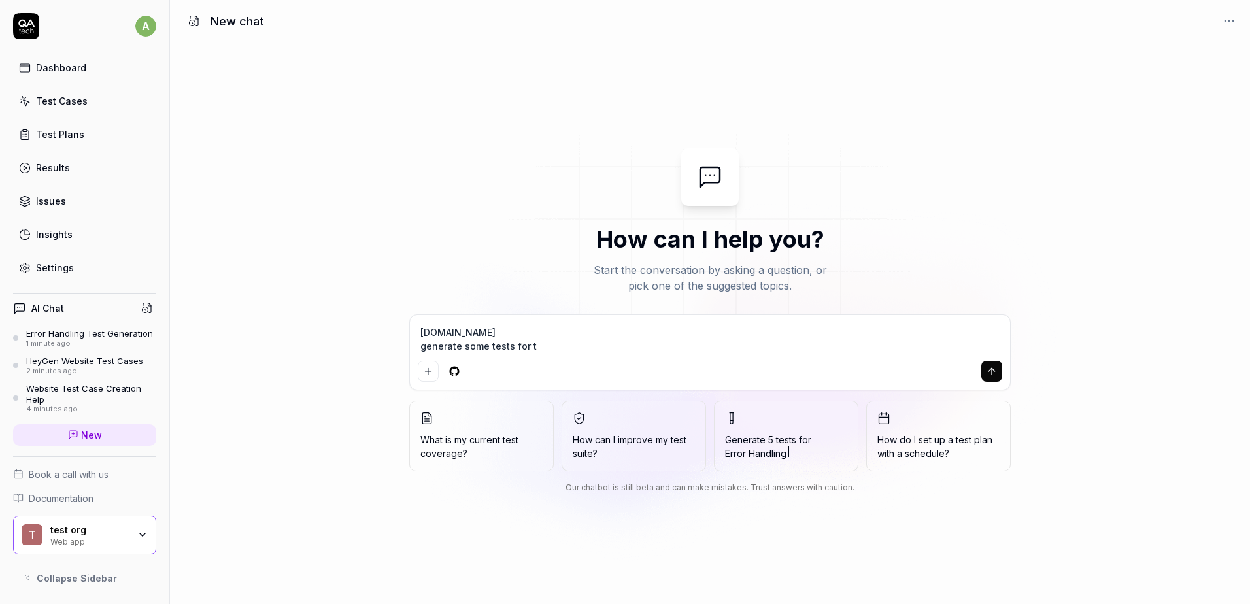
type textarea "*"
type textarea "heygen.com generate some tests for thi"
type textarea "*"
type textarea "heygen.com generate some tests for this"
type textarea "*"
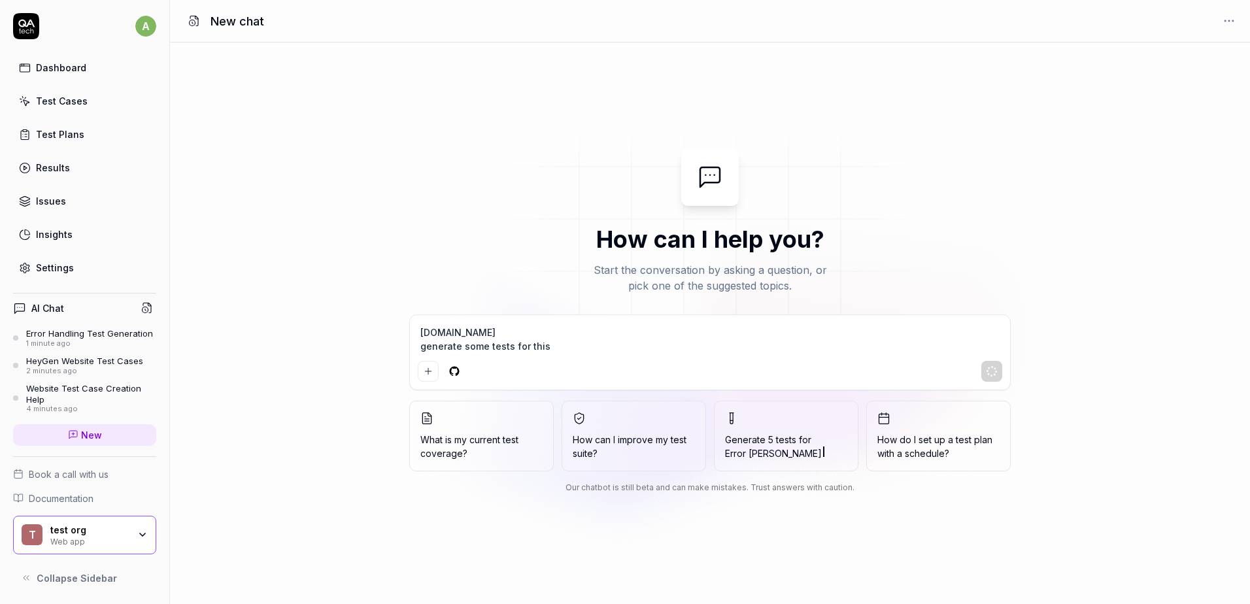
type textarea "heygen.com generate some tests for this"
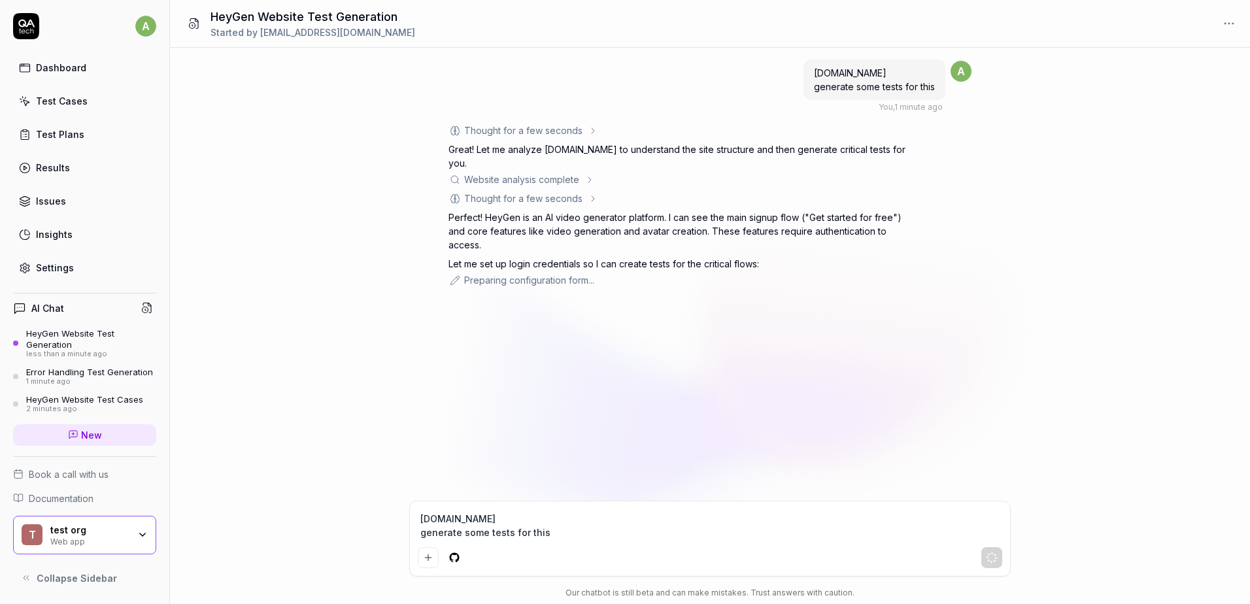
type textarea "*"
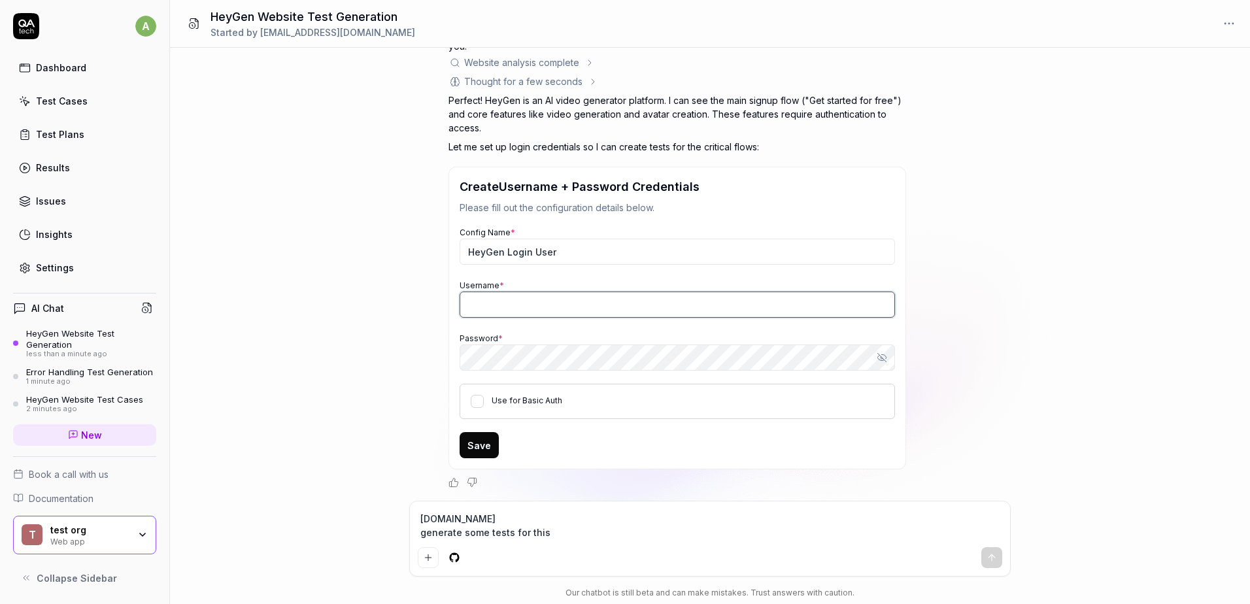
type input "anet162@powerscrews.com"
click at [889, 356] on button "Show password" at bounding box center [882, 358] width 26 height 26
click at [889, 356] on button "Hide password" at bounding box center [882, 358] width 26 height 26
type textarea "*"
click at [676, 312] on input "anet162@powerscrews.com" at bounding box center [678, 305] width 436 height 26
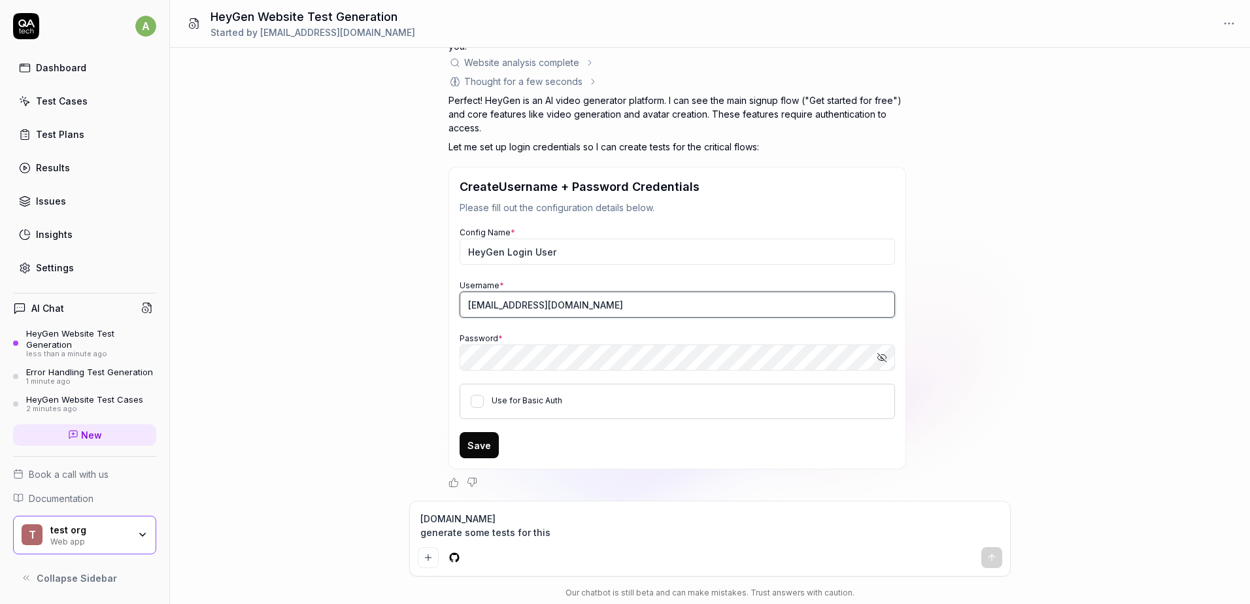
drag, startPoint x: 676, startPoint y: 312, endPoint x: 275, endPoint y: 312, distance: 401.6
click at [275, 312] on div "heygen.com generate some tests for this You , 1 minute ago a Thought for a few …" at bounding box center [710, 274] width 1080 height 453
click at [375, 358] on div "heygen.com generate some tests for this You , 1 minute ago a Thought for a few …" at bounding box center [710, 274] width 1080 height 453
click at [508, 302] on input "Username *" at bounding box center [678, 305] width 436 height 26
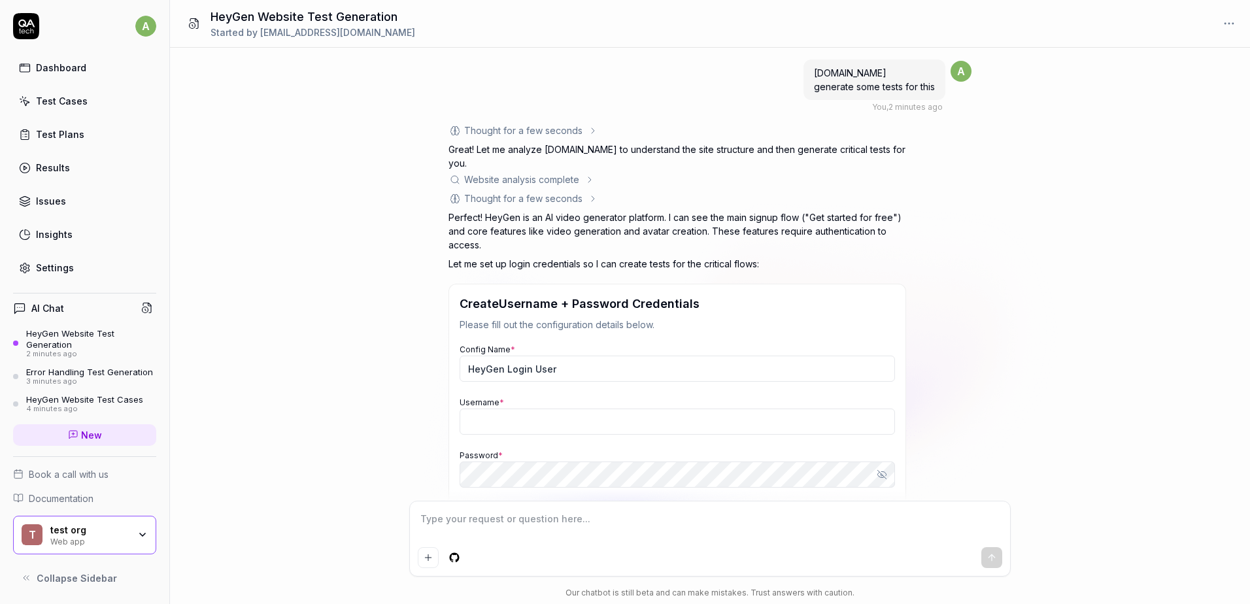
type textarea "*"
type input "anet162@powerscrews.com"
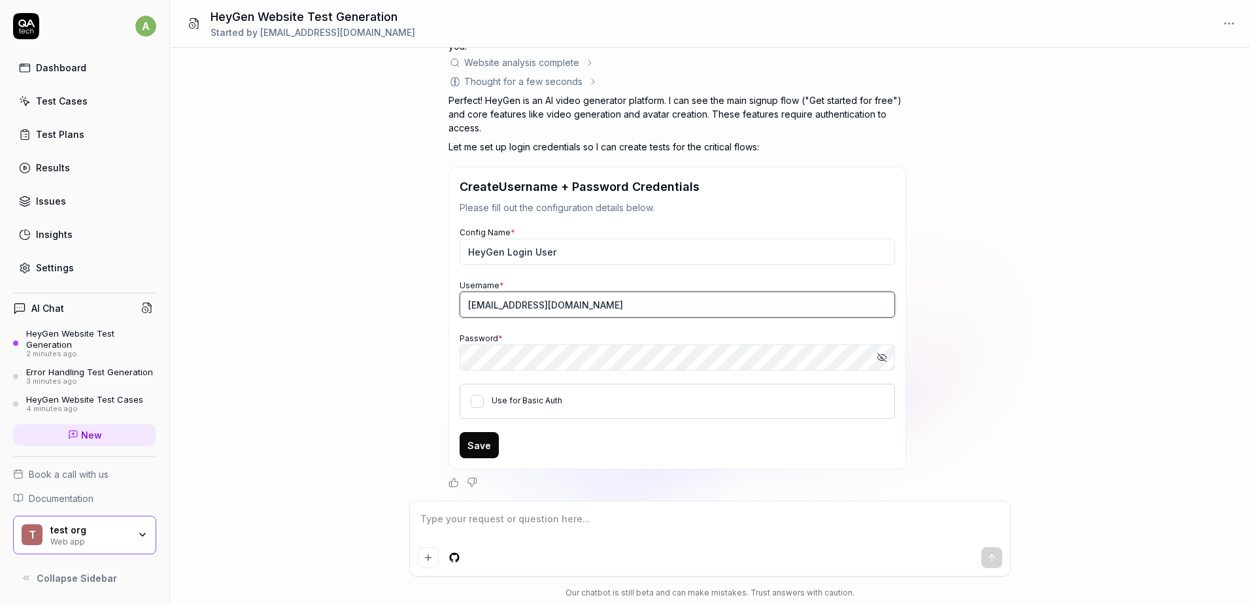
type textarea "*"
click at [640, 307] on input "anet162@powerscrews.com" at bounding box center [678, 305] width 436 height 26
drag, startPoint x: 318, startPoint y: 309, endPoint x: 306, endPoint y: 311, distance: 11.9
click at [306, 311] on div "heygen.com generate some tests for this You , 2 minutes ago a Thought for a few…" at bounding box center [710, 274] width 1080 height 453
click at [503, 300] on input "Username *" at bounding box center [678, 305] width 436 height 26
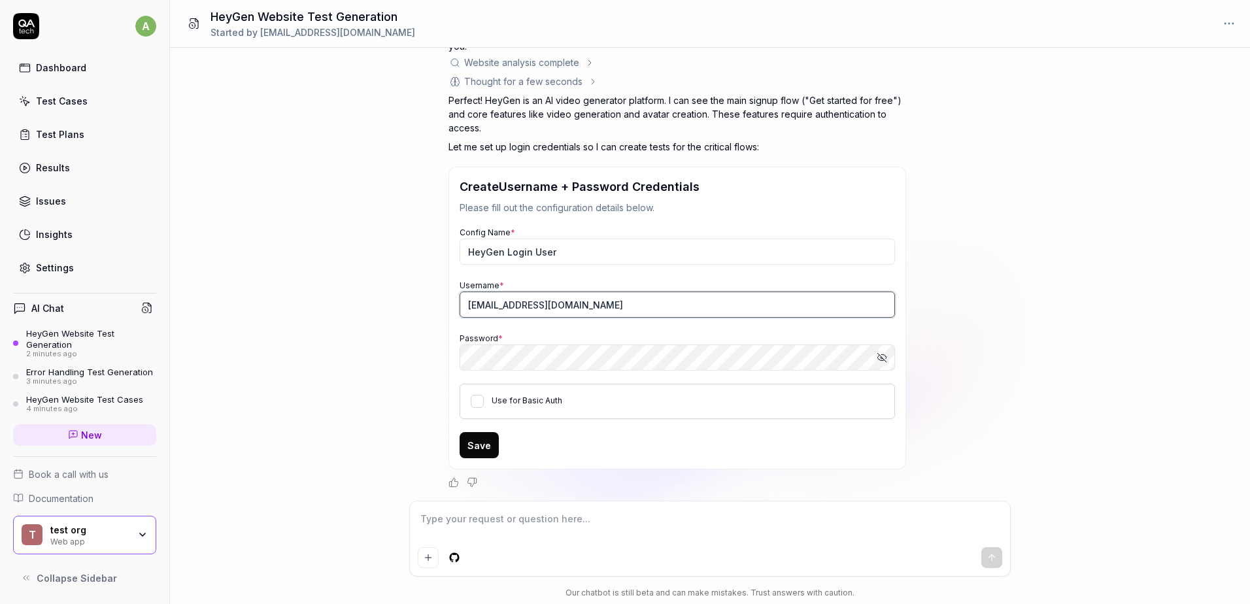
type input "umr.asghar@gmail.com"
click at [879, 354] on icon "button" at bounding box center [882, 357] width 9 height 9
click at [314, 383] on div "heygen.com generate some tests for this You , 2 minutes ago a Thought for a few…" at bounding box center [710, 274] width 1080 height 453
click at [408, 418] on div "heygen.com generate some tests for this You , 2 minutes ago a Thought for a few…" at bounding box center [710, 274] width 1080 height 453
click at [487, 441] on button "Save" at bounding box center [479, 445] width 39 height 26
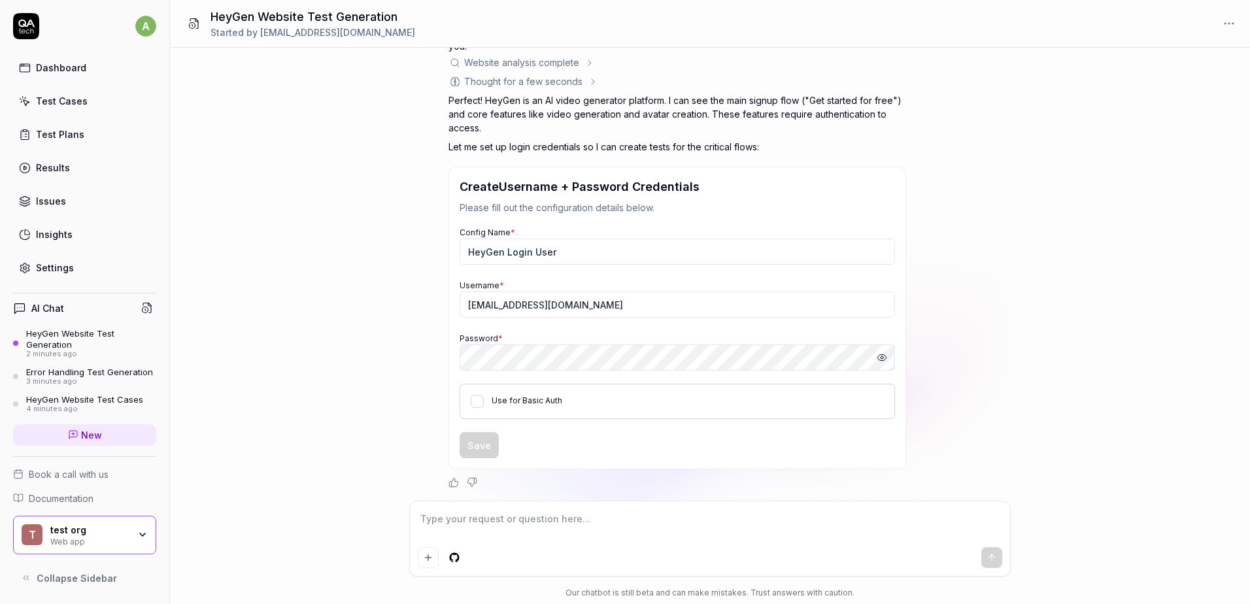
scroll to position [0, 0]
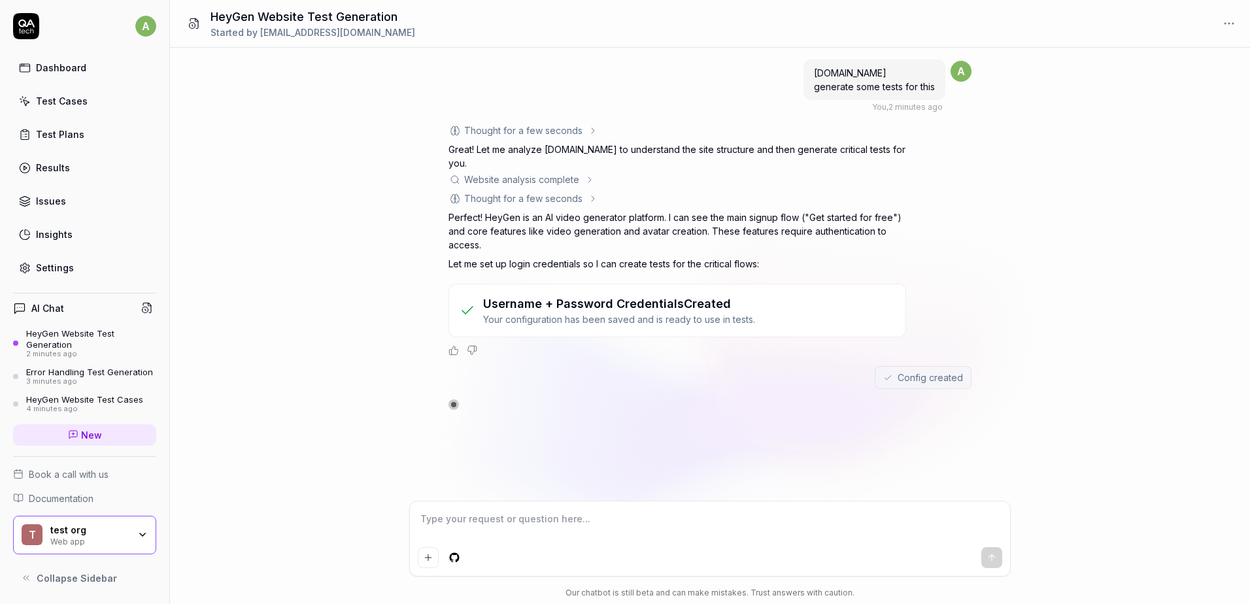
click at [629, 512] on textarea at bounding box center [710, 525] width 585 height 33
type textarea "*"
type textarea "c"
type textarea "*"
type textarea "cr"
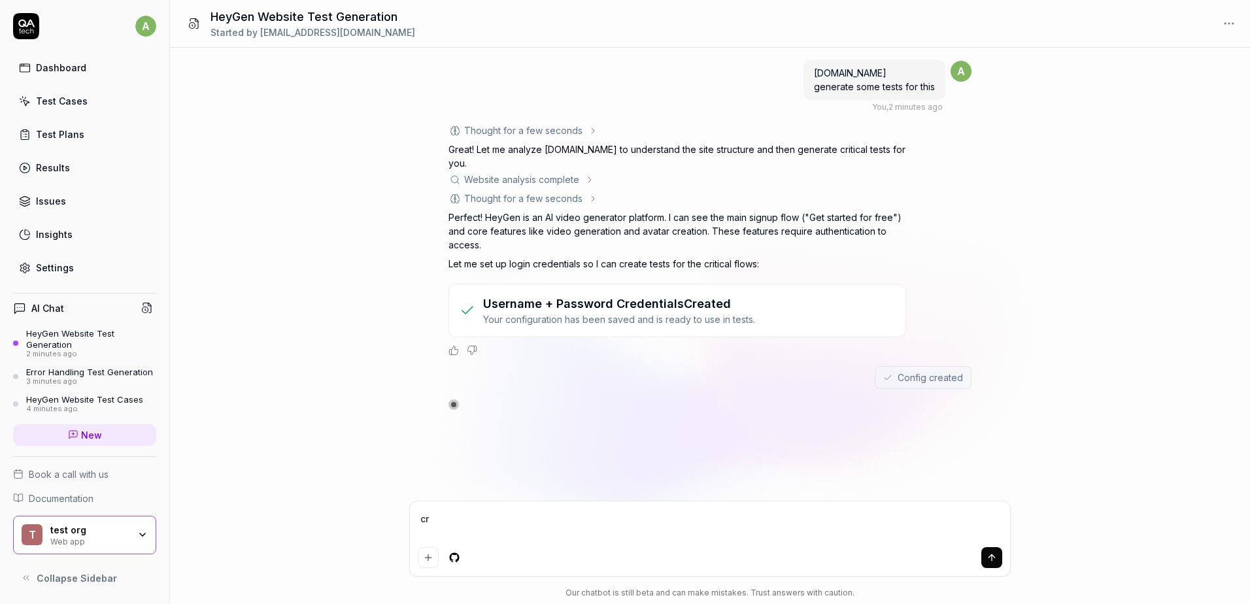
type textarea "*"
type textarea "cre"
type textarea "*"
type textarea "crea"
type textarea "*"
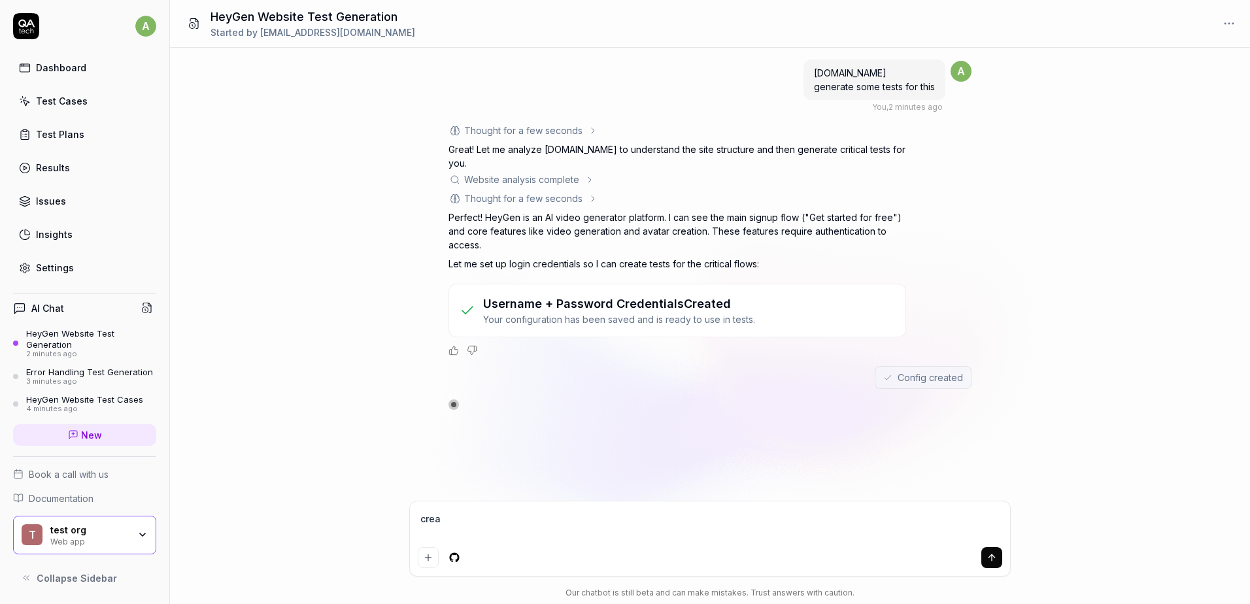
type textarea "creat"
type textarea "*"
type textarea "create"
type textarea "*"
type textarea "create"
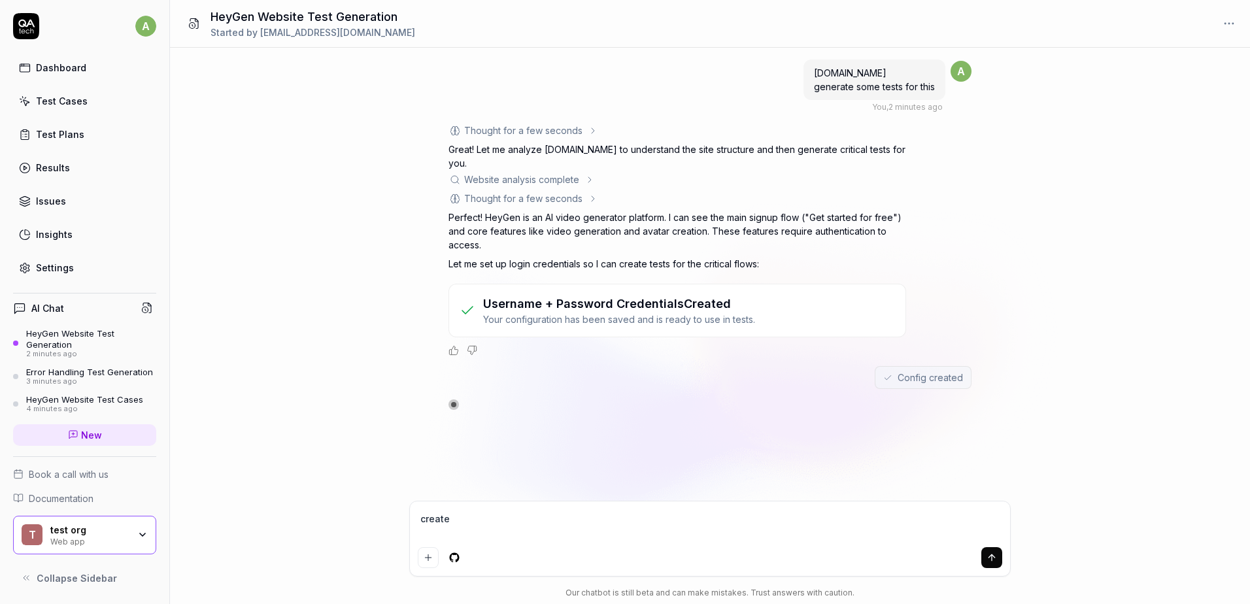
type textarea "*"
type textarea "create t"
type textarea "*"
type textarea "create th"
type textarea "*"
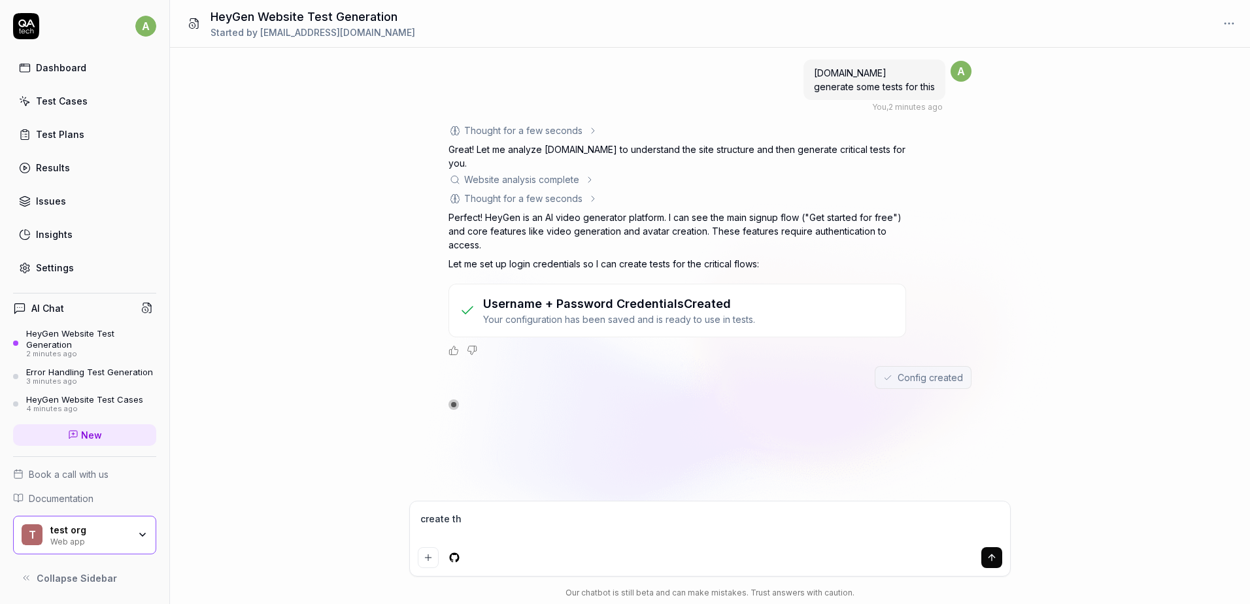
type textarea "create the"
type textarea "*"
type textarea "create the"
type textarea "*"
type textarea "create the t"
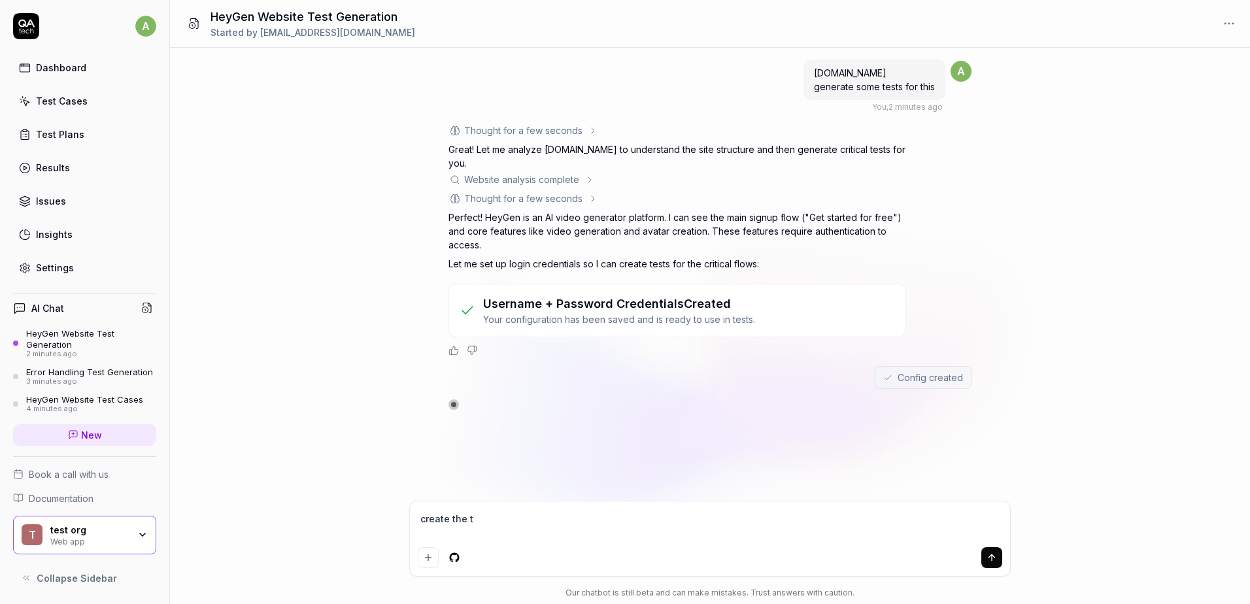
type textarea "*"
type textarea "create the te"
type textarea "*"
type textarea "create the tes"
type textarea "*"
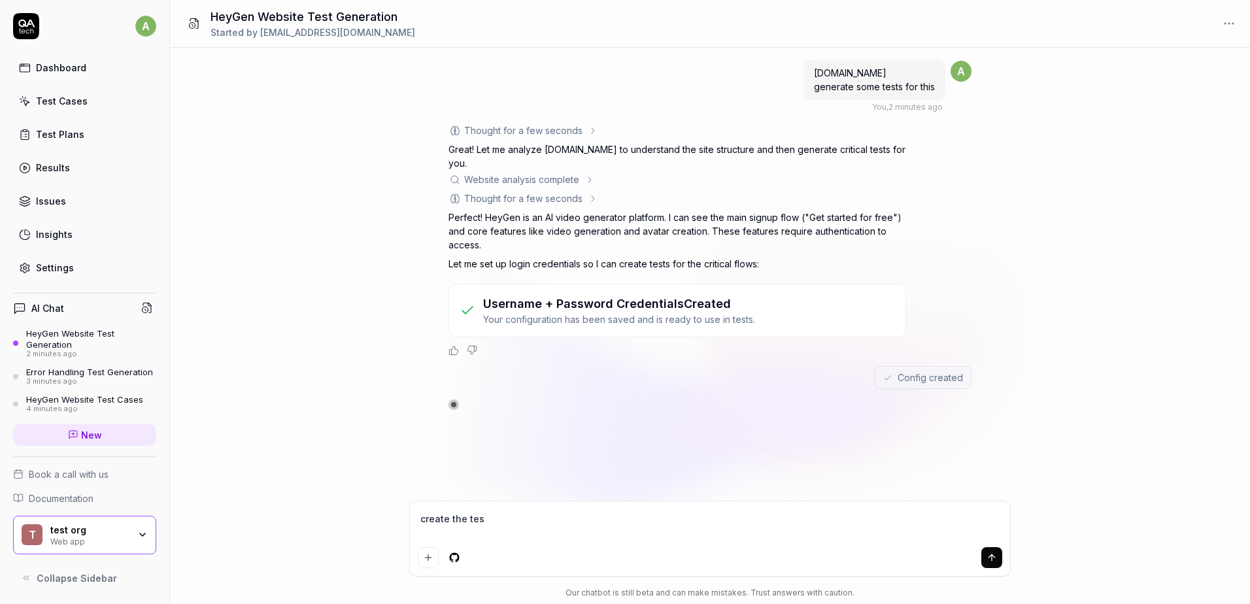
type textarea "create the test"
type textarea "*"
type textarea "create the test"
type textarea "*"
type textarea "create the test c"
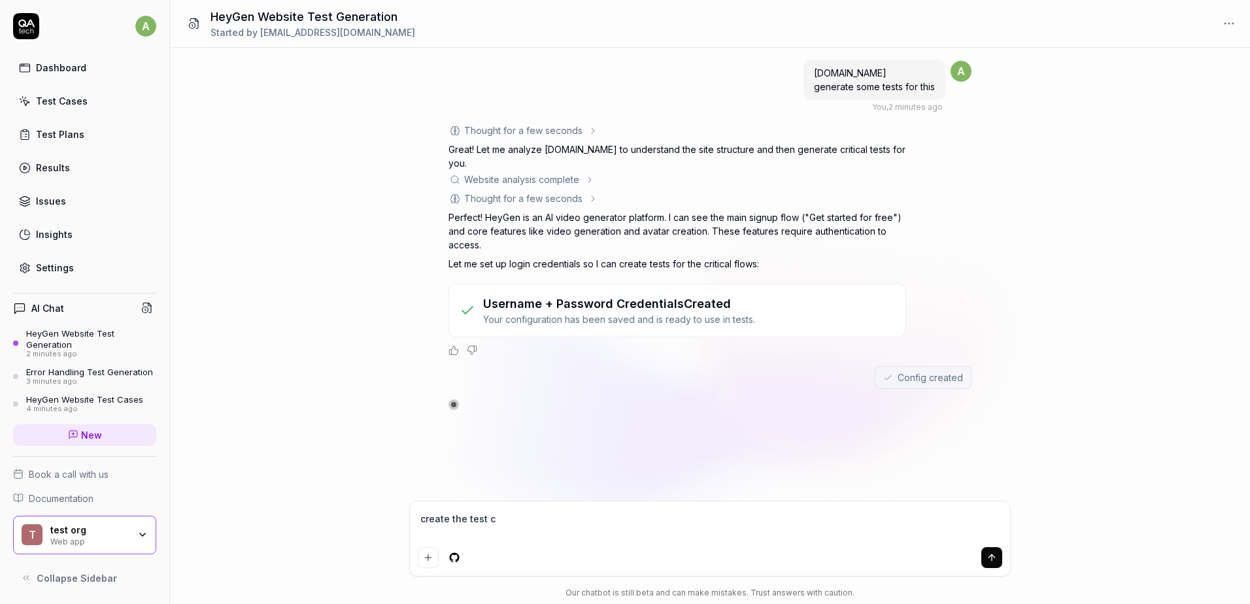
type textarea "*"
type textarea "create the test ca"
type textarea "*"
type textarea "create the test cas"
type textarea "*"
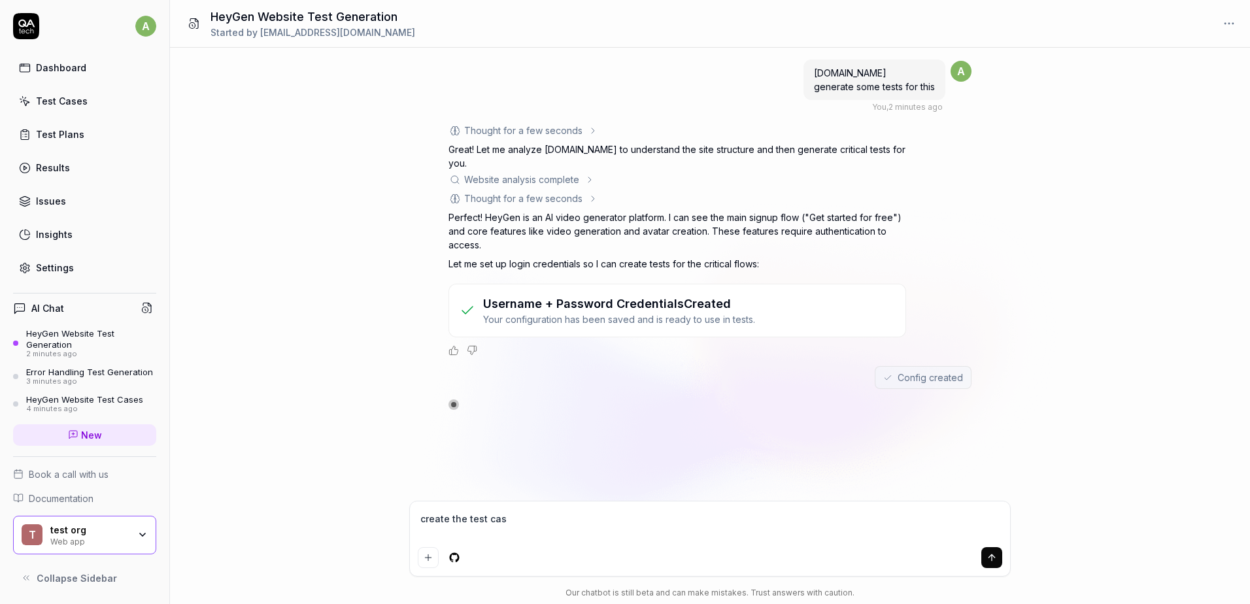
type textarea "create the test case"
type textarea "*"
type textarea "create the test cases"
type textarea "*"
type textarea "create the test cases"
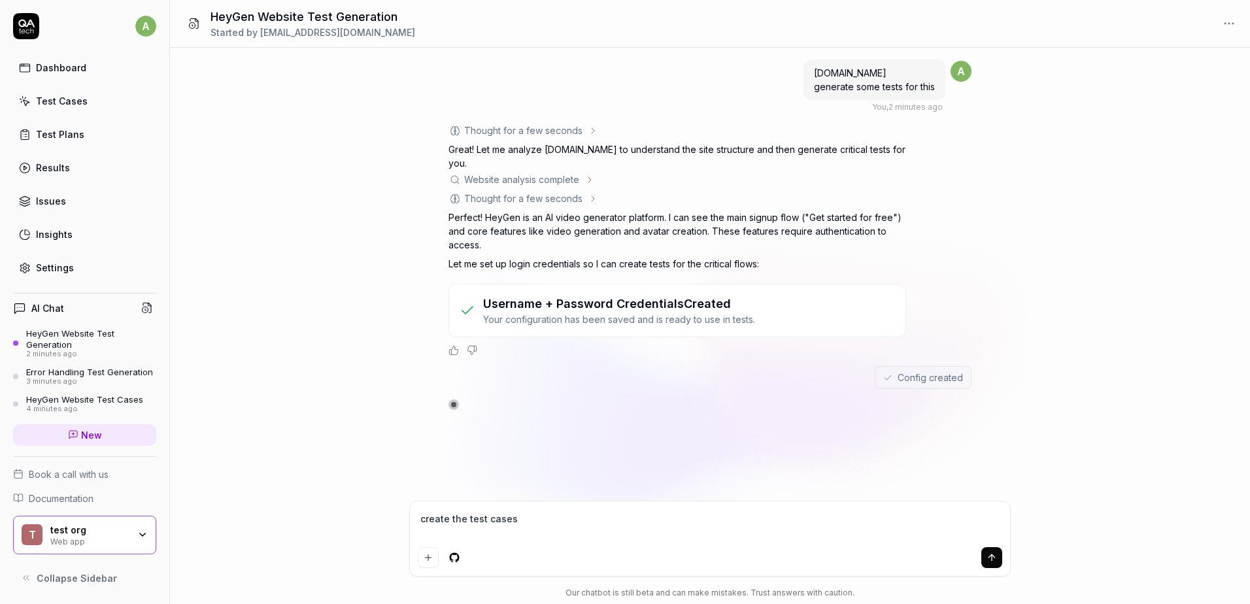
type textarea "*"
type textarea "create the test cases p"
type textarea "*"
type textarea "create the test cases pl"
type textarea "*"
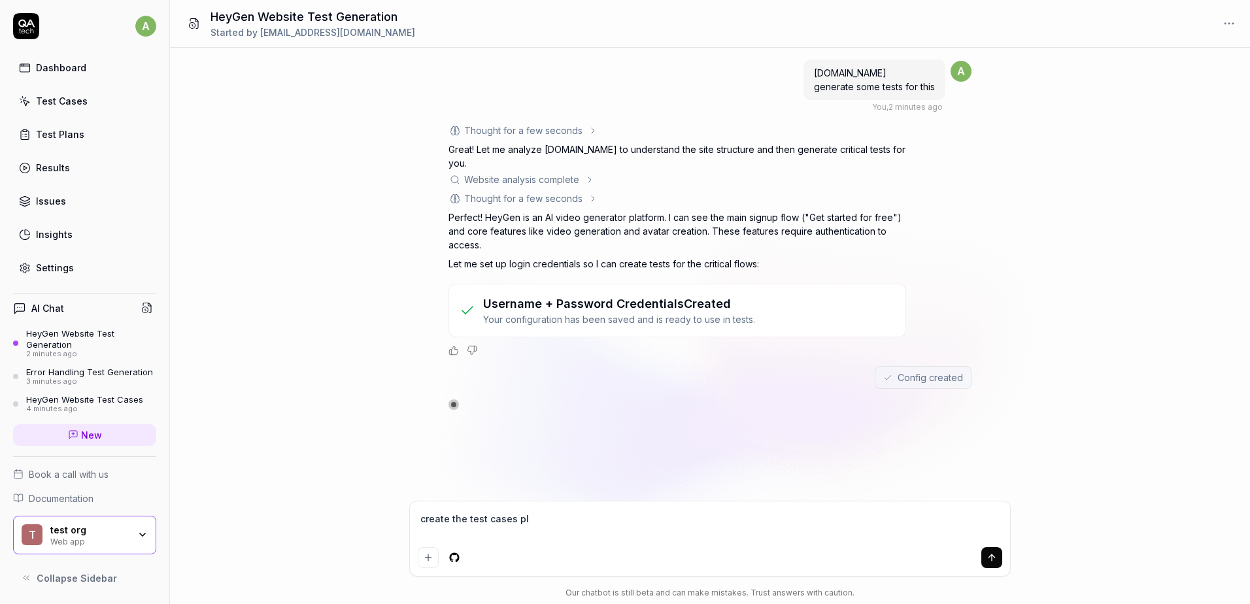
type textarea "create the test cases ple"
type textarea "*"
type textarea "create the test cases plea"
type textarea "*"
type textarea "create the test cases pleas"
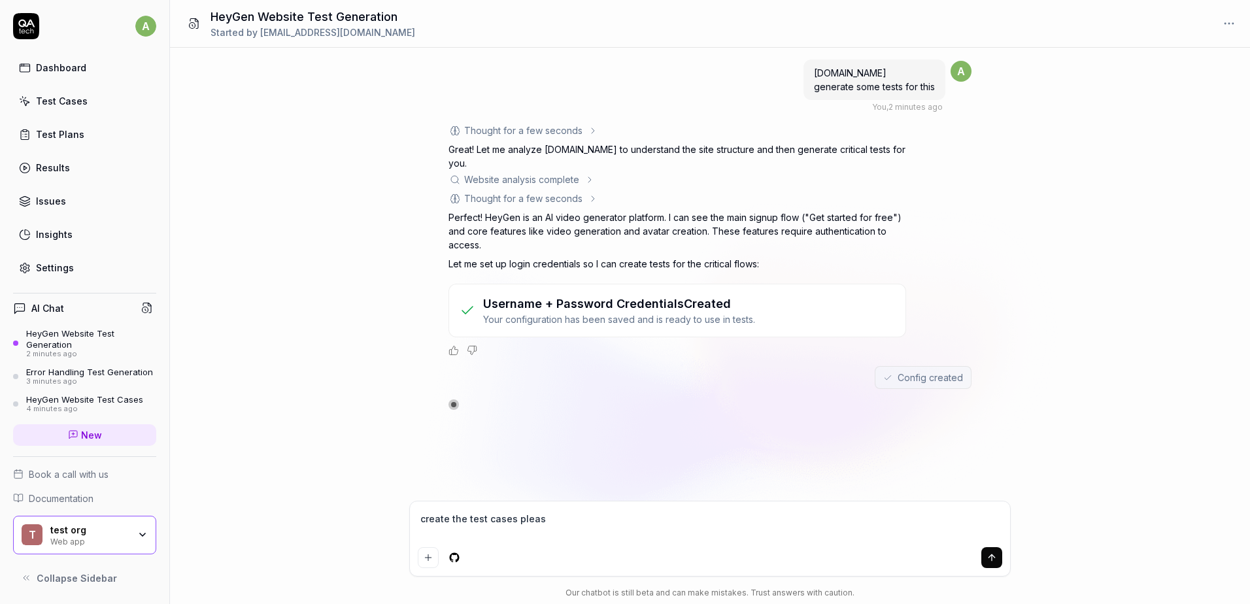
type textarea "*"
type textarea "create the test cases please"
type textarea "*"
type textarea "create the test cases please"
type textarea "*"
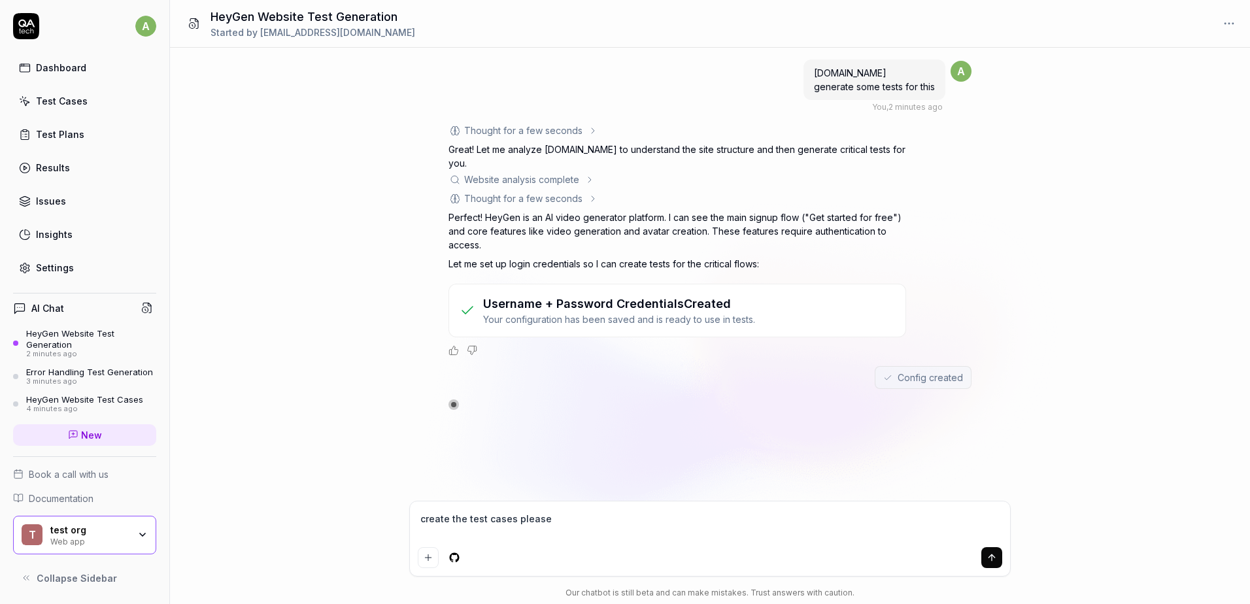
type textarea "create the test cases please n"
type textarea "*"
type textarea "create the test cases please no"
type textarea "*"
type textarea "create the test cases please now"
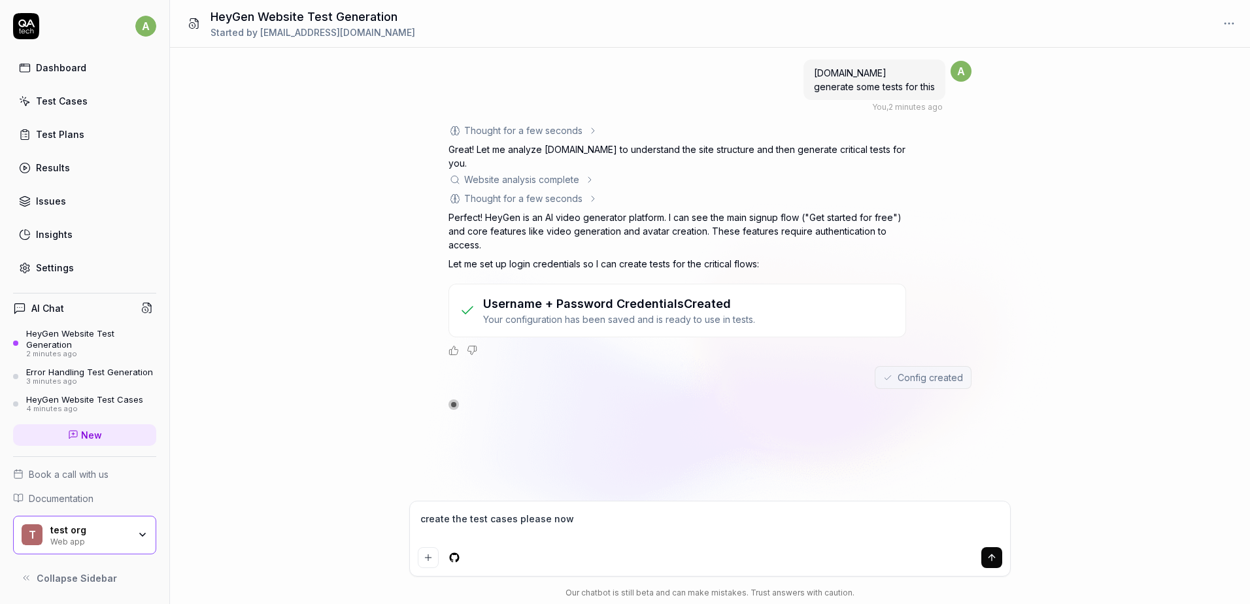
type textarea "*"
type textarea "create the test cases please no"
type textarea "*"
type textarea "create the test cases please n"
type textarea "*"
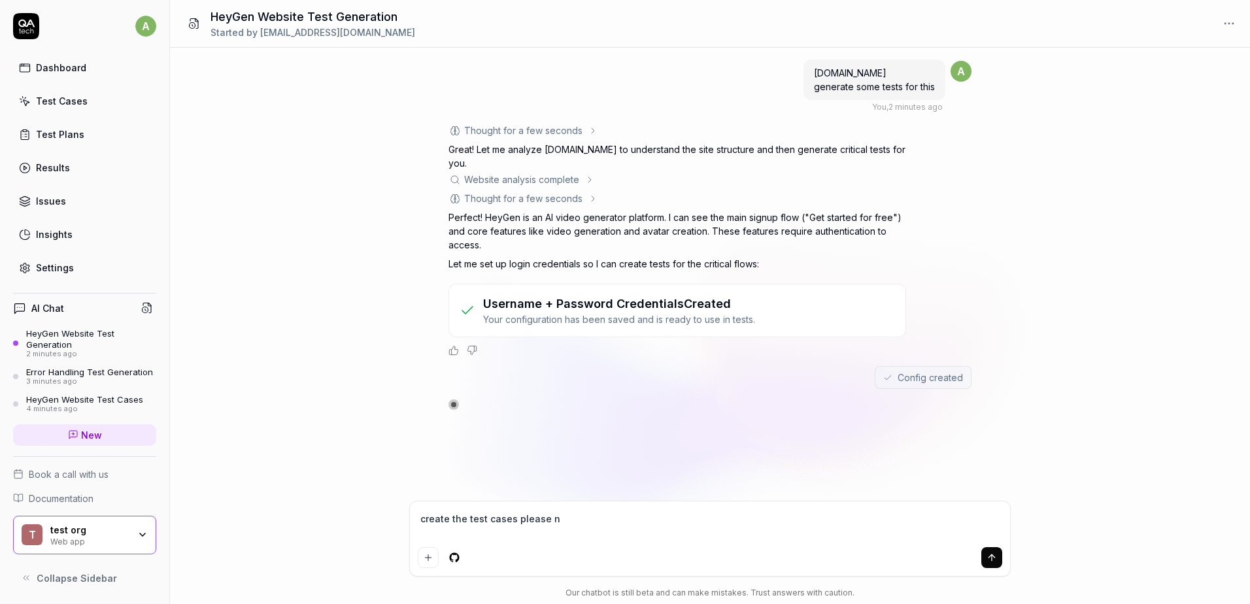
type textarea "create the test cases please"
type textarea "*"
type textarea "create the test cases please"
type textarea "*"
type textarea "create the test cases pleas"
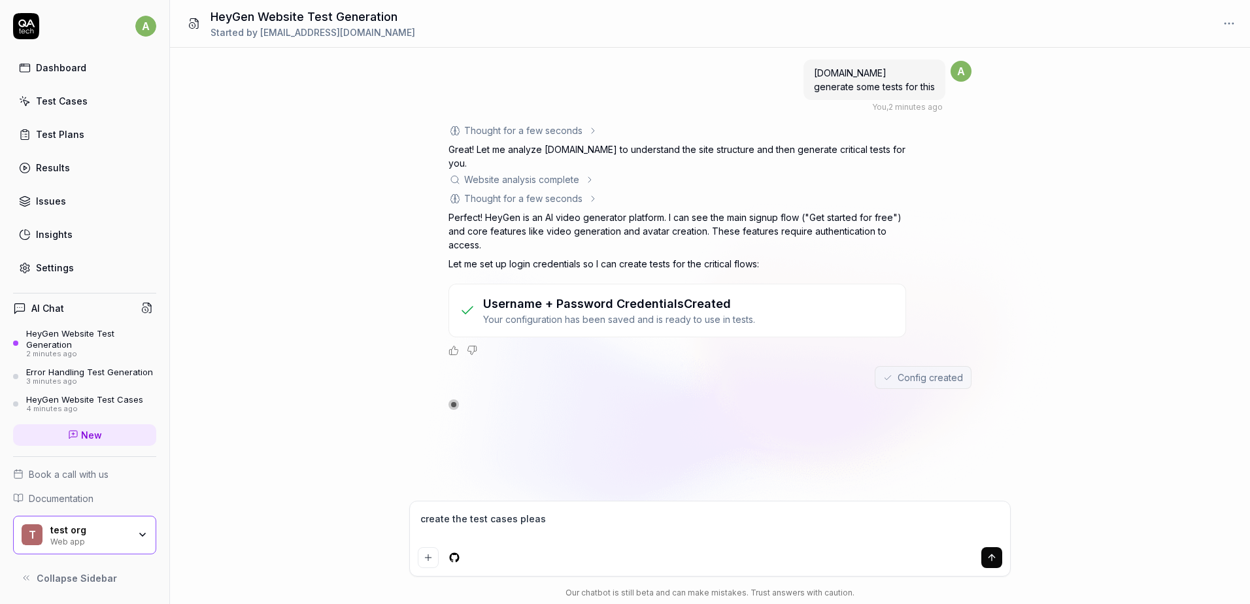
type textarea "*"
type textarea "create the test cases plea"
type textarea "*"
type textarea "create the test cases ple"
type textarea "*"
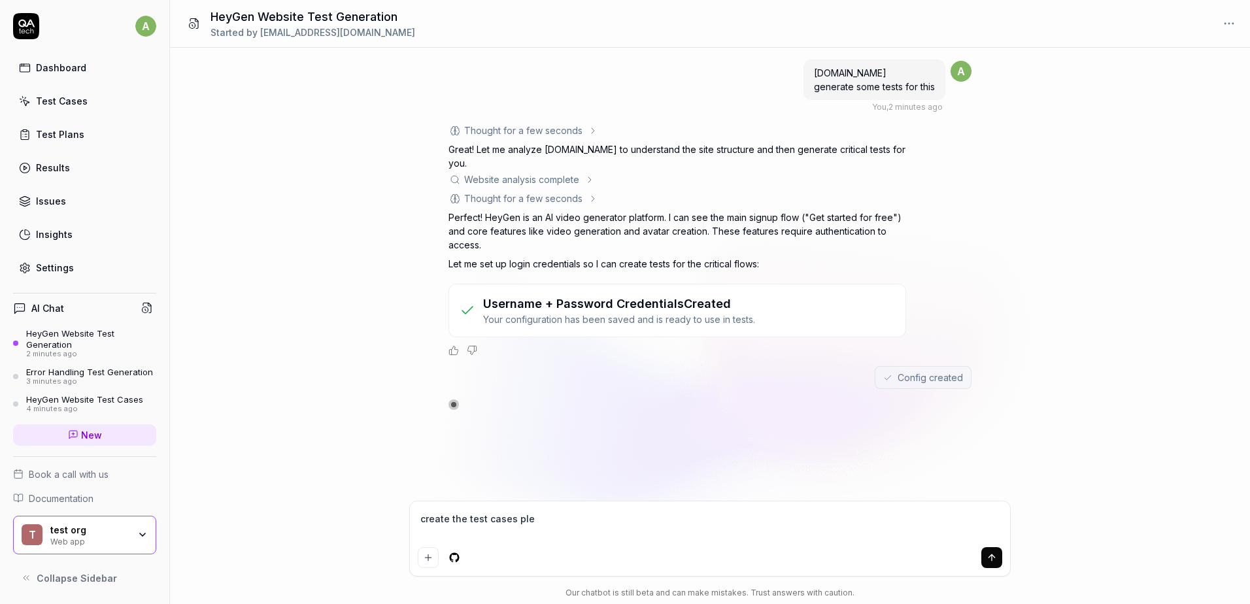
type textarea "create the test cases pl"
type textarea "*"
type textarea "create the test cases p"
type textarea "*"
type textarea "create the test cases"
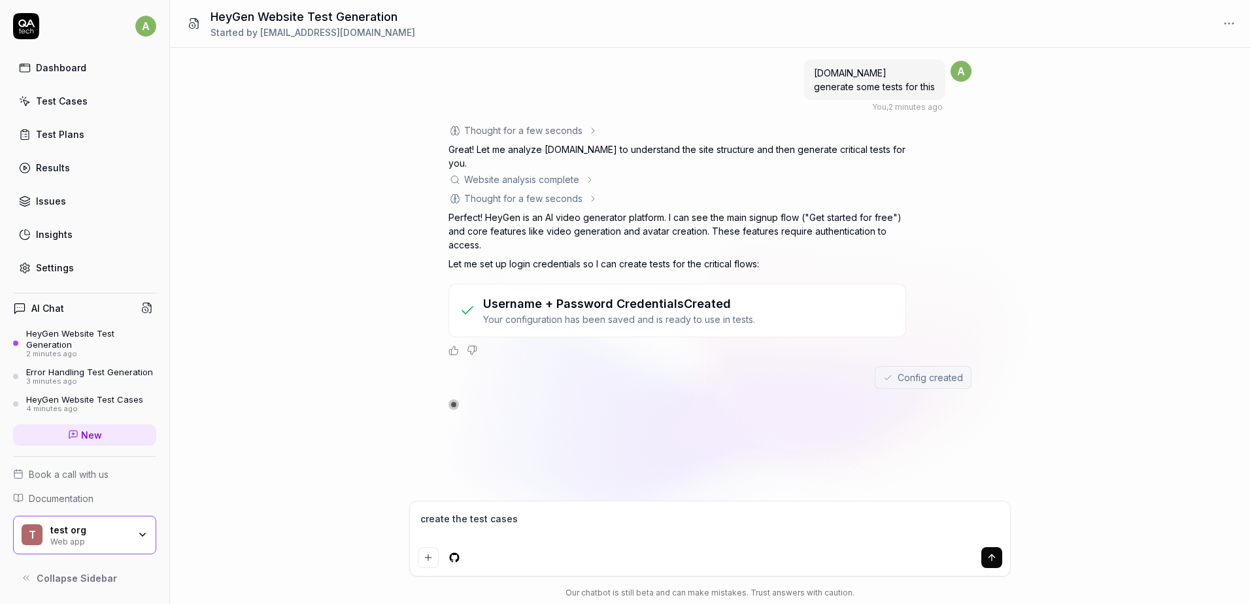
type textarea "*"
type textarea "create the test cases"
type textarea "*"
type textarea "create the test case"
type textarea "*"
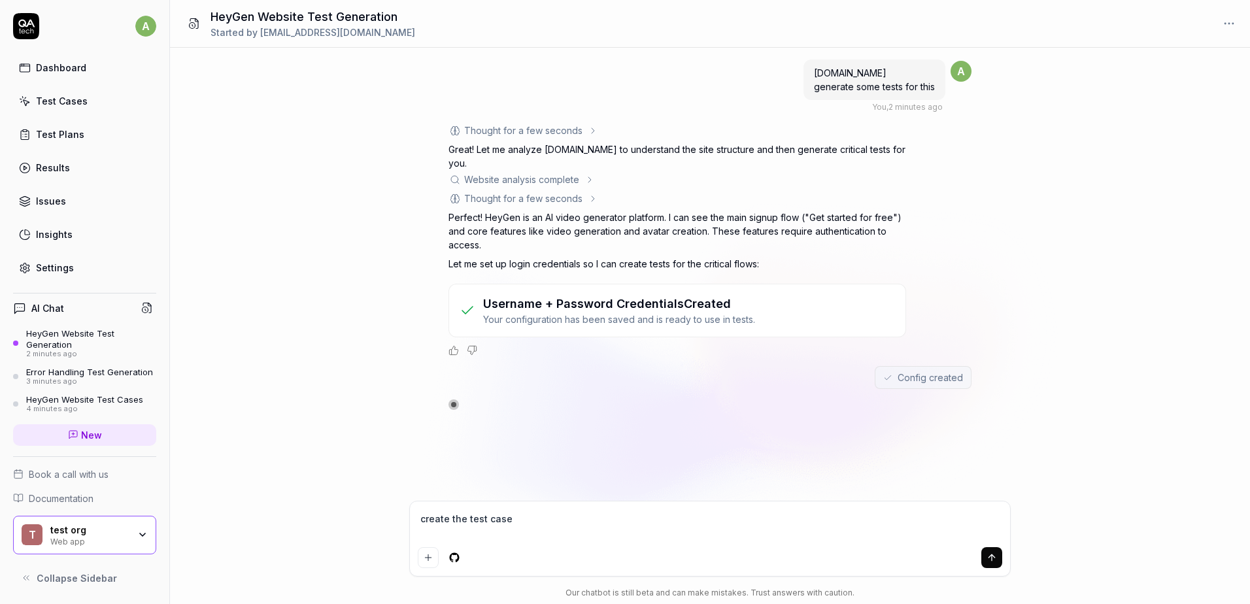
type textarea "create the test cas"
type textarea "*"
type textarea "create the test ca"
type textarea "*"
type textarea "create the test c"
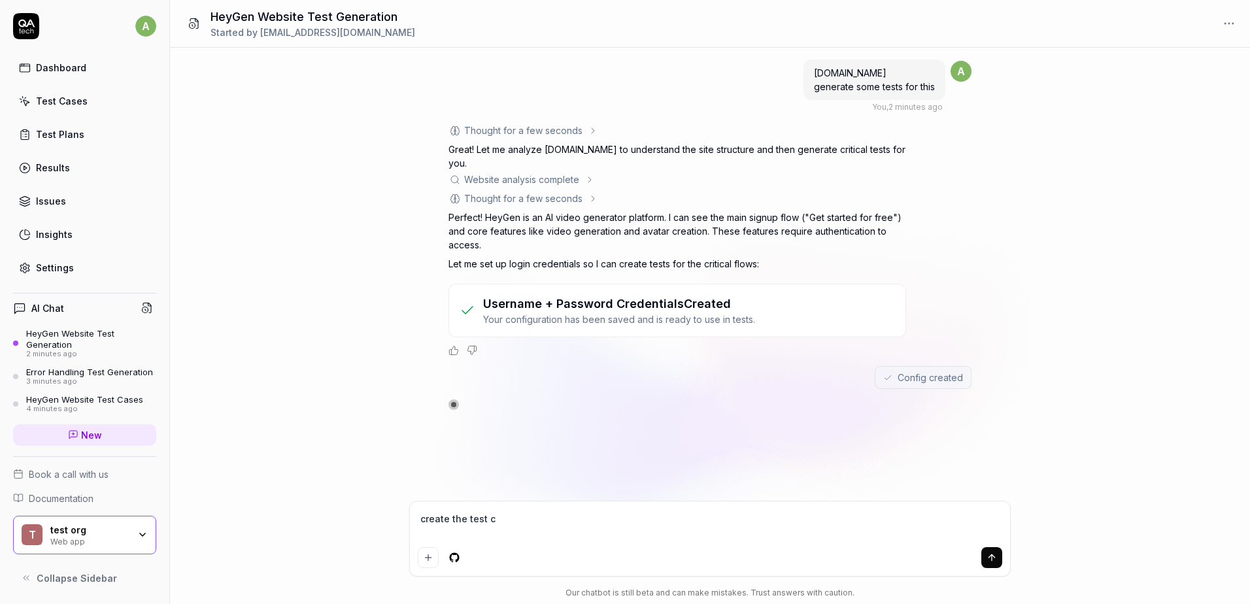
type textarea "*"
type textarea "create the test"
type textarea "*"
type textarea "create the test"
type textarea "*"
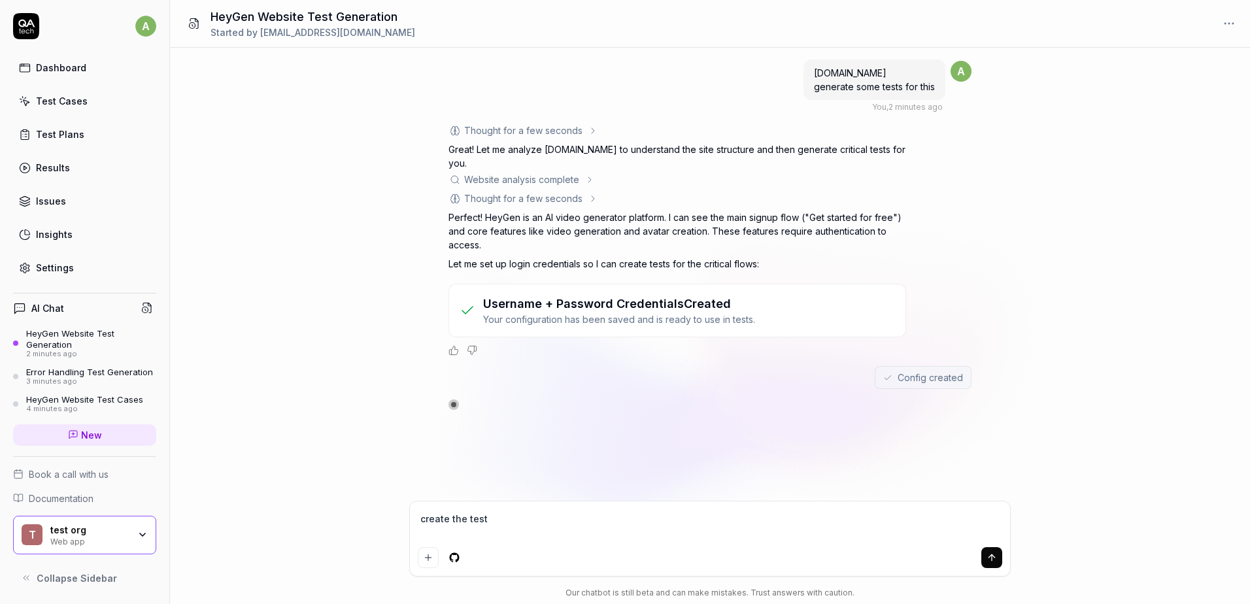
type textarea "create the tes"
type textarea "*"
type textarea "create the te"
type textarea "*"
type textarea "create the t"
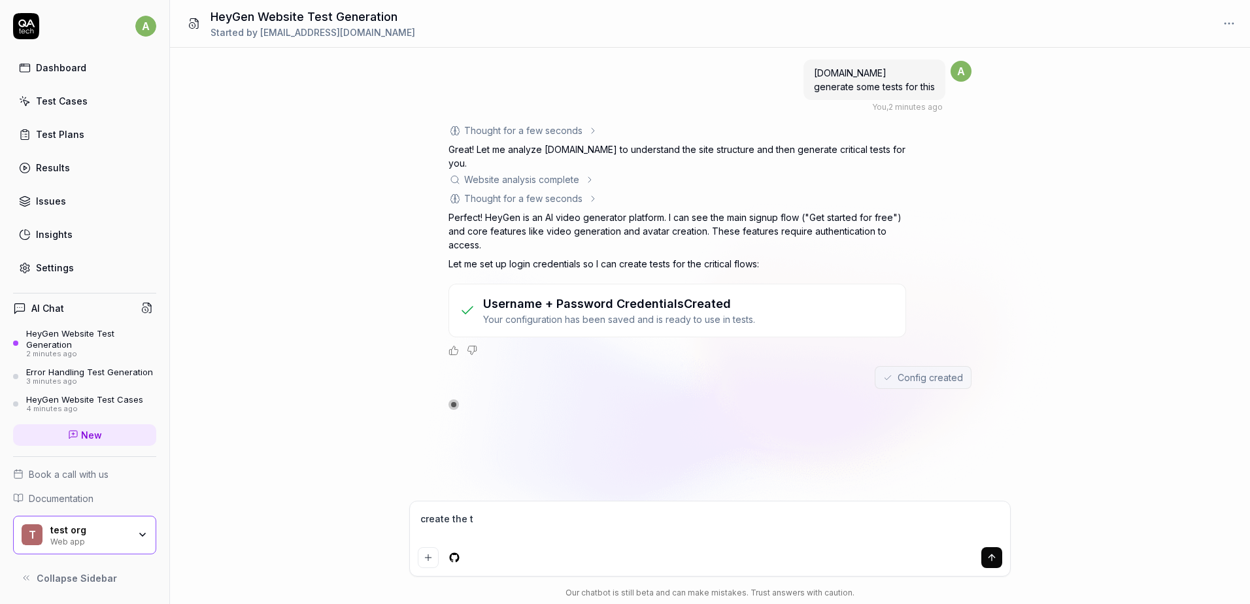
type textarea "*"
type textarea "create the"
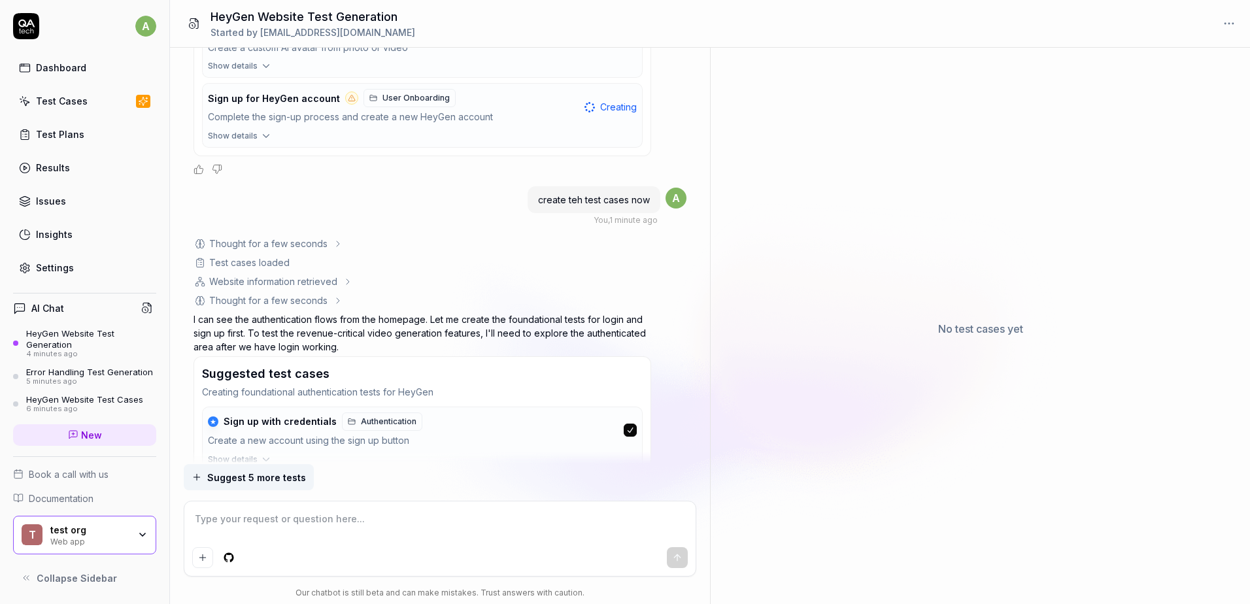
scroll to position [847, 0]
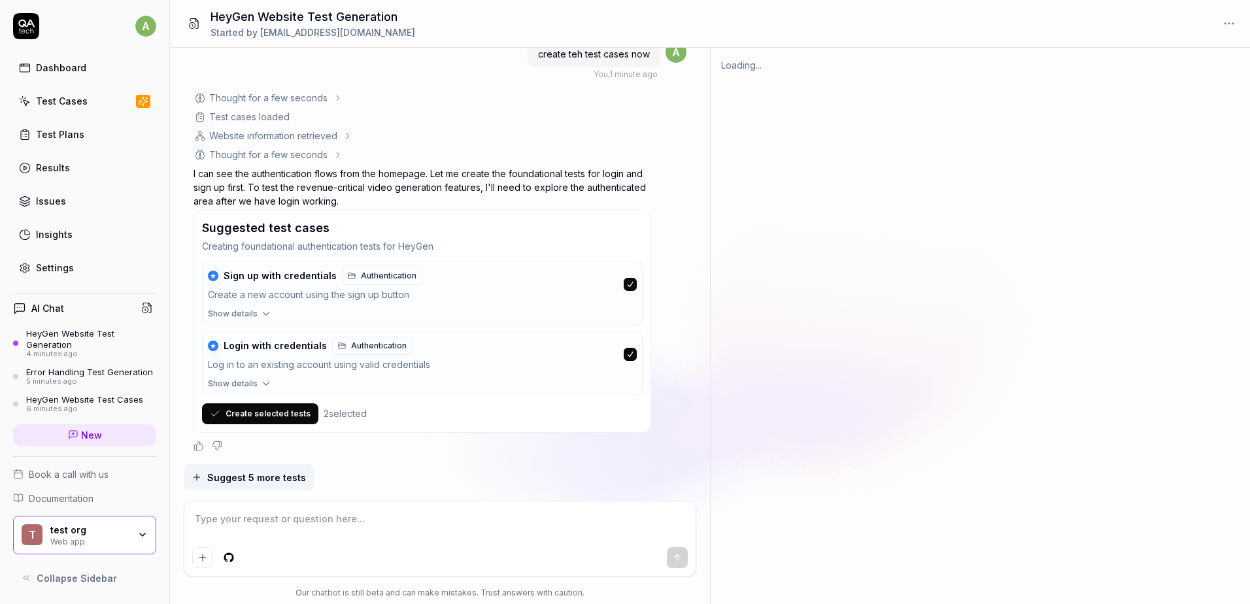
click at [279, 409] on button "Create selected tests" at bounding box center [260, 414] width 116 height 21
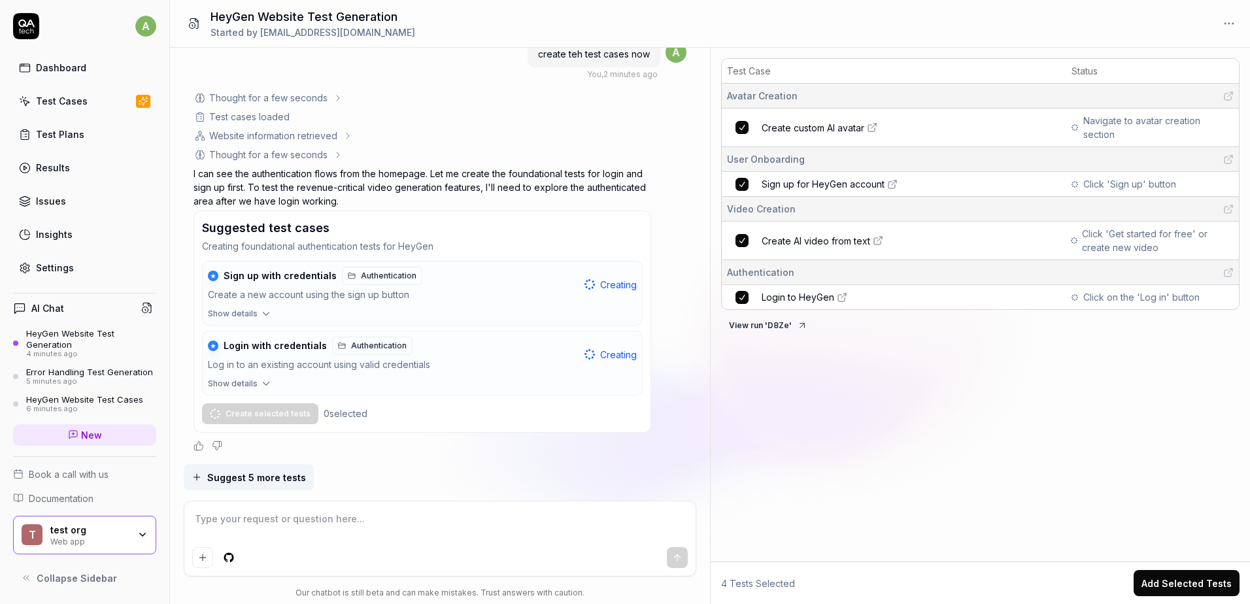
click at [80, 108] on link "Test Cases" at bounding box center [84, 101] width 143 height 26
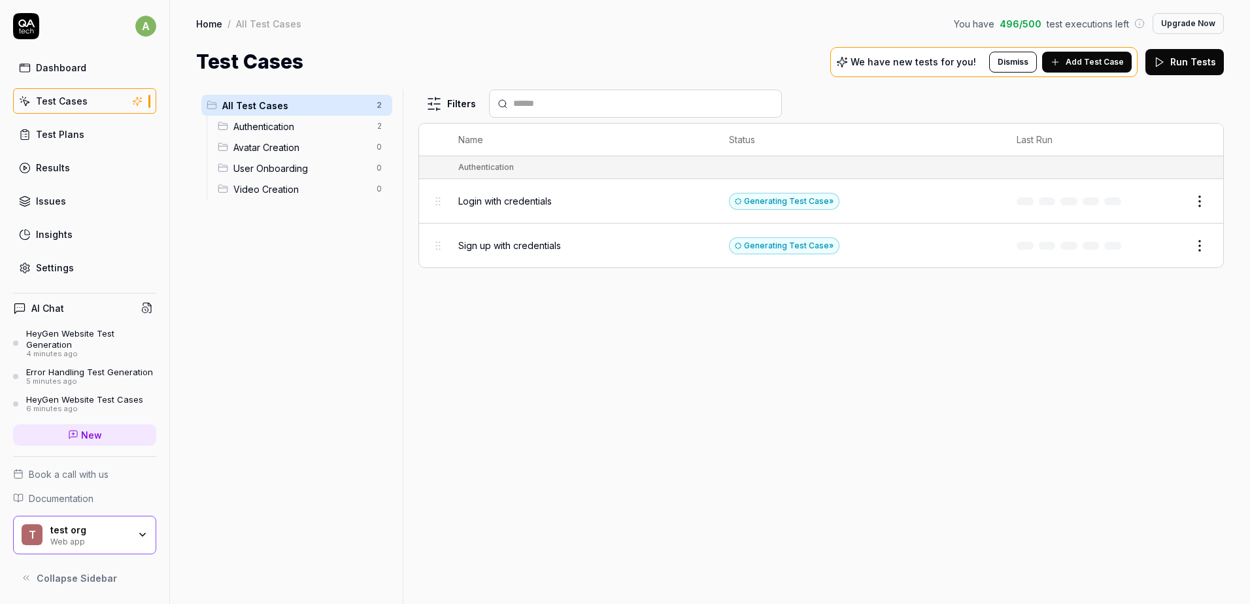
click at [307, 127] on span "Authentication" at bounding box center [300, 127] width 135 height 14
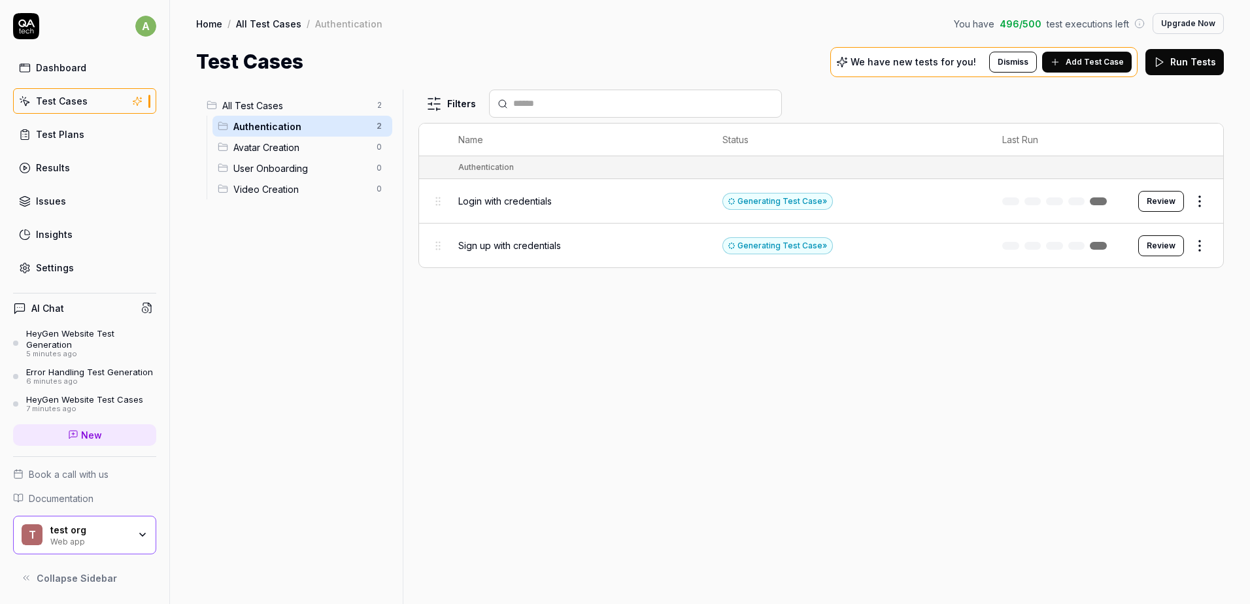
click at [1168, 203] on button "Review" at bounding box center [1162, 201] width 46 height 21
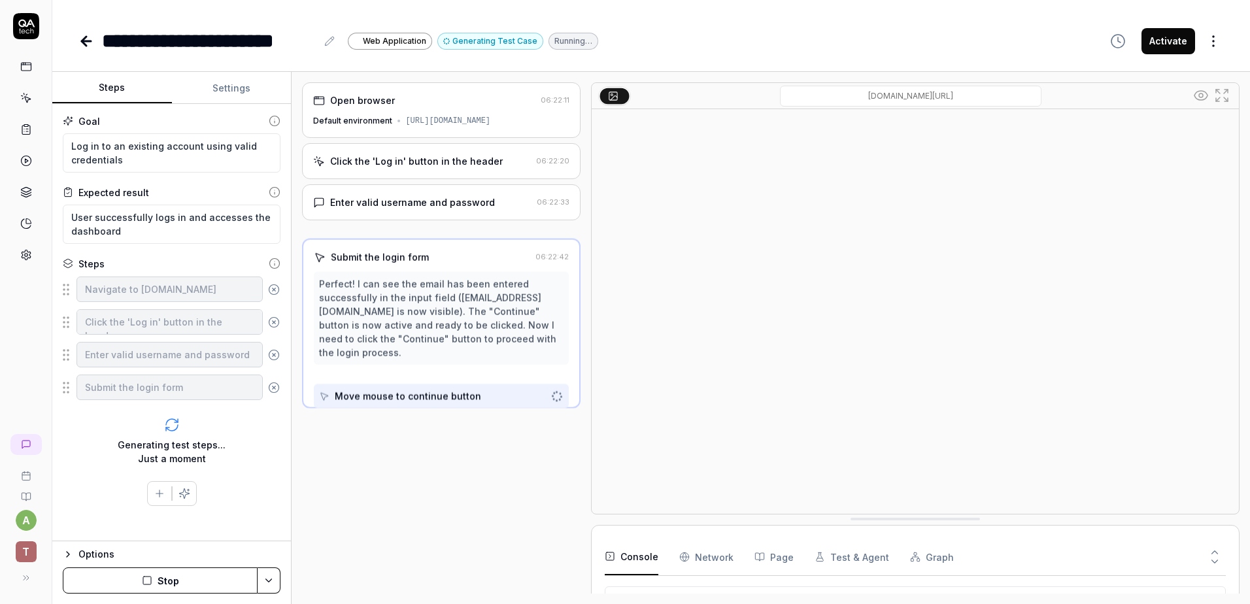
scroll to position [250, 0]
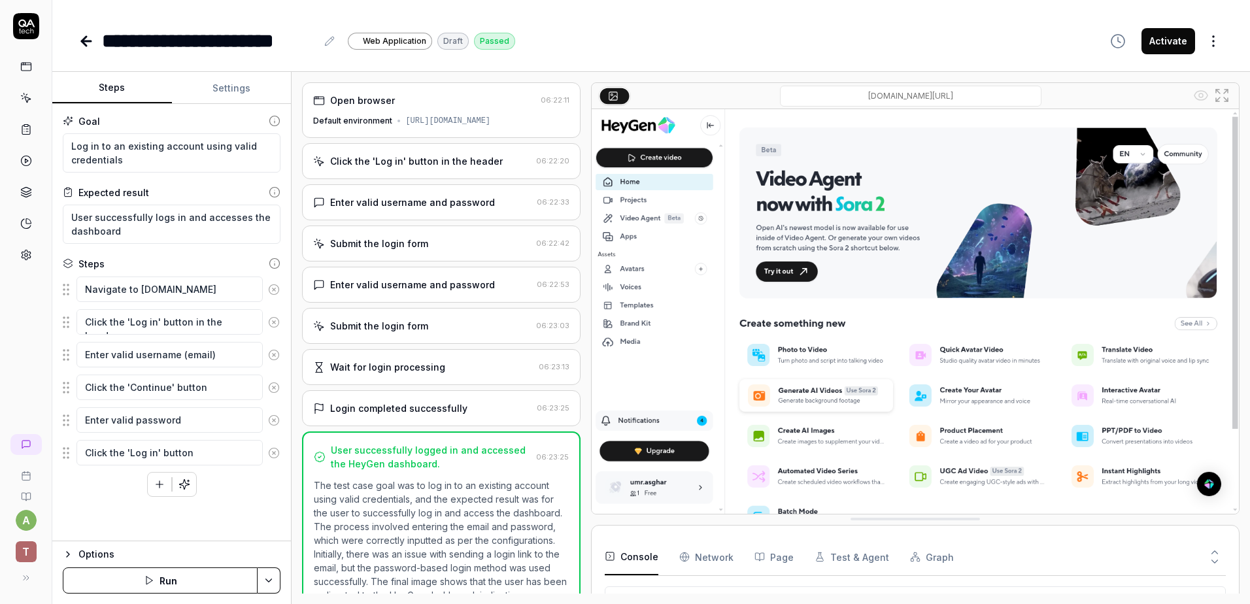
scroll to position [490, 0]
click at [24, 255] on icon at bounding box center [26, 255] width 12 height 12
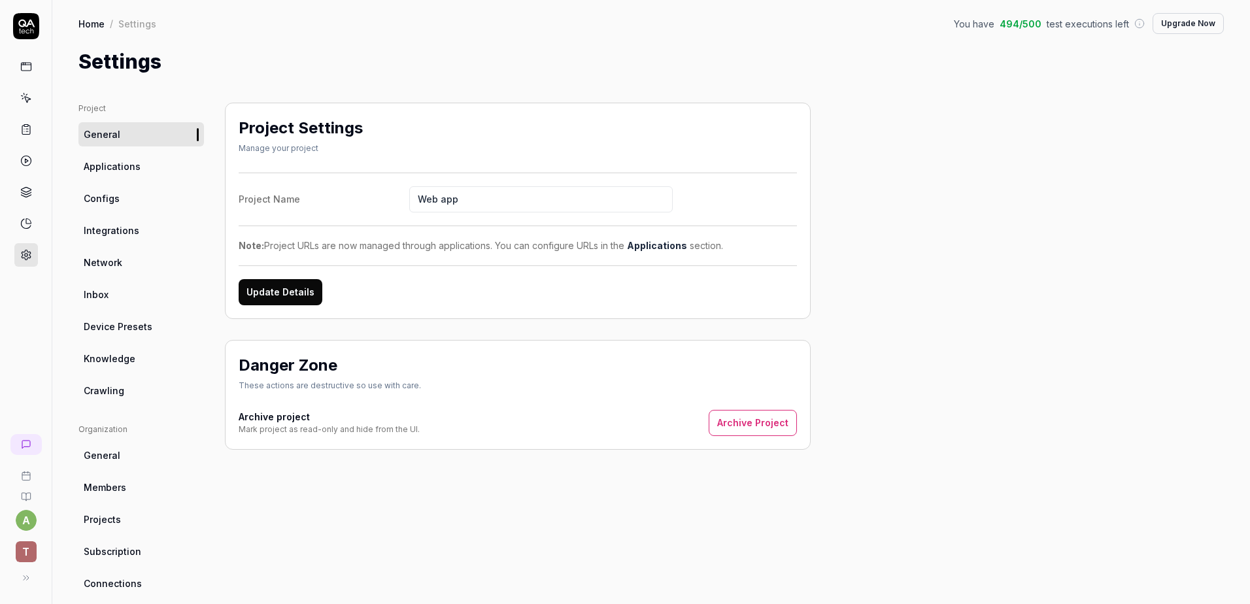
click at [20, 162] on icon at bounding box center [26, 161] width 12 height 12
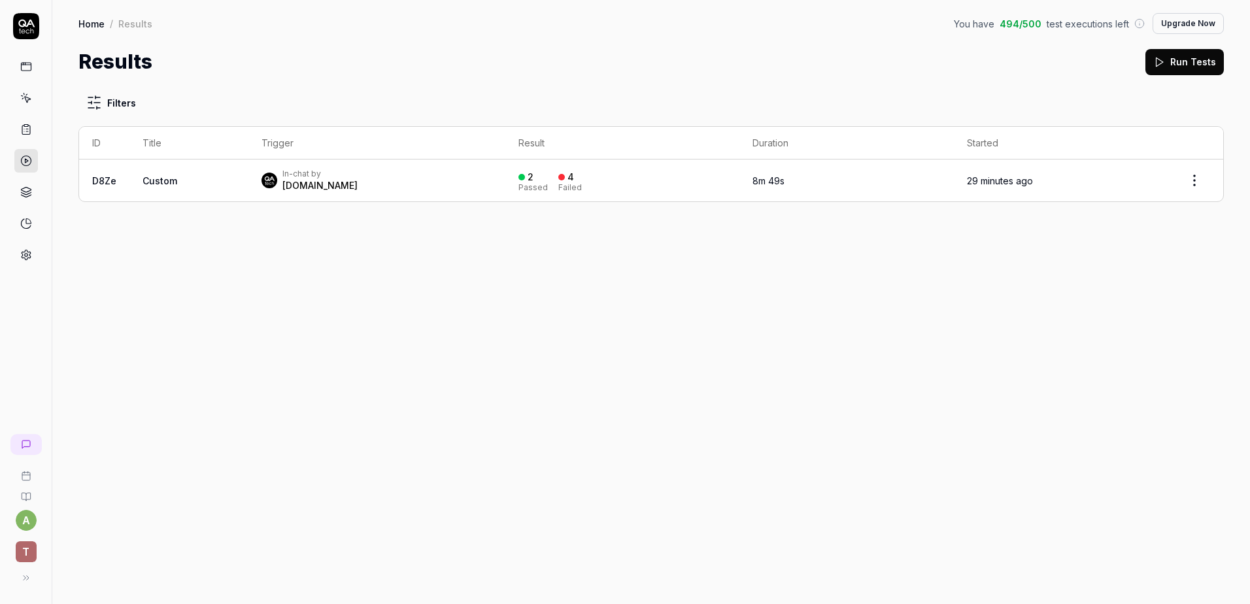
click at [152, 182] on span "Custom" at bounding box center [160, 180] width 35 height 11
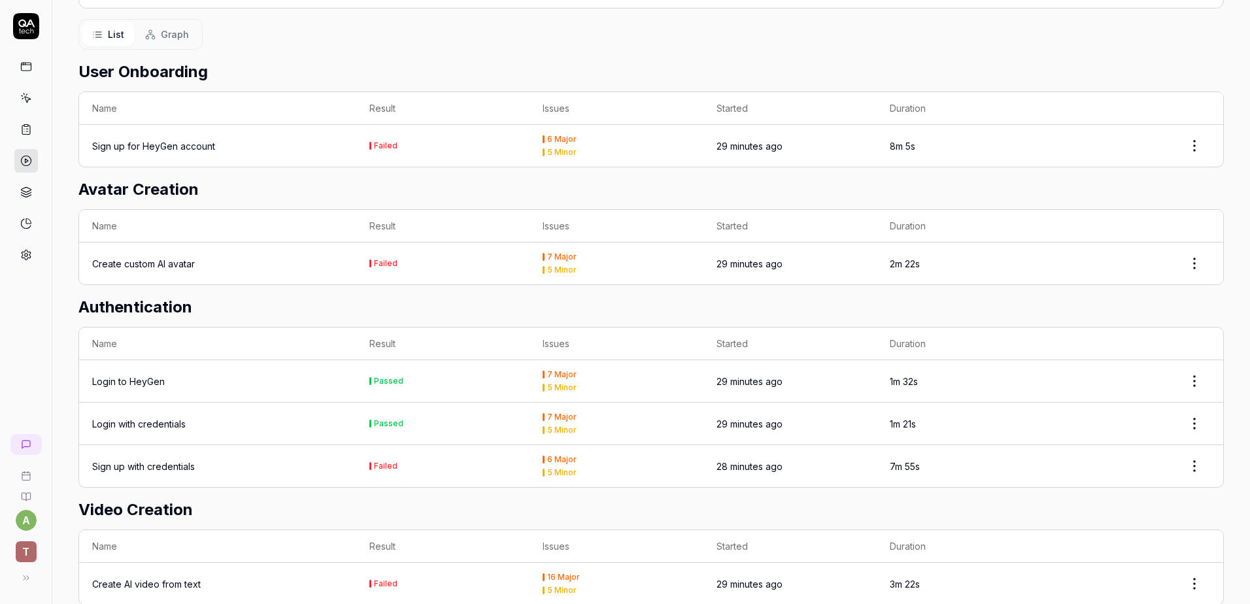
scroll to position [457, 0]
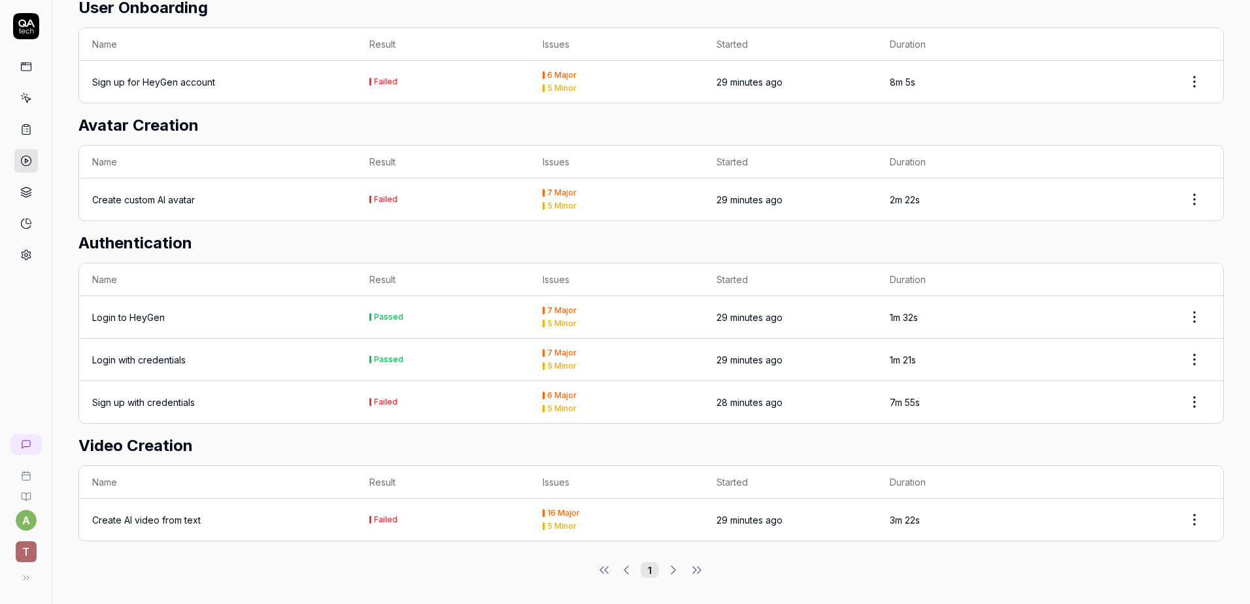
click at [151, 354] on div "Login with credentials" at bounding box center [139, 360] width 94 height 14
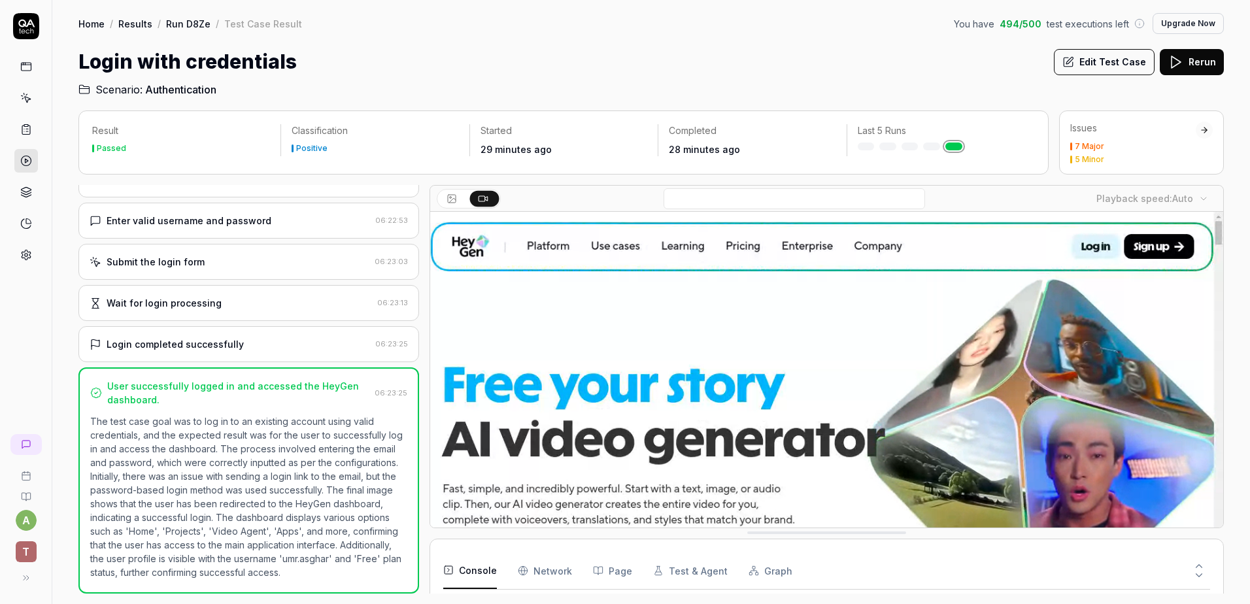
scroll to position [564, 0]
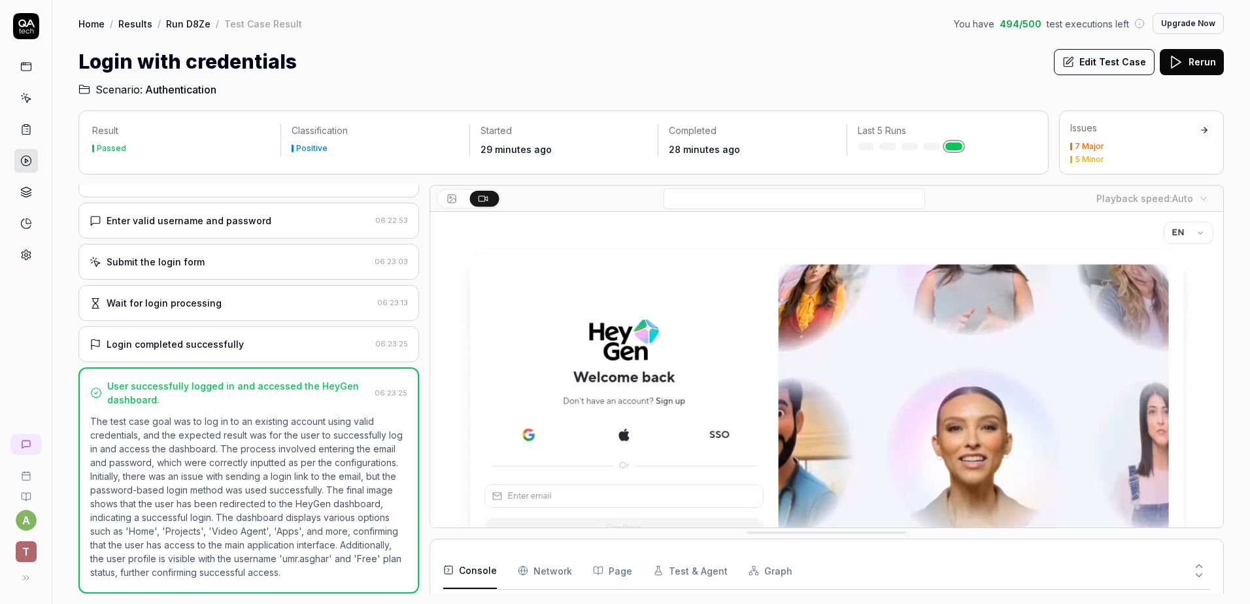
click at [1197, 576] on icon at bounding box center [1200, 576] width 12 height 12
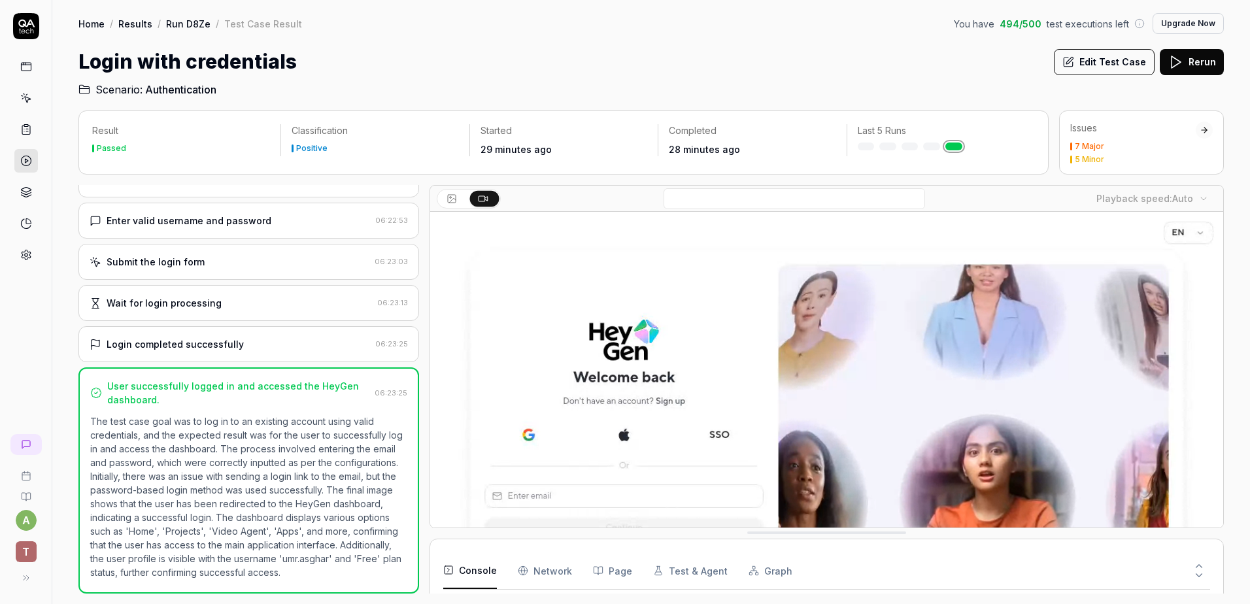
click at [1199, 570] on icon at bounding box center [1200, 576] width 12 height 12
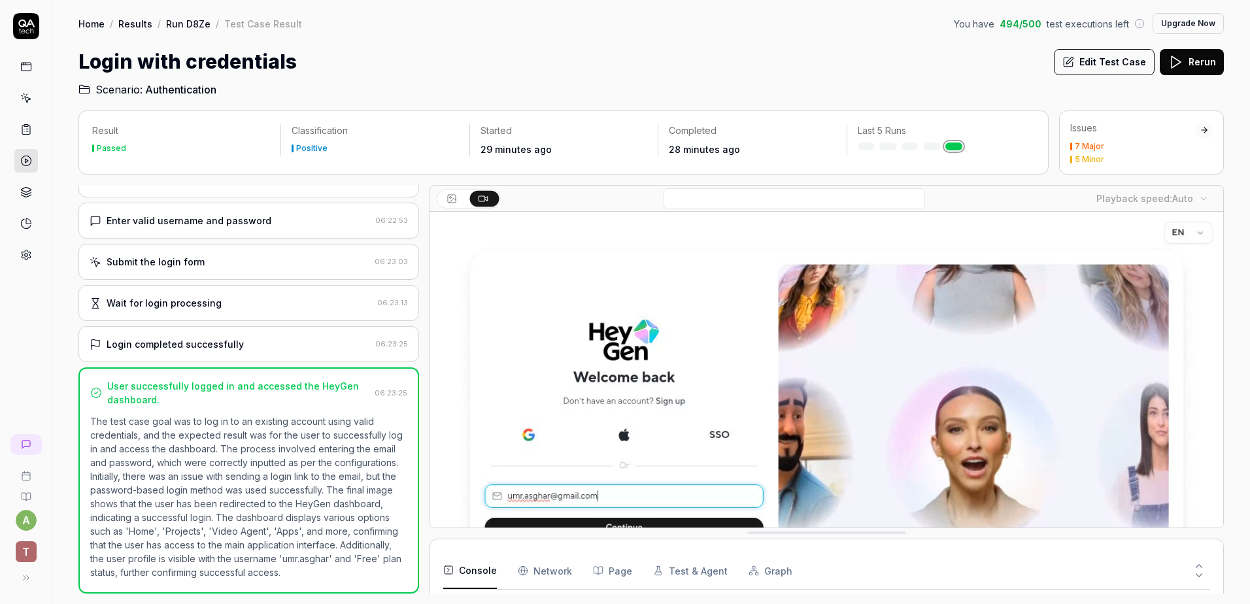
click at [1200, 566] on icon at bounding box center [1200, 566] width 12 height 12
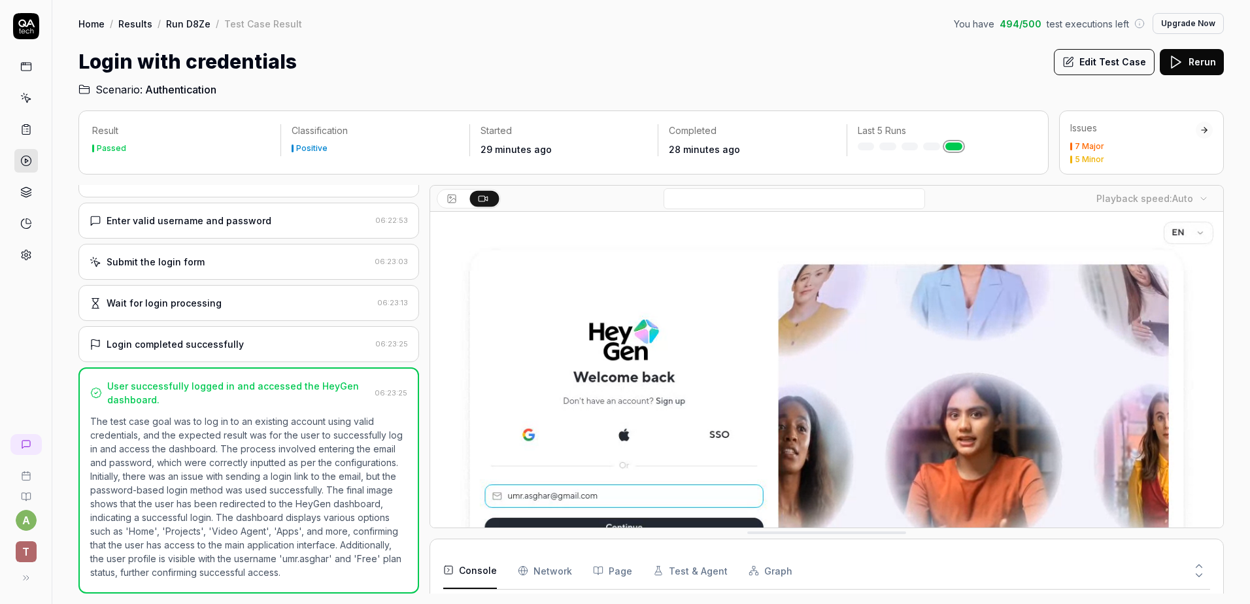
scroll to position [428, 0]
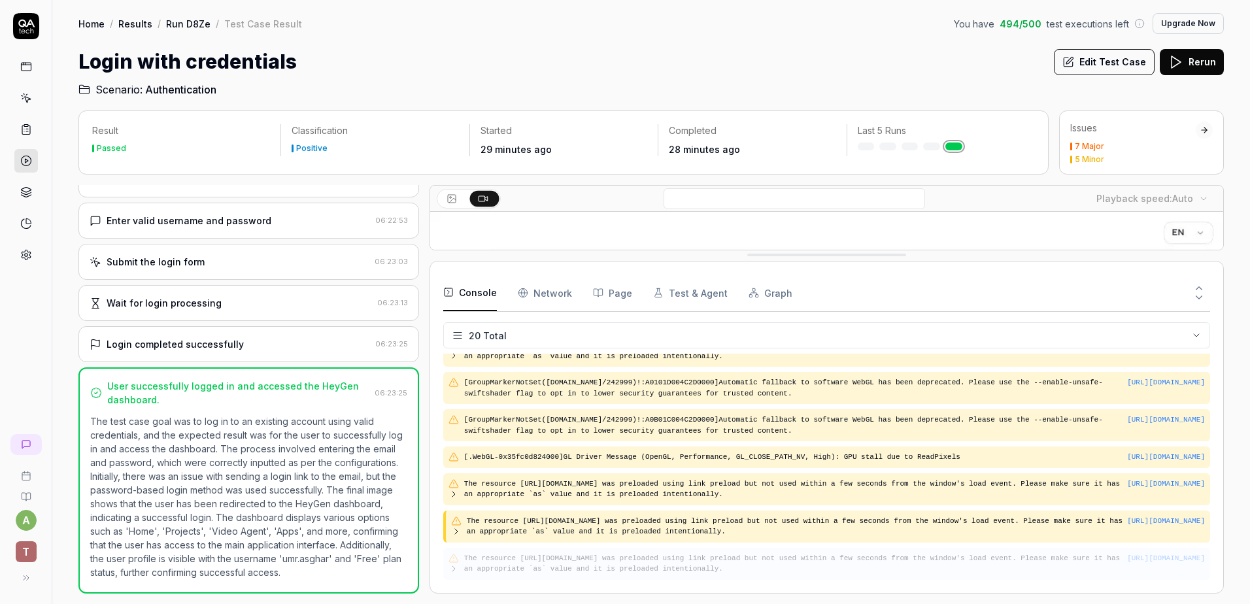
click at [982, 576] on div "https://app.heygen.com/home The resource https://fonts.googleapis.com/css2?fami…" at bounding box center [826, 564] width 767 height 32
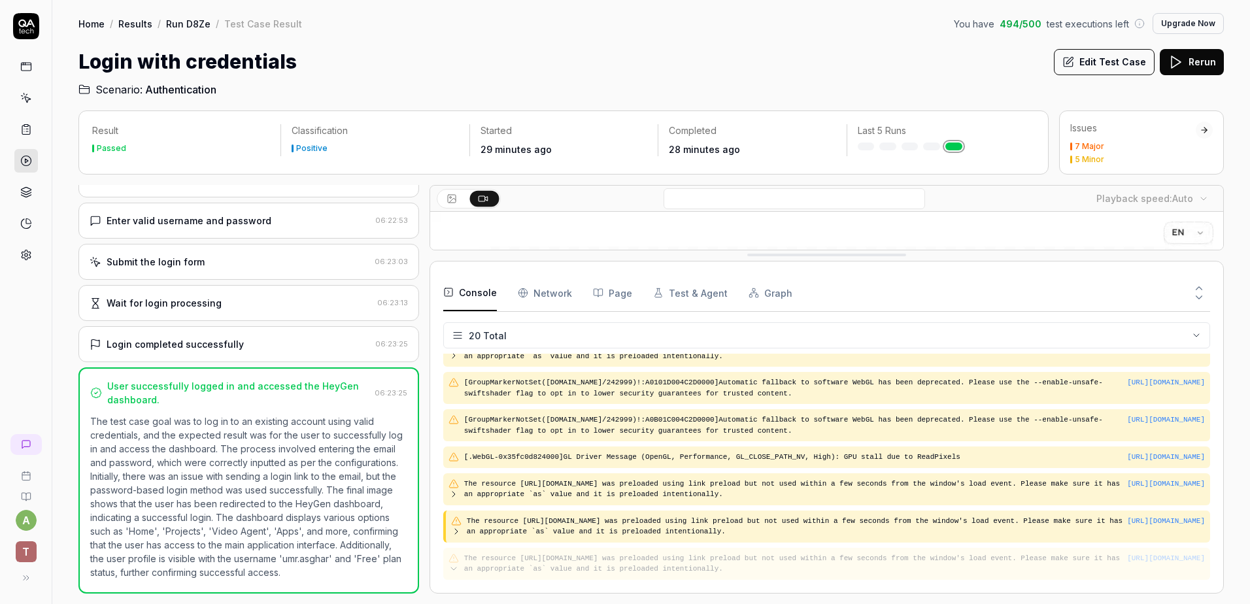
click at [530, 291] on Requests "Network" at bounding box center [545, 293] width 54 height 37
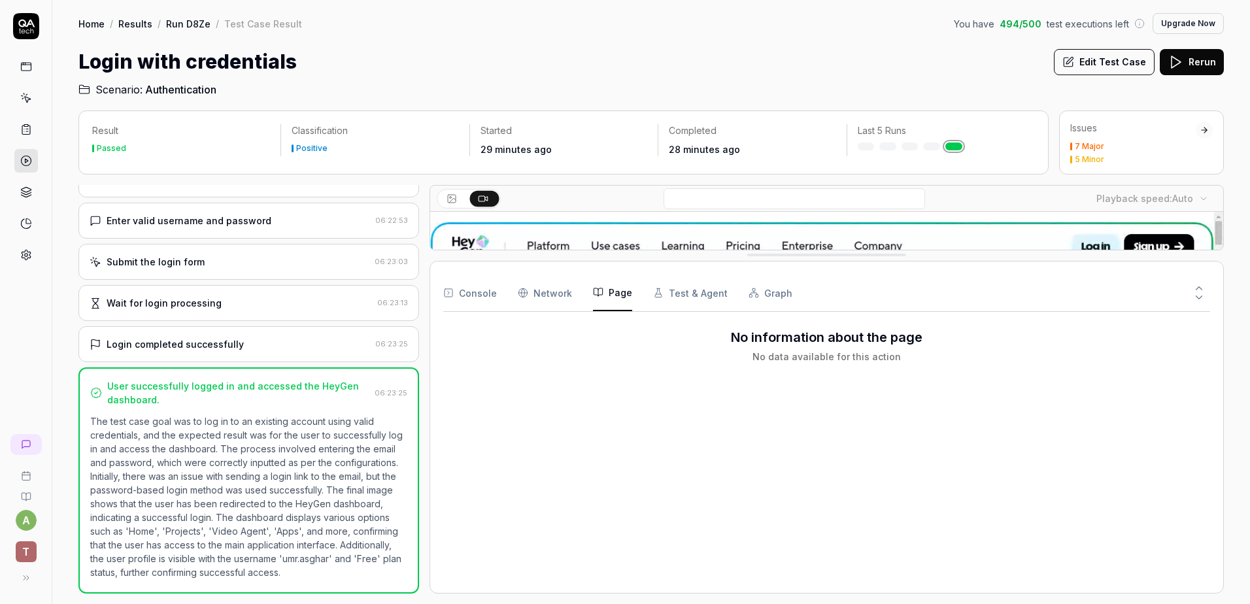
click at [627, 290] on button "Page" at bounding box center [612, 293] width 39 height 37
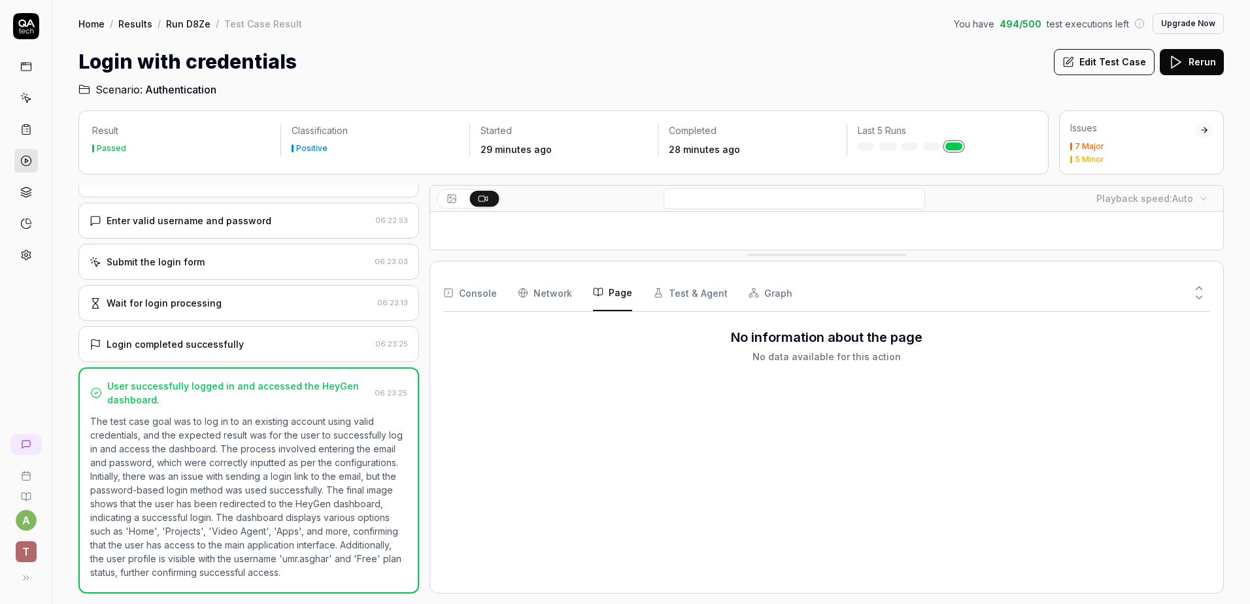
click at [677, 290] on button "Test & Agent" at bounding box center [690, 293] width 75 height 37
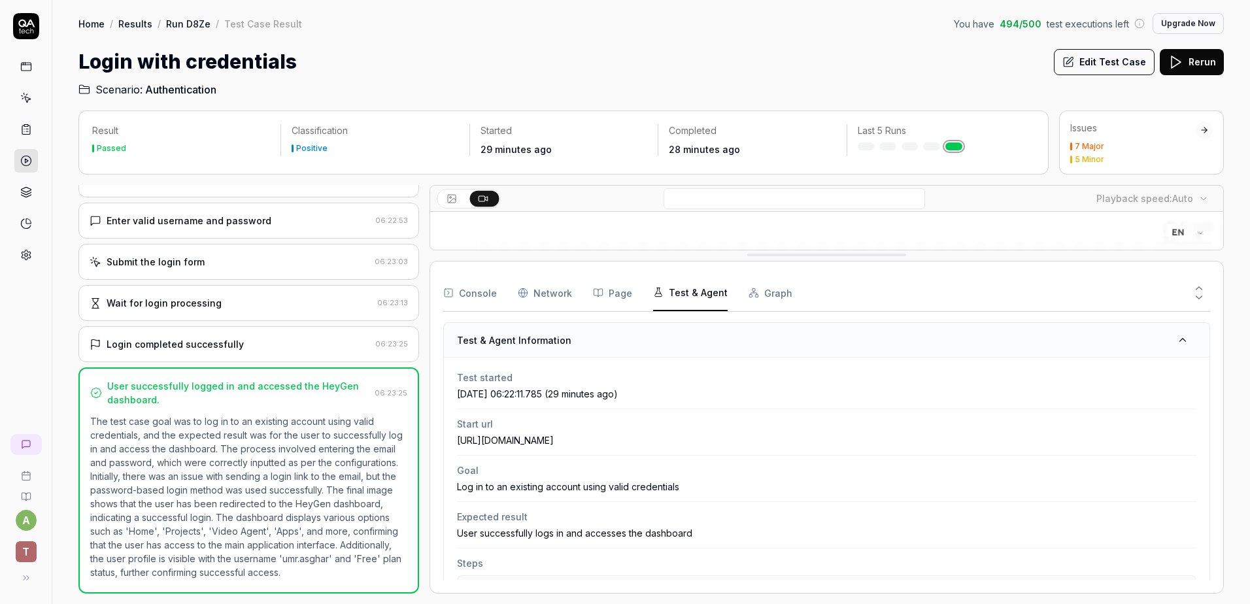
click at [733, 290] on div "Console Network Page Test & Agent Graph" at bounding box center [826, 293] width 767 height 37
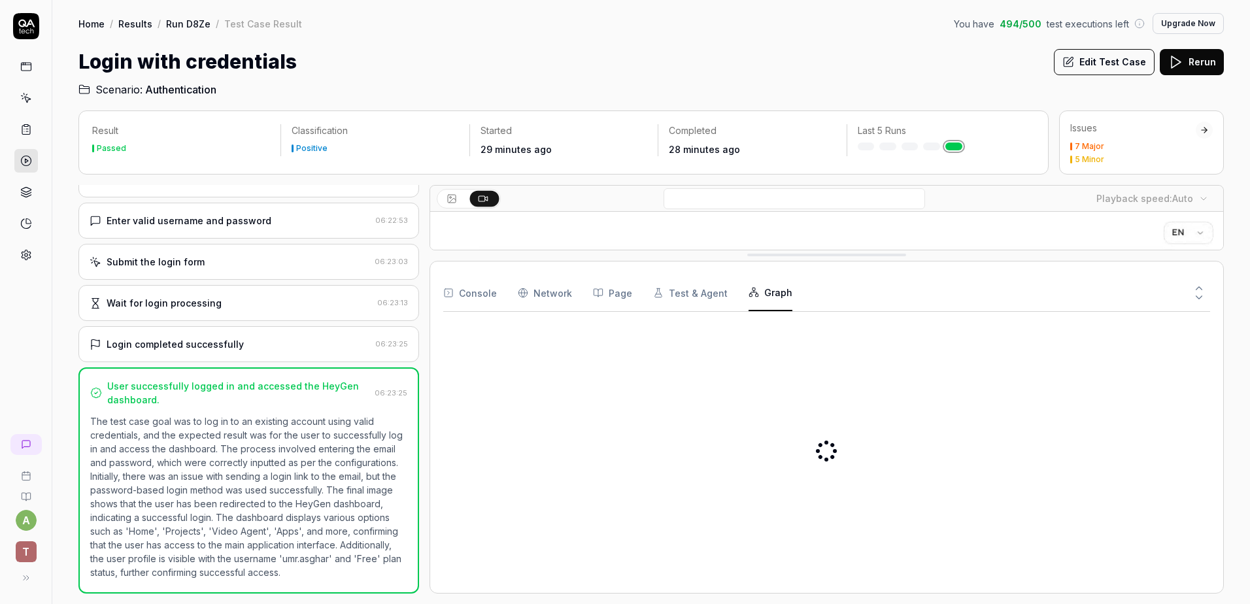
click at [778, 290] on button "Graph" at bounding box center [771, 293] width 44 height 37
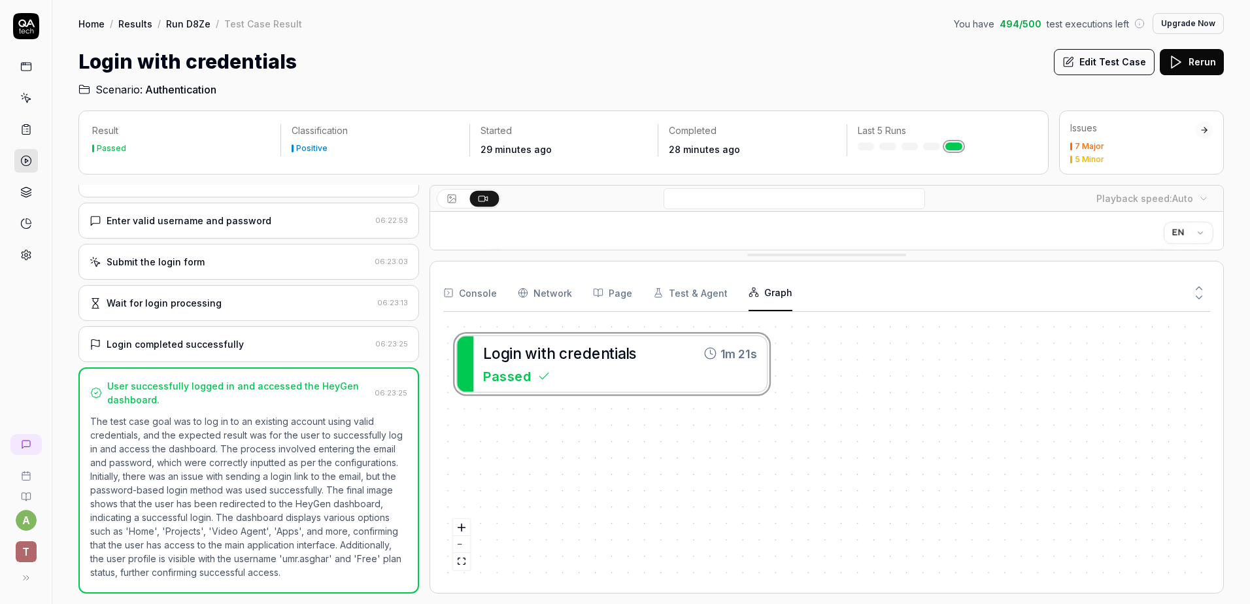
click at [162, 24] on div "Home / Results / Run D8Ze / Test Case Result" at bounding box center [190, 23] width 224 height 13
click at [169, 24] on link "Run D8Ze" at bounding box center [188, 23] width 44 height 13
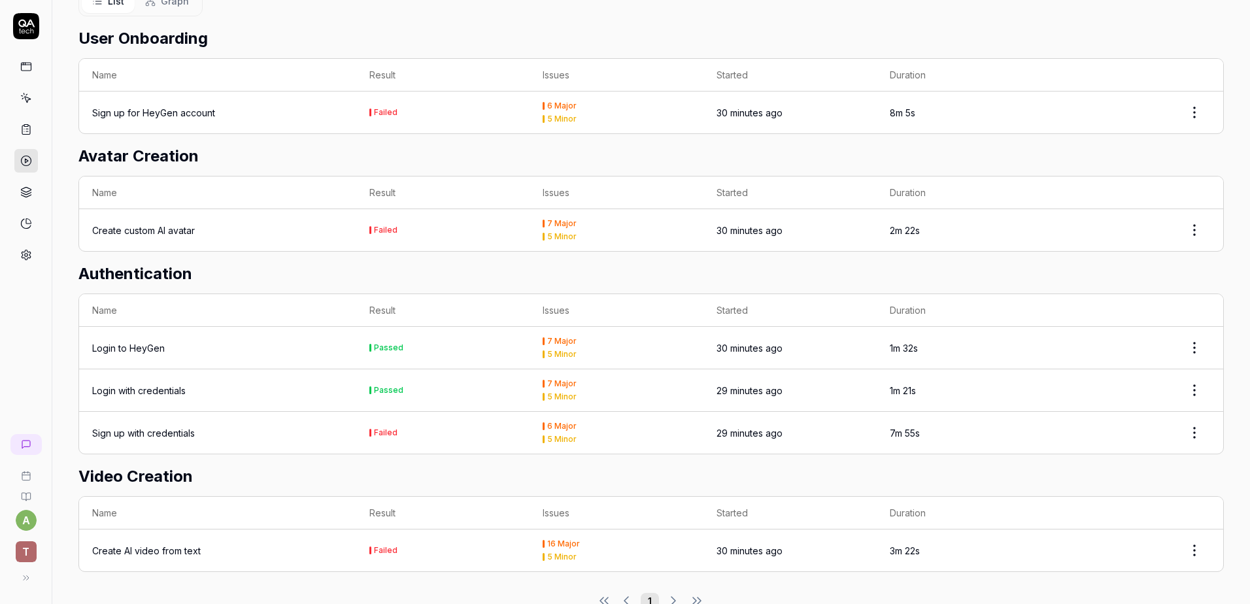
scroll to position [457, 0]
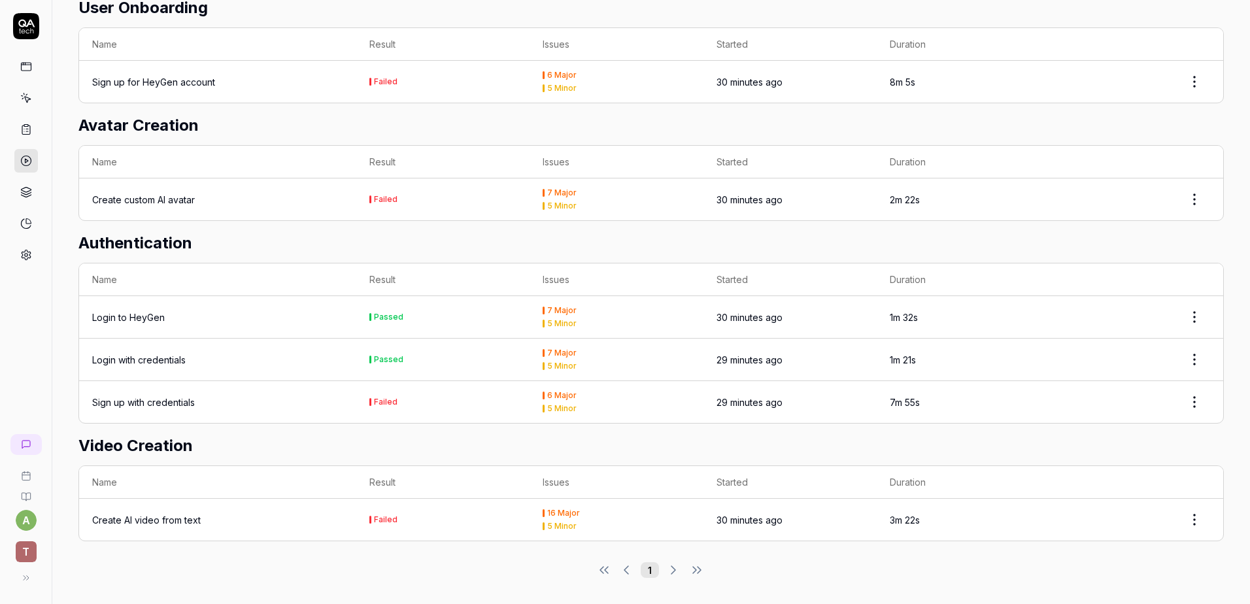
click at [264, 500] on td "Create AI video from text" at bounding box center [217, 520] width 277 height 42
click at [173, 514] on div "Create AI video from text" at bounding box center [146, 520] width 109 height 14
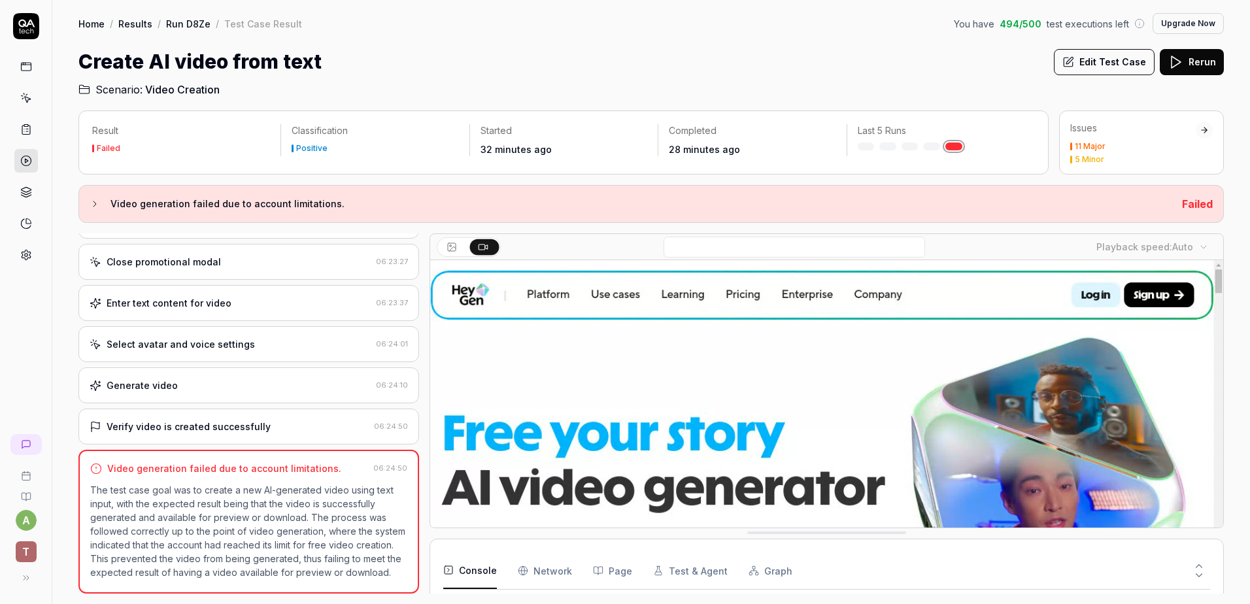
scroll to position [1190, 0]
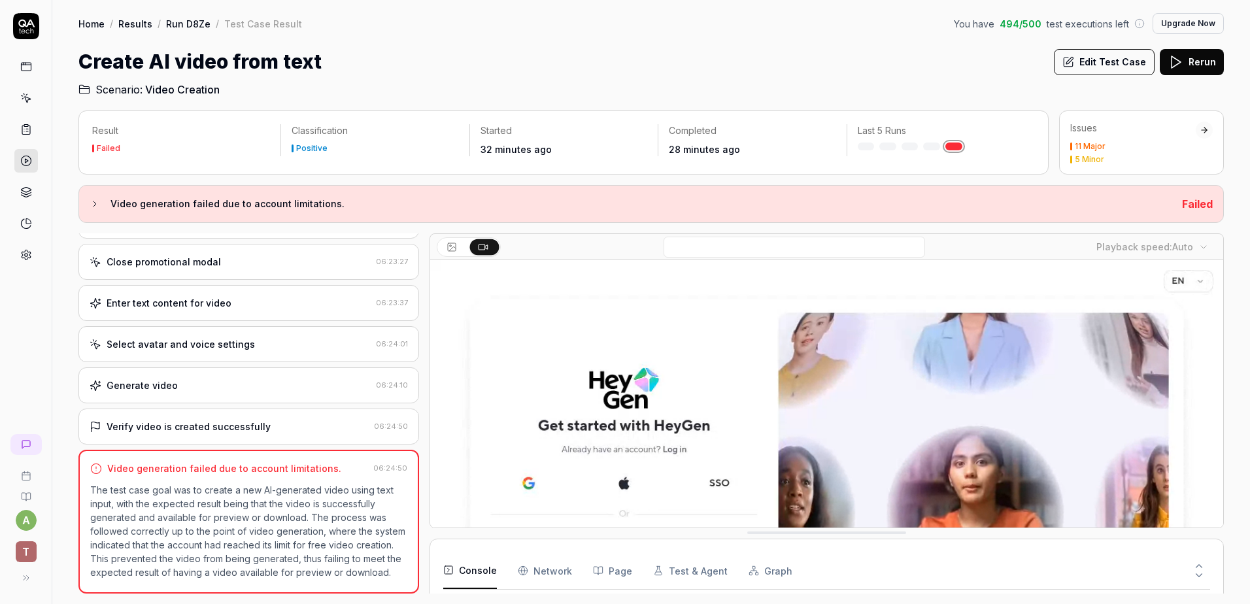
click at [241, 205] on h3 "Video generation failed due to account limitations." at bounding box center [641, 204] width 1061 height 16
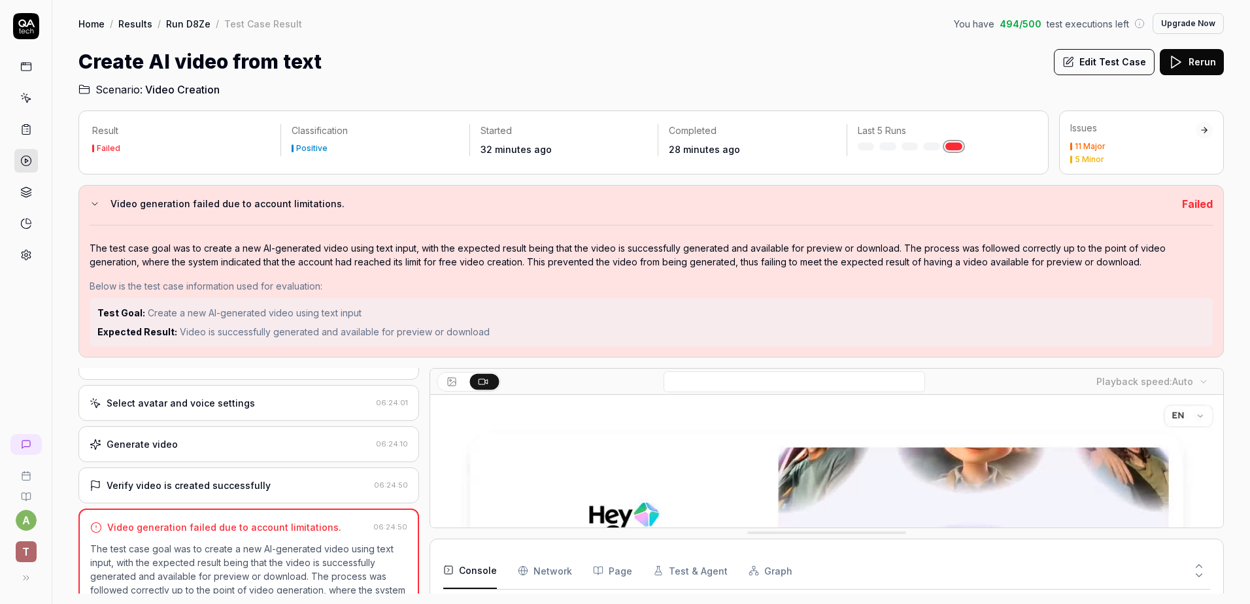
scroll to position [570, 0]
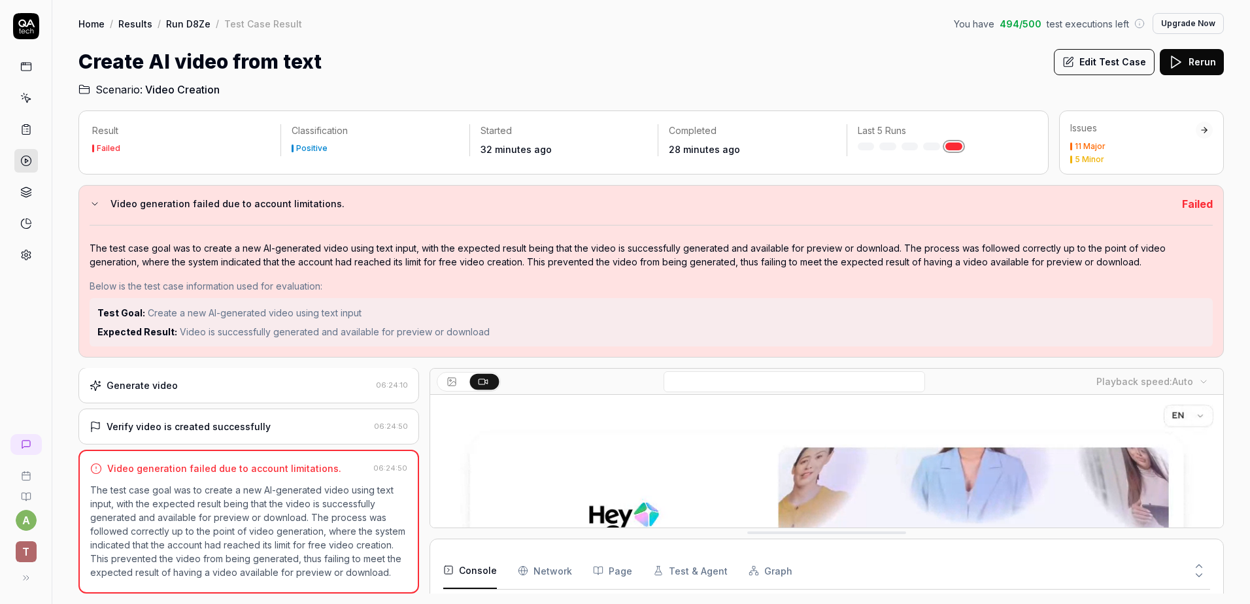
click at [31, 122] on link at bounding box center [26, 130] width 24 height 24
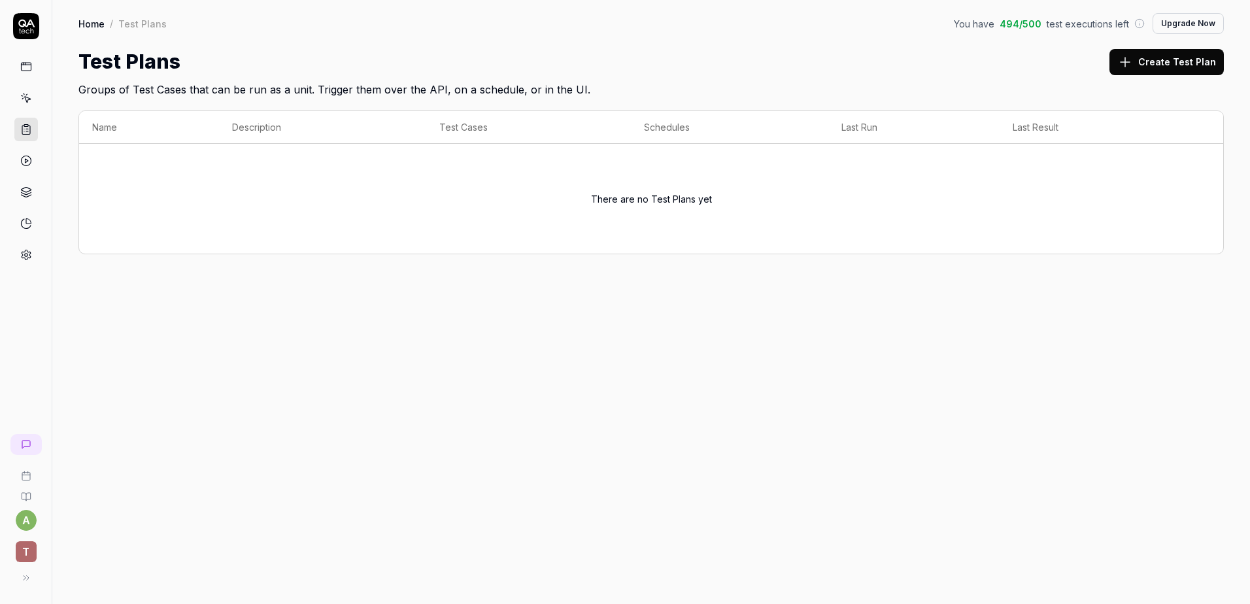
click at [37, 68] on link at bounding box center [26, 67] width 24 height 24
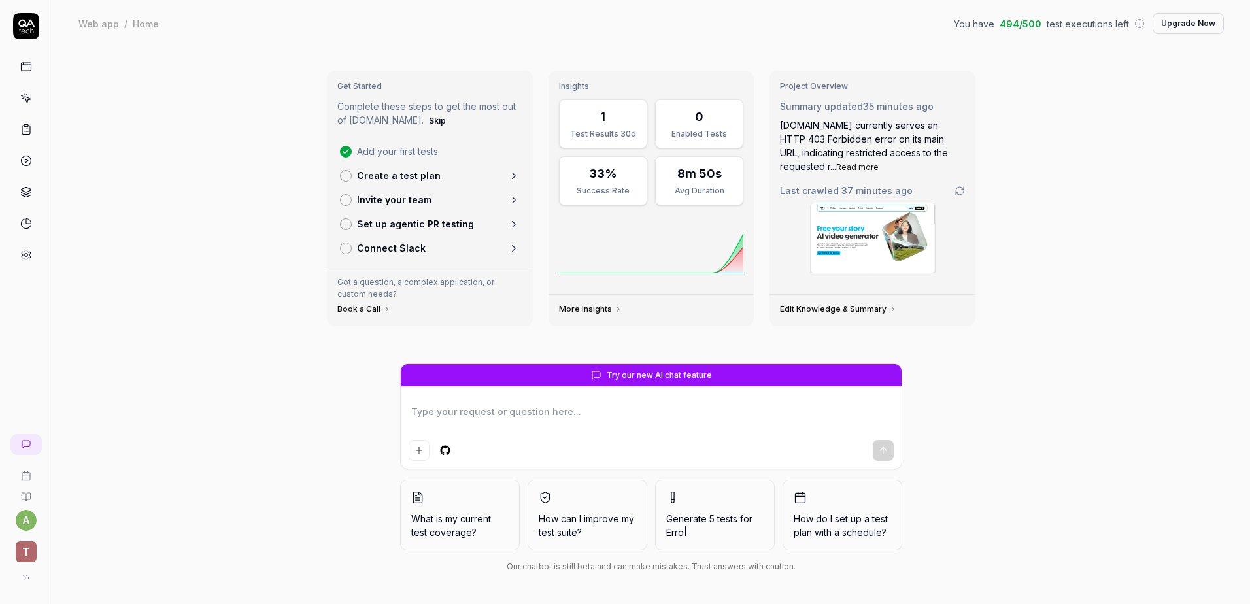
click at [1211, 27] on button "Upgrade Now" at bounding box center [1188, 23] width 71 height 21
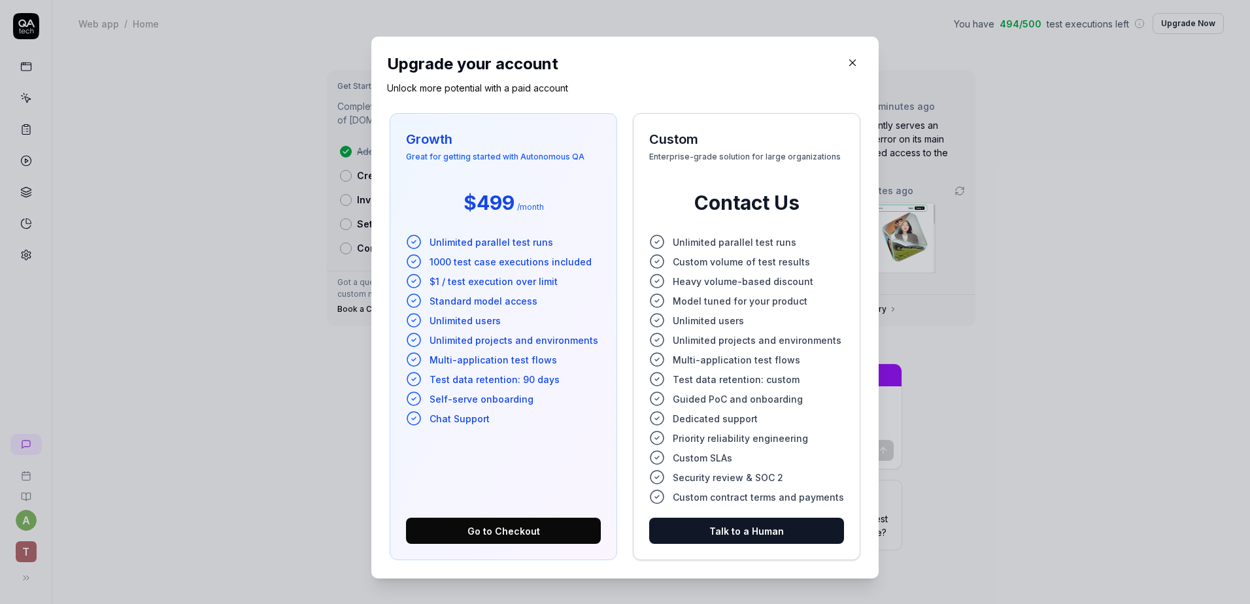
click at [847, 59] on icon "button" at bounding box center [853, 63] width 12 height 12
